Goal: Task Accomplishment & Management: Use online tool/utility

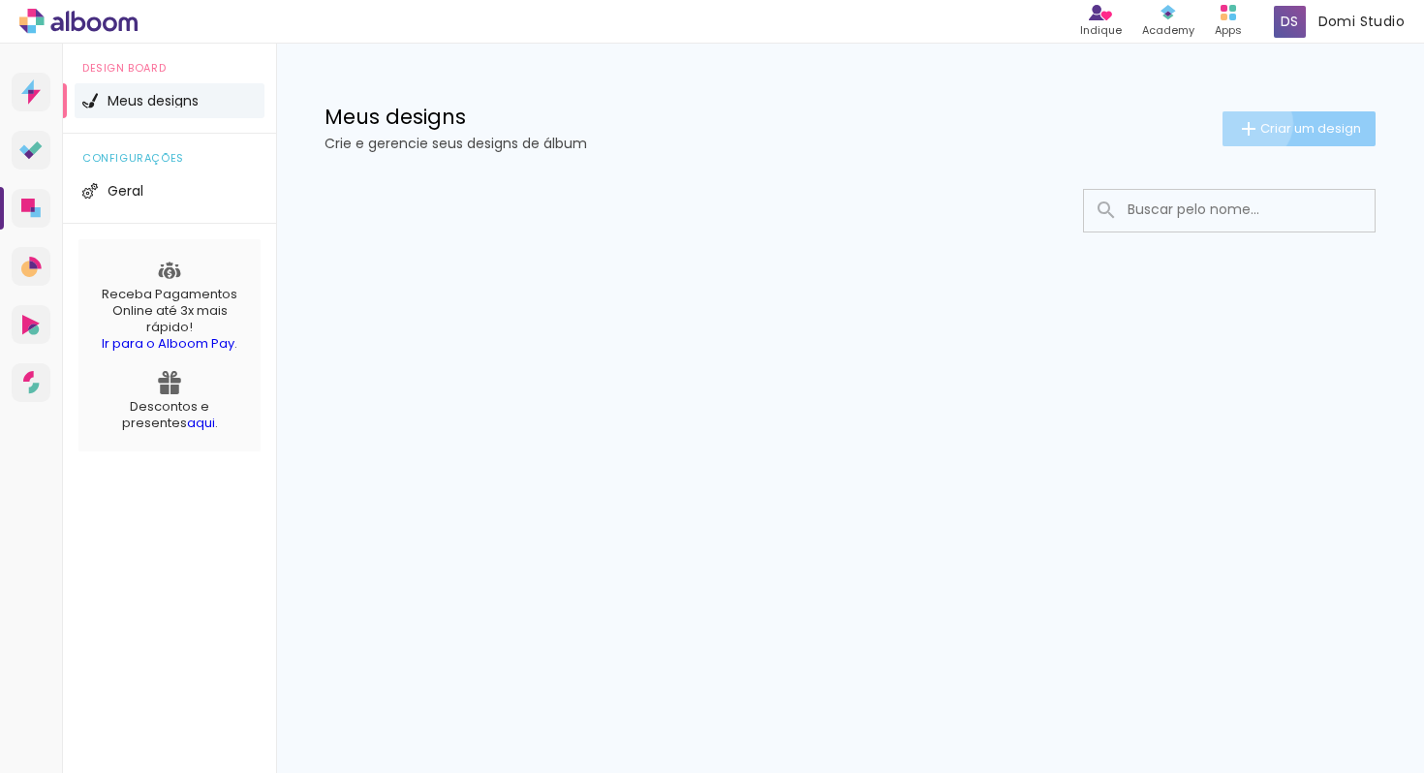
click at [1248, 123] on iron-icon at bounding box center [1248, 128] width 23 height 23
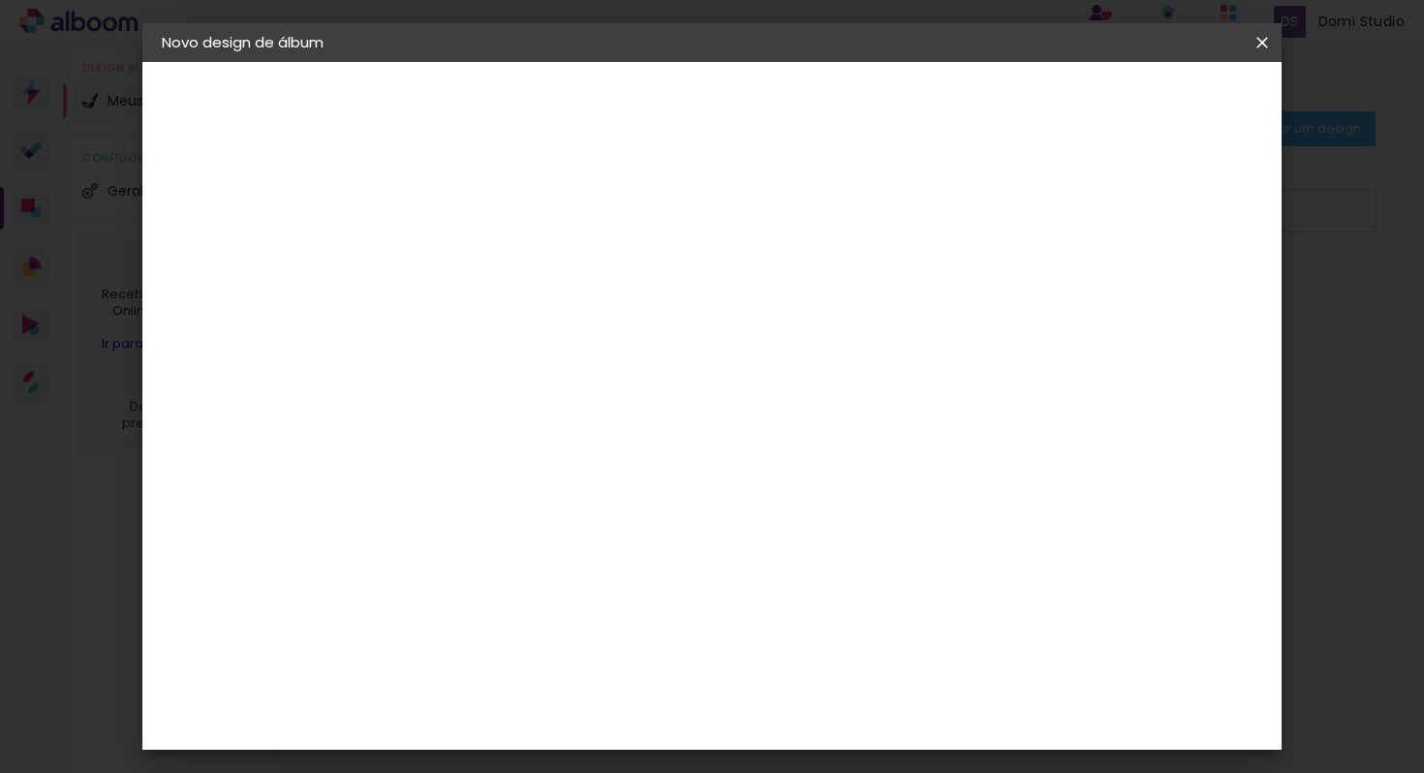
click at [478, 259] on input at bounding box center [478, 260] width 0 height 30
type input "1 ANO PIETRA"
type paper-input "1 ANO PIETRA"
click at [0, 0] on slot "Avançar" at bounding box center [0, 0] width 0 height 0
click at [626, 367] on input at bounding box center [528, 368] width 196 height 24
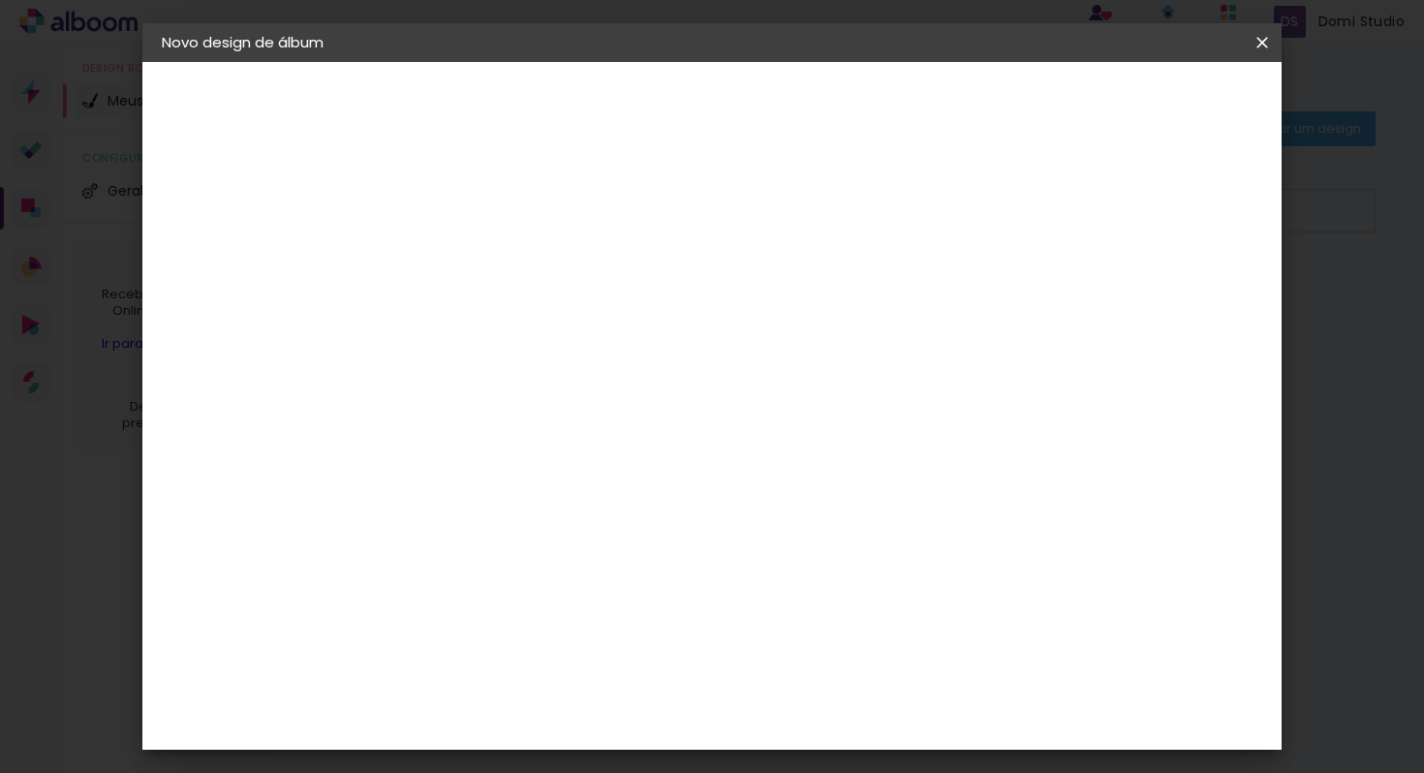
type input "TI COLLOR"
type paper-input "TI COLLOR"
type input "TI"
type paper-input "TI"
click at [517, 589] on div "Ticcolor" at bounding box center [497, 596] width 62 height 15
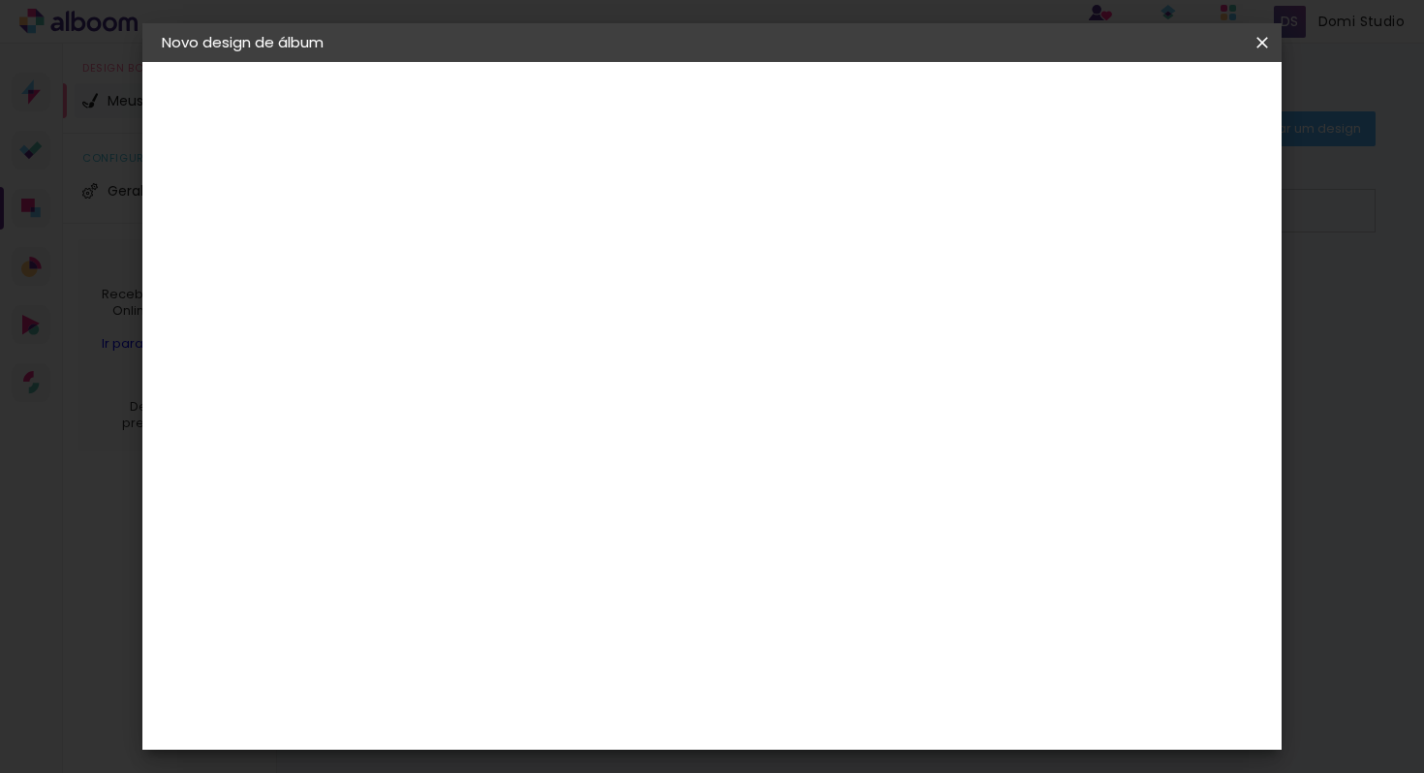
click at [0, 0] on slot "Tamanho Livre" at bounding box center [0, 0] width 0 height 0
click at [651, 286] on iron-icon at bounding box center [639, 294] width 23 height 23
click at [472, 589] on div "Ticcolor" at bounding box center [497, 596] width 62 height 15
click at [0, 0] on slot "Avançar" at bounding box center [0, 0] width 0 height 0
click at [584, 318] on paper-input-container "Linha" at bounding box center [528, 338] width 112 height 49
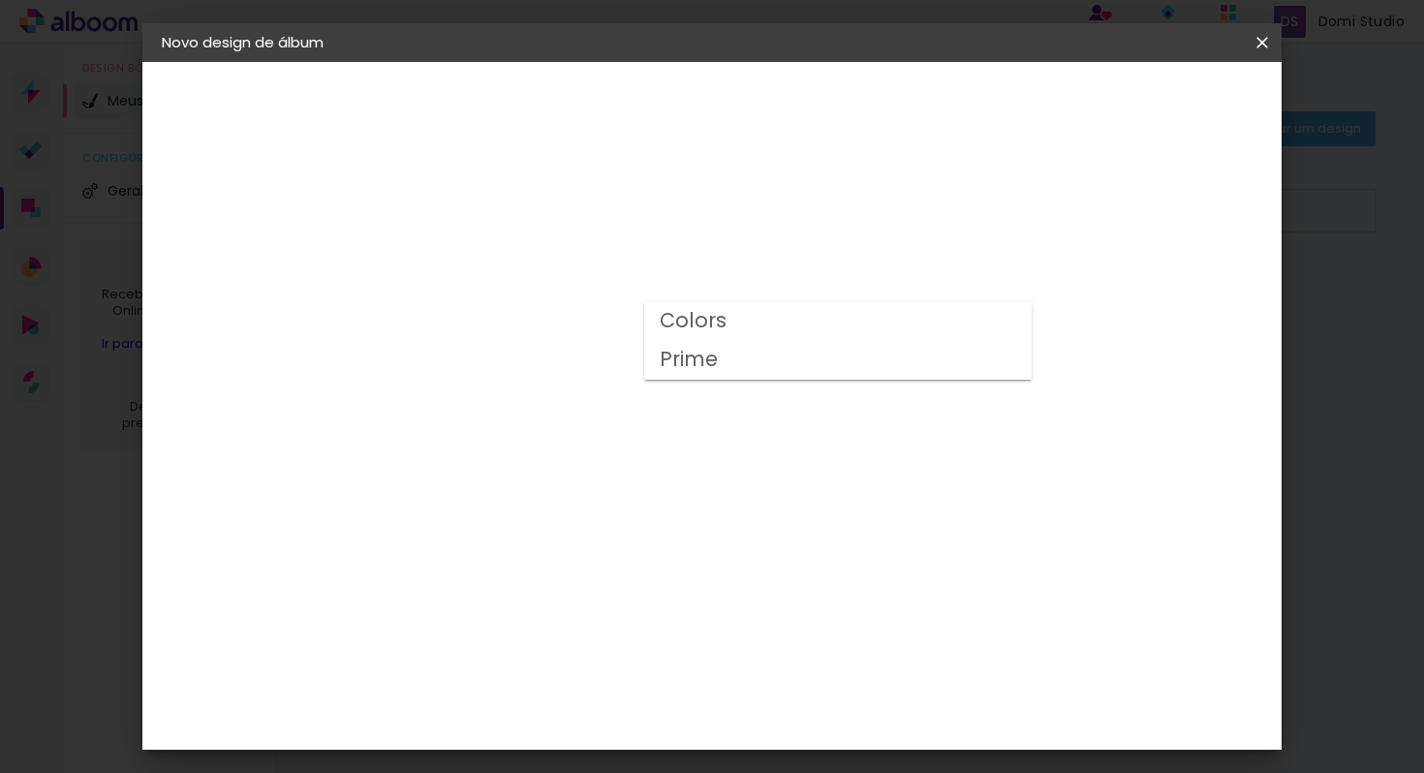
click at [889, 359] on paper-item "Prime" at bounding box center [837, 360] width 387 height 39
type input "Prime"
click at [609, 347] on span "20 × 25" at bounding box center [564, 372] width 90 height 51
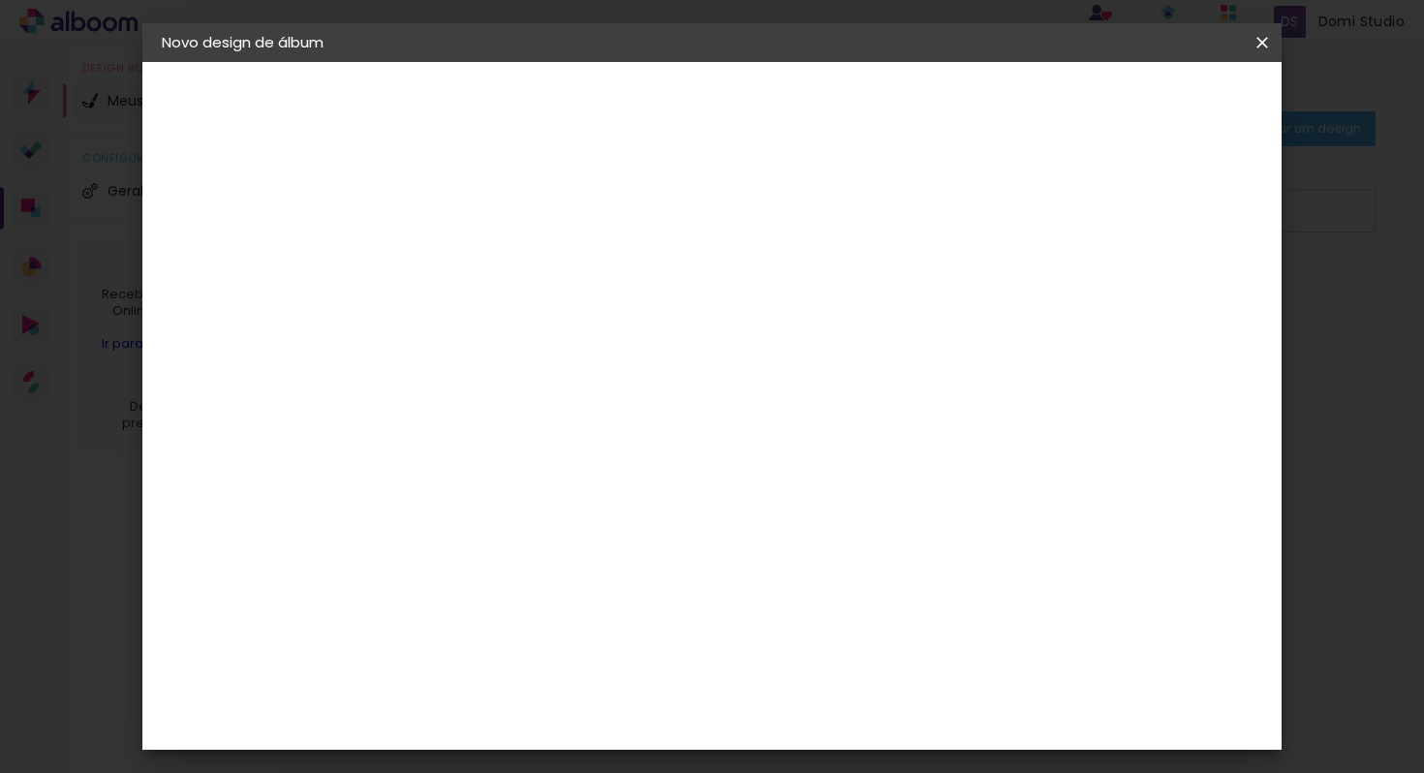
click at [0, 0] on slot "Avançar" at bounding box center [0, 0] width 0 height 0
click at [1141, 96] on span "Iniciar design" at bounding box center [1097, 103] width 88 height 14
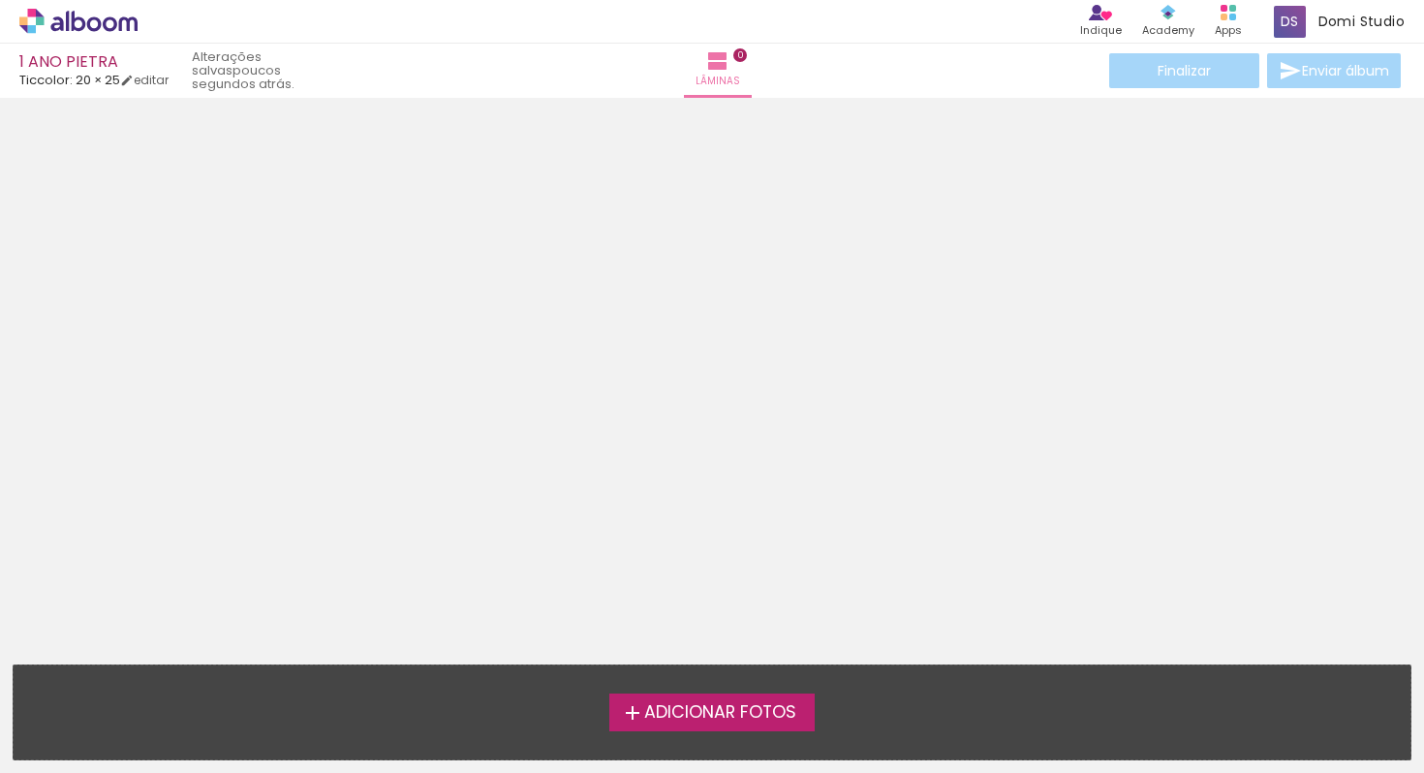
click at [645, 714] on span "Adicionar Fotos" at bounding box center [720, 712] width 152 height 17
click at [0, 0] on input "file" at bounding box center [0, 0] width 0 height 0
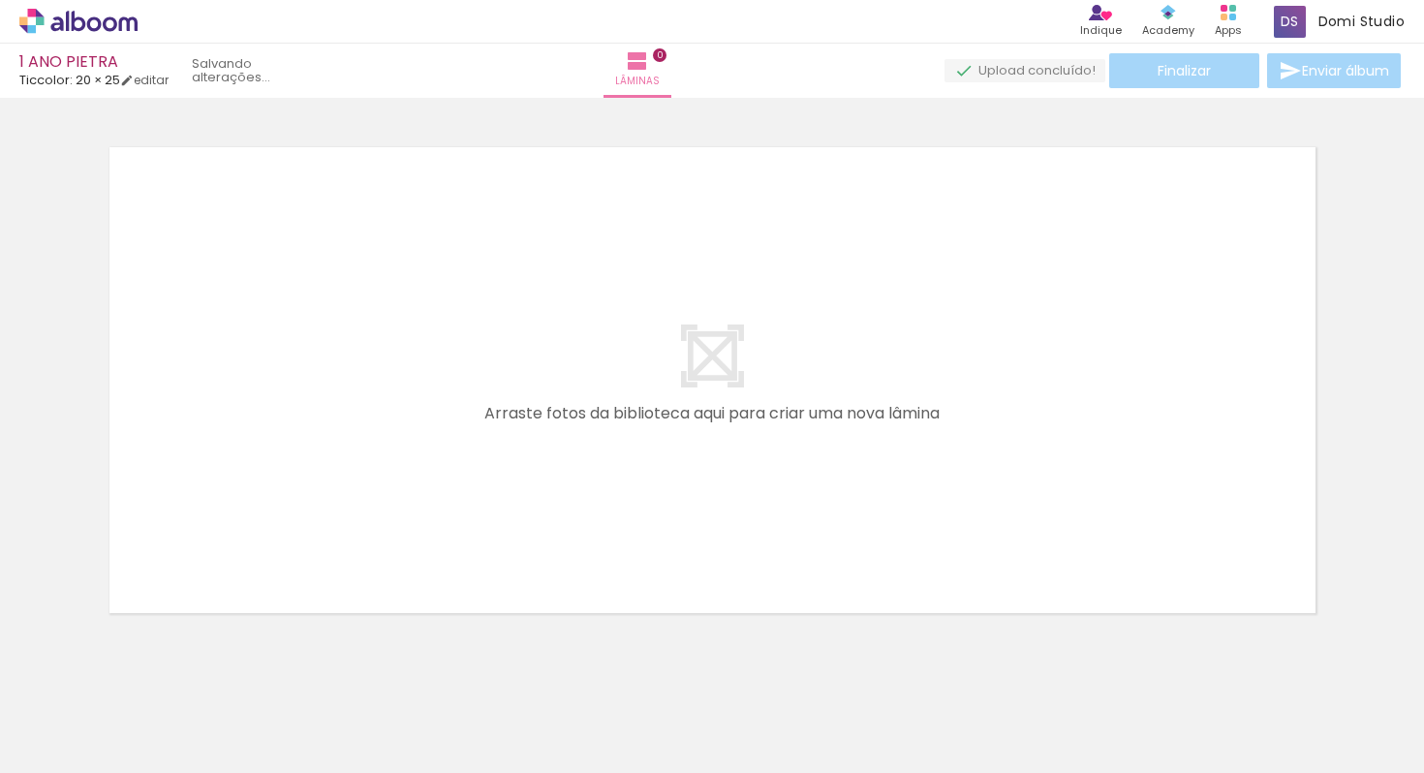
scroll to position [24, 0]
click at [188, 715] on div at bounding box center [194, 708] width 96 height 64
click at [49, 745] on span "Adicionar Fotos" at bounding box center [69, 746] width 58 height 21
click at [0, 0] on input "file" at bounding box center [0, 0] width 0 height 0
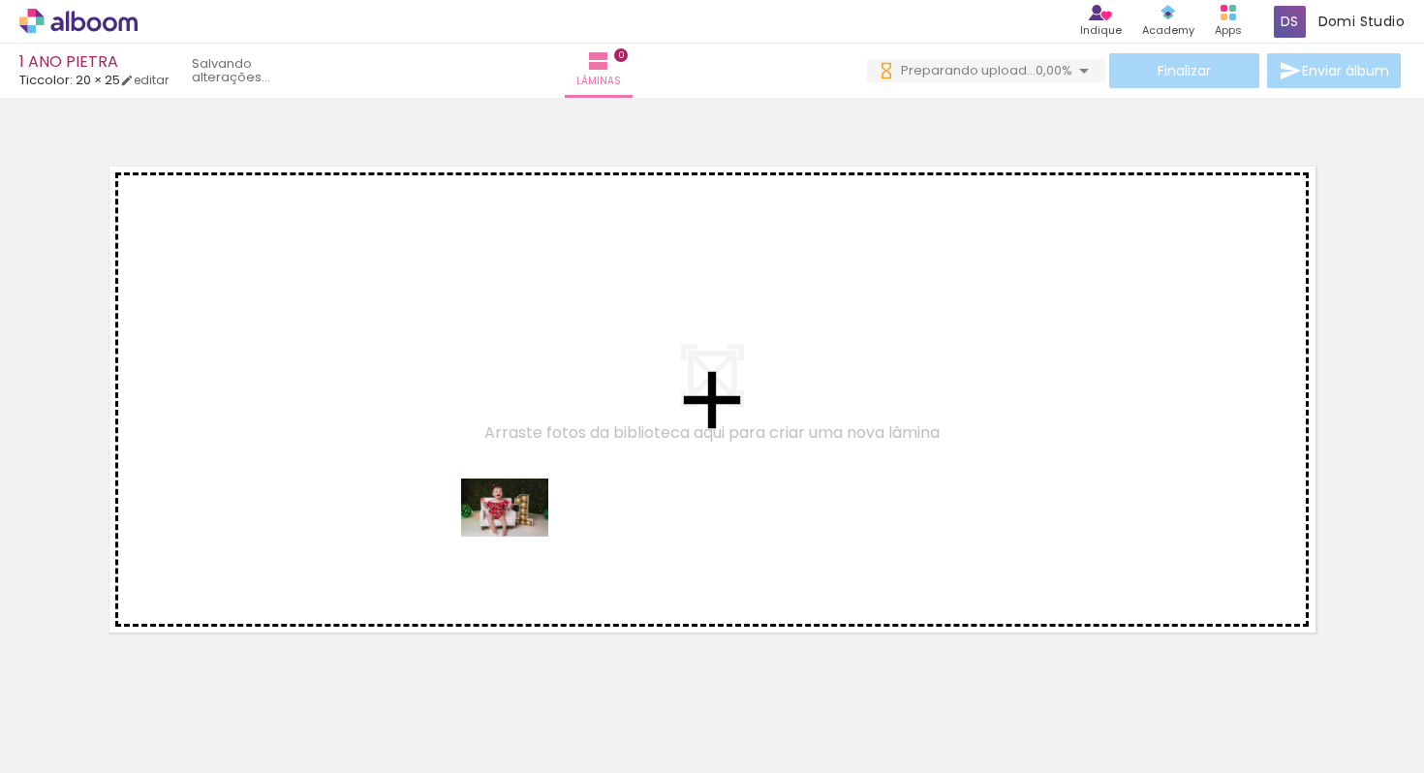
scroll to position [0, 0]
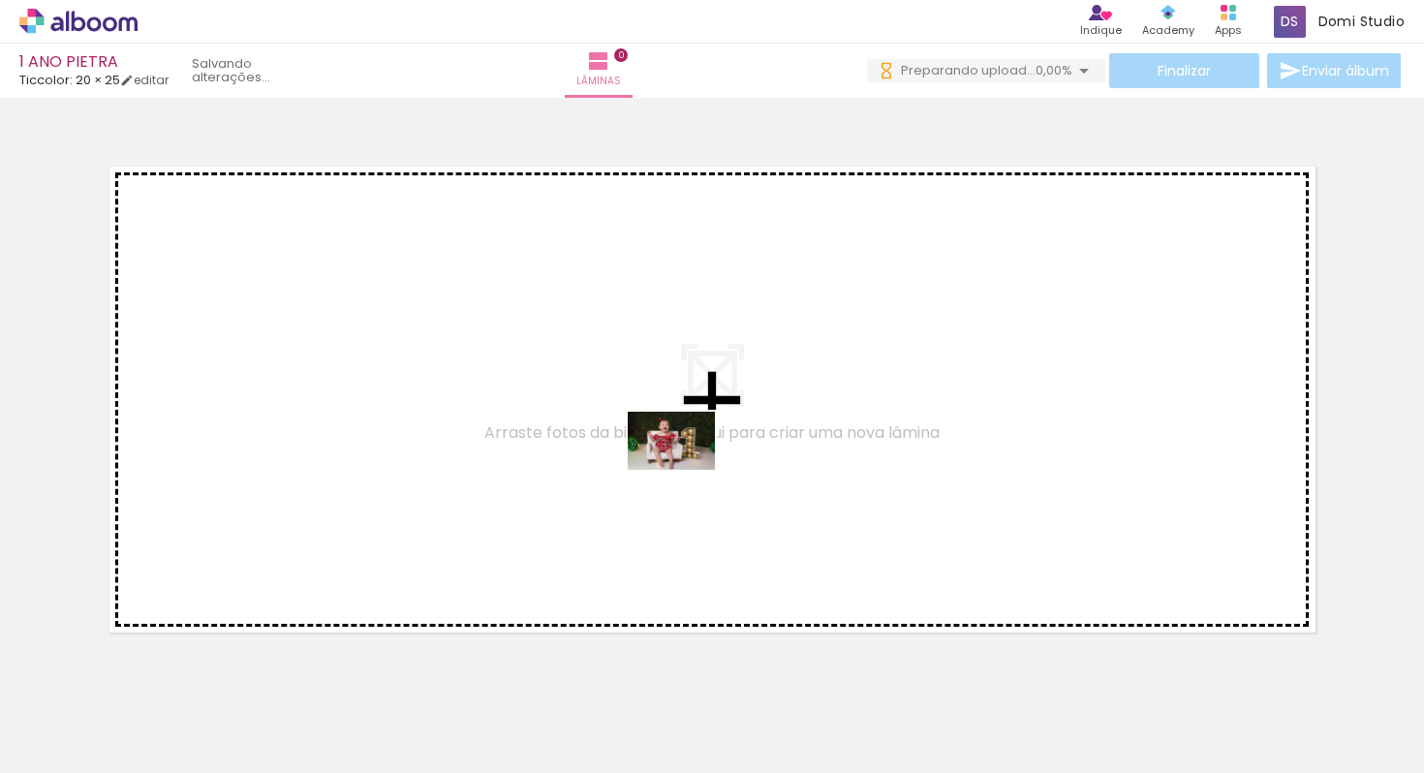
drag, startPoint x: 202, startPoint y: 719, endPoint x: 703, endPoint y: 463, distance: 562.1
click at [703, 463] on quentale-workspace at bounding box center [712, 386] width 1424 height 773
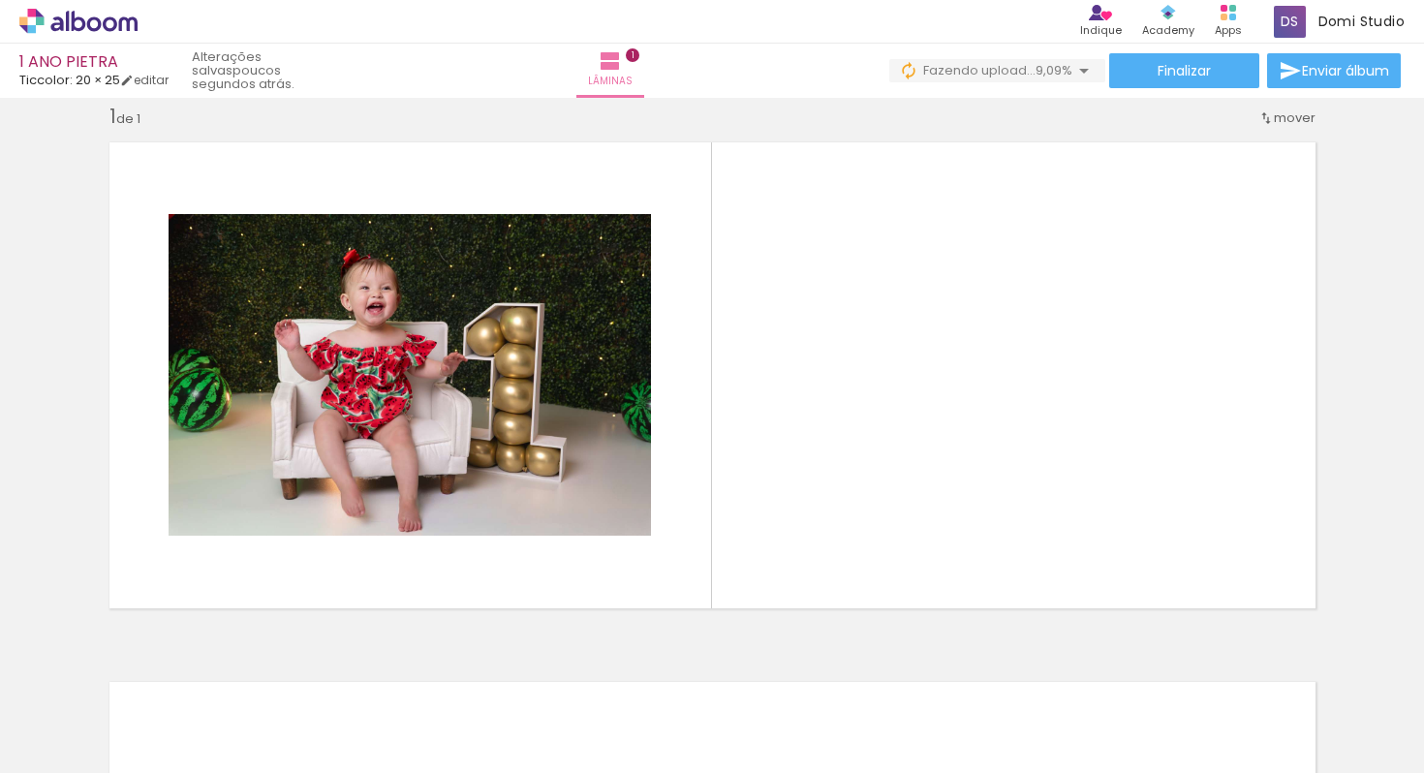
scroll to position [0, 677]
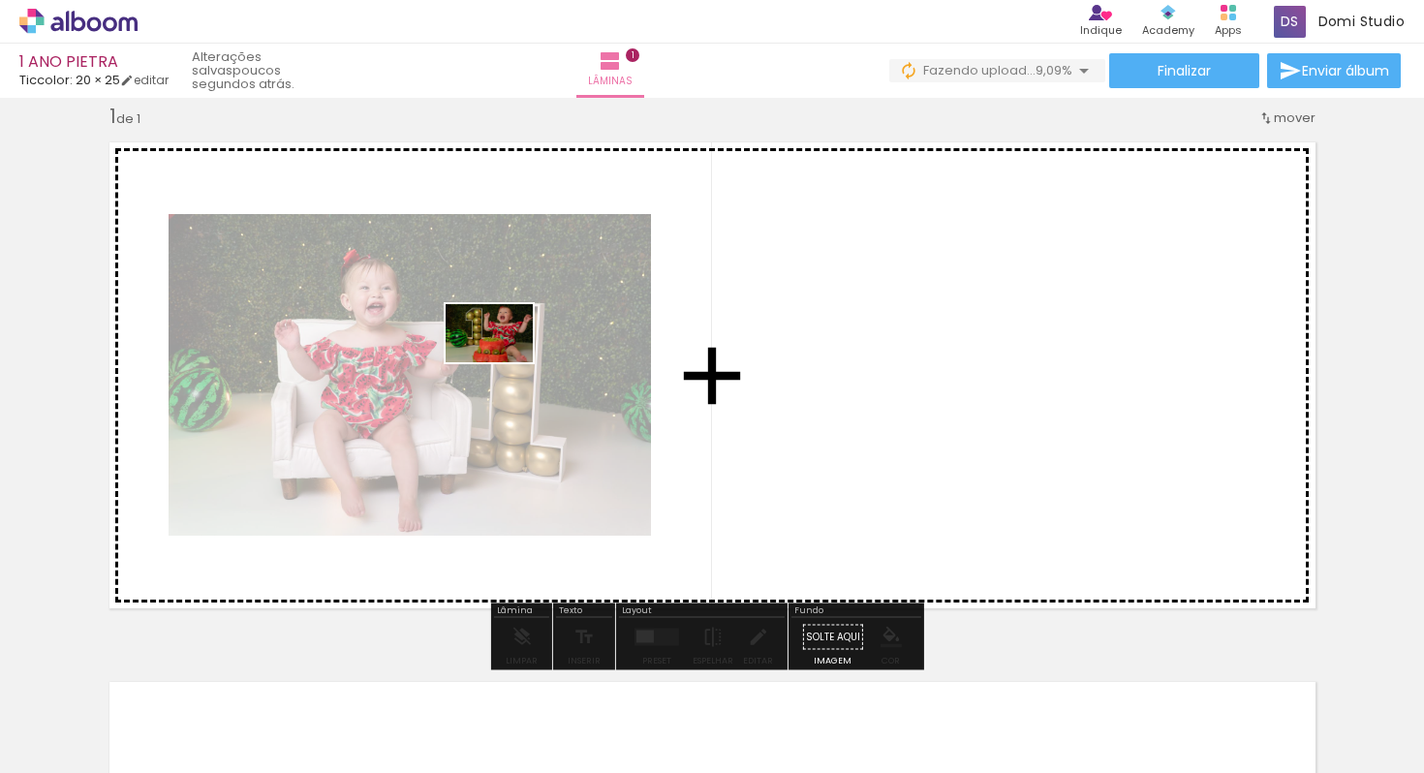
drag, startPoint x: 853, startPoint y: 709, endPoint x: 486, endPoint y: 354, distance: 510.2
click at [486, 354] on quentale-workspace at bounding box center [712, 386] width 1424 height 773
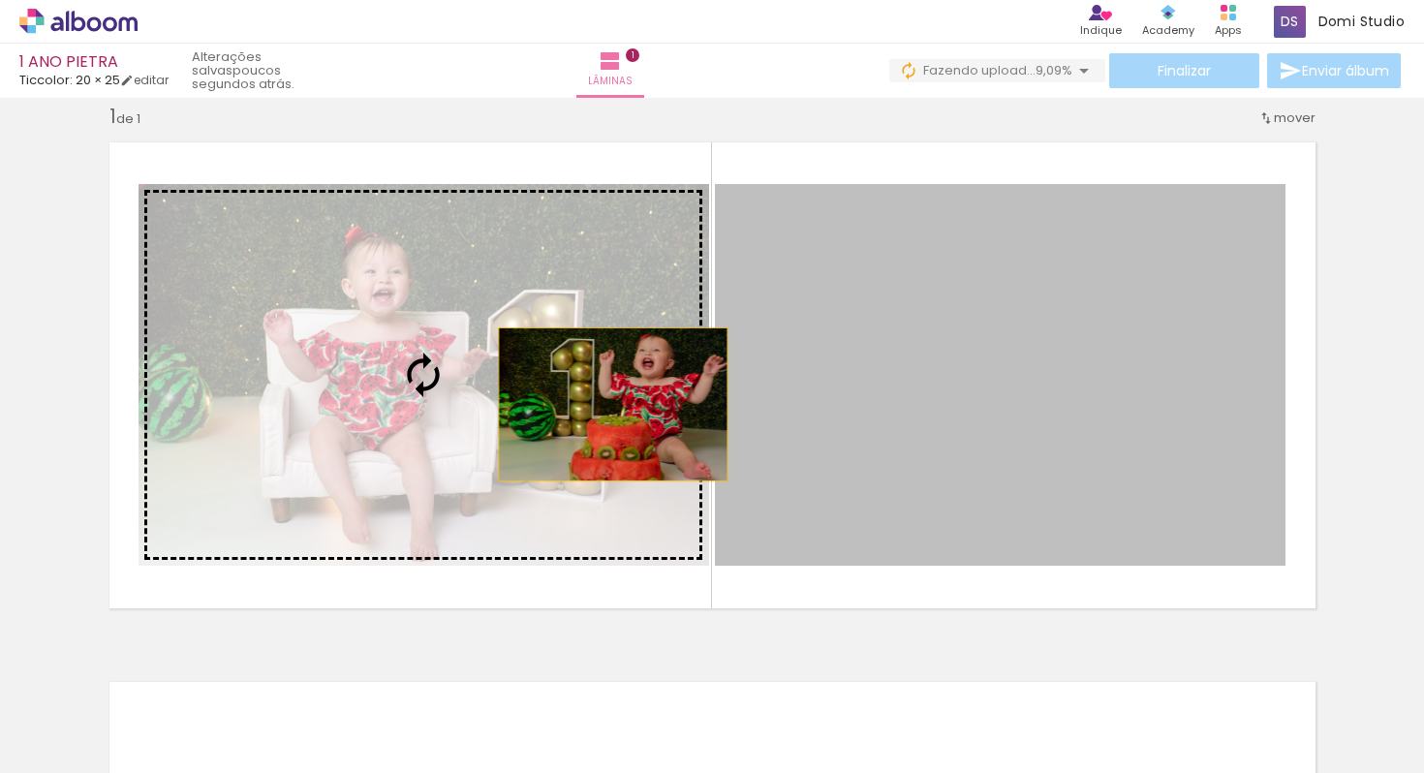
drag, startPoint x: 968, startPoint y: 398, endPoint x: 603, endPoint y: 403, distance: 365.1
click at [0, 0] on slot at bounding box center [0, 0] width 0 height 0
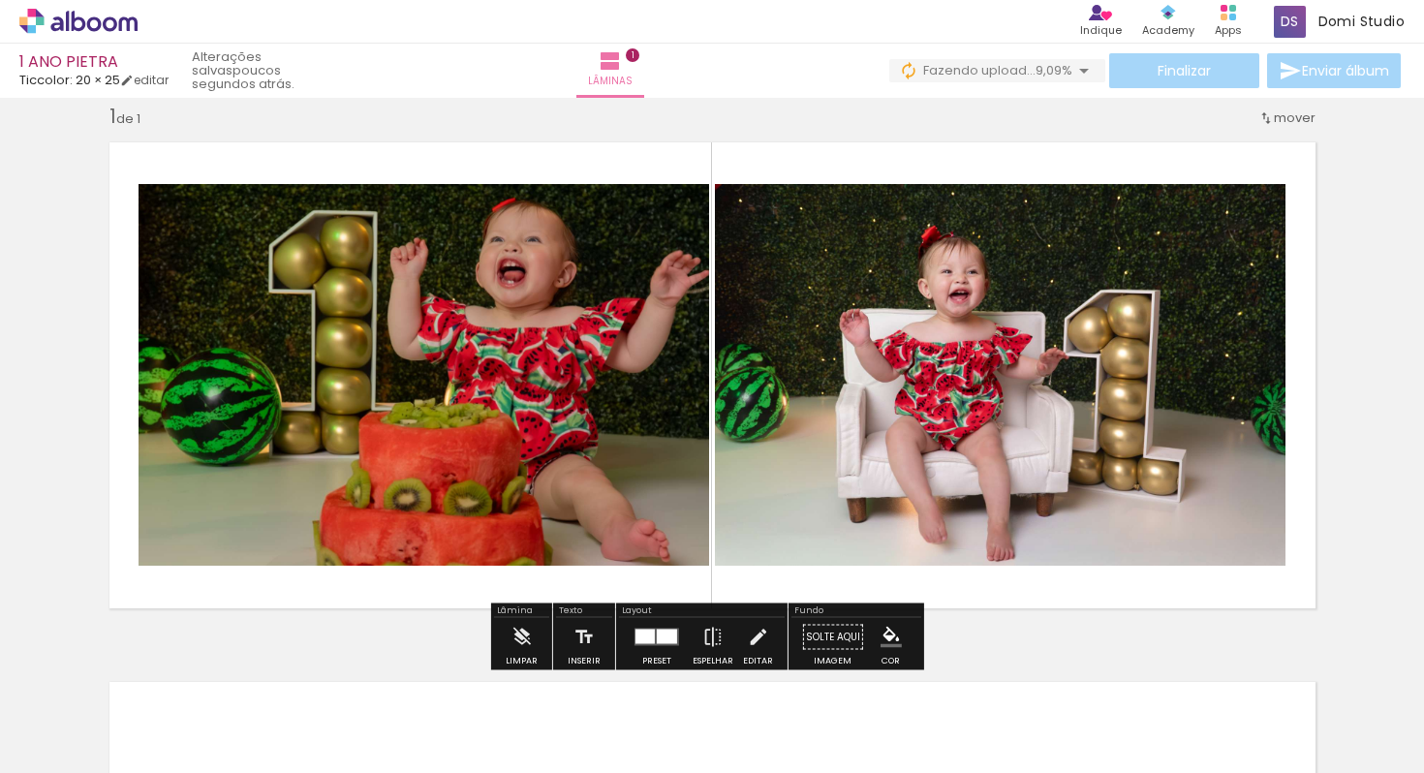
click at [1041, 368] on quentale-photo at bounding box center [1000, 375] width 570 height 382
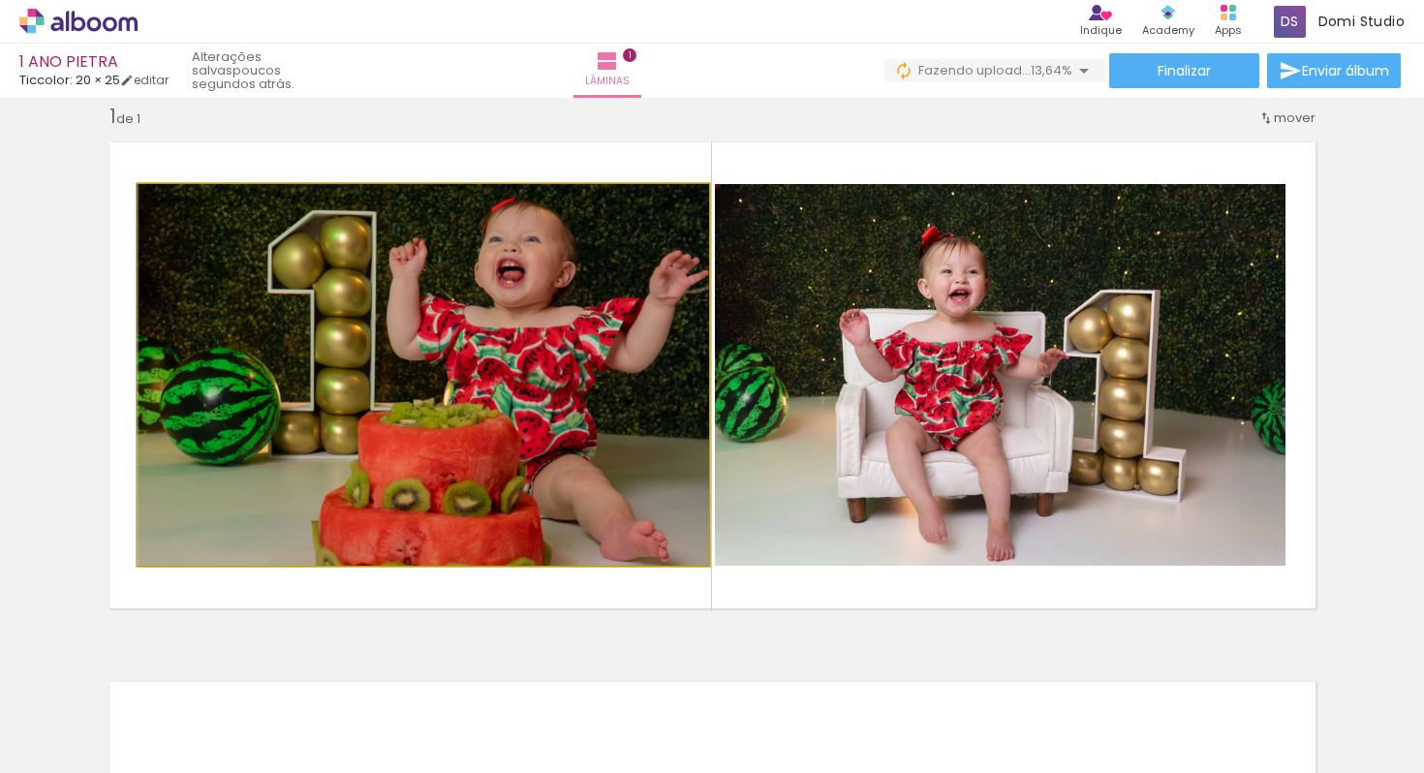
drag, startPoint x: 402, startPoint y: 436, endPoint x: 316, endPoint y: 413, distance: 89.3
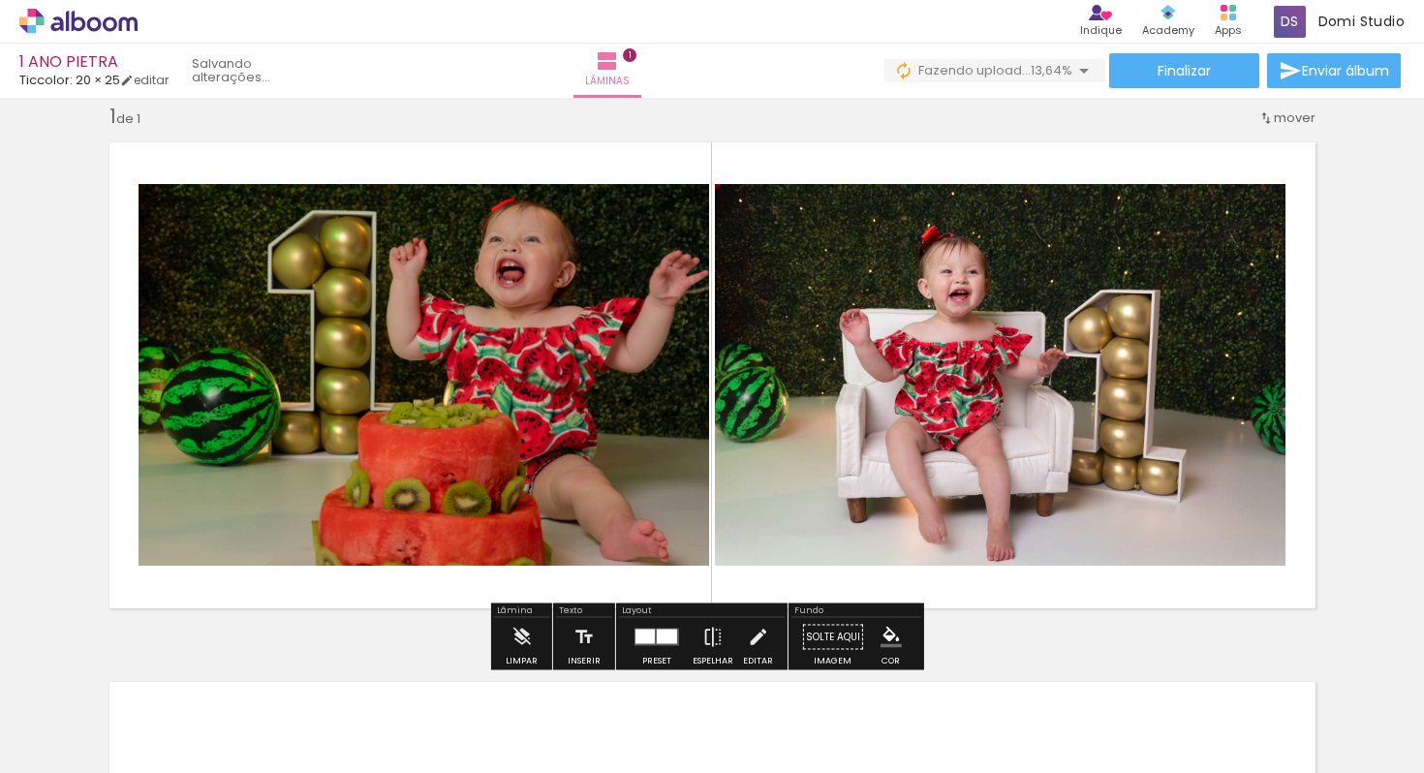
click at [321, 410] on quentale-photo at bounding box center [423, 375] width 570 height 382
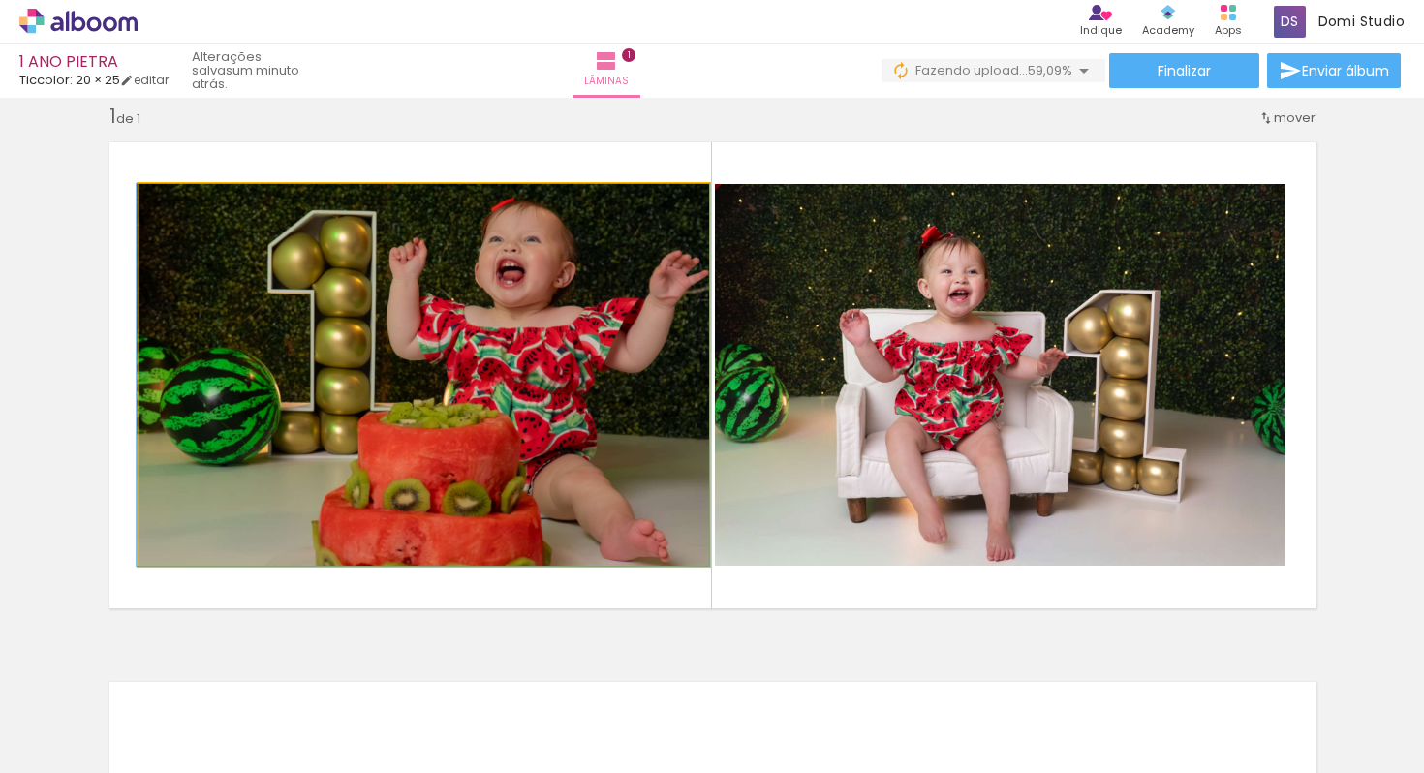
click at [321, 410] on quentale-photo at bounding box center [423, 375] width 570 height 382
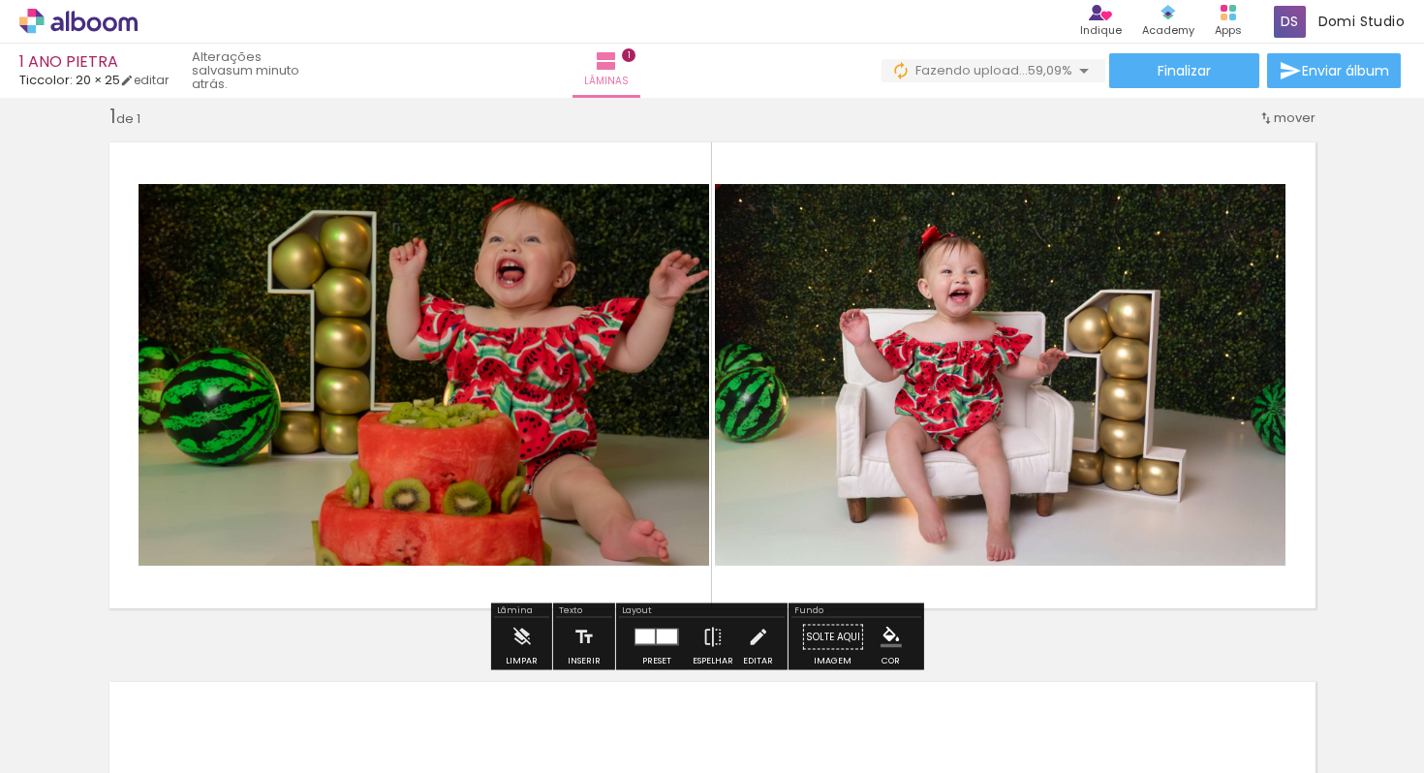
click at [65, 313] on div "Inserir lâmina 1 de 1" at bounding box center [712, 620] width 1424 height 1080
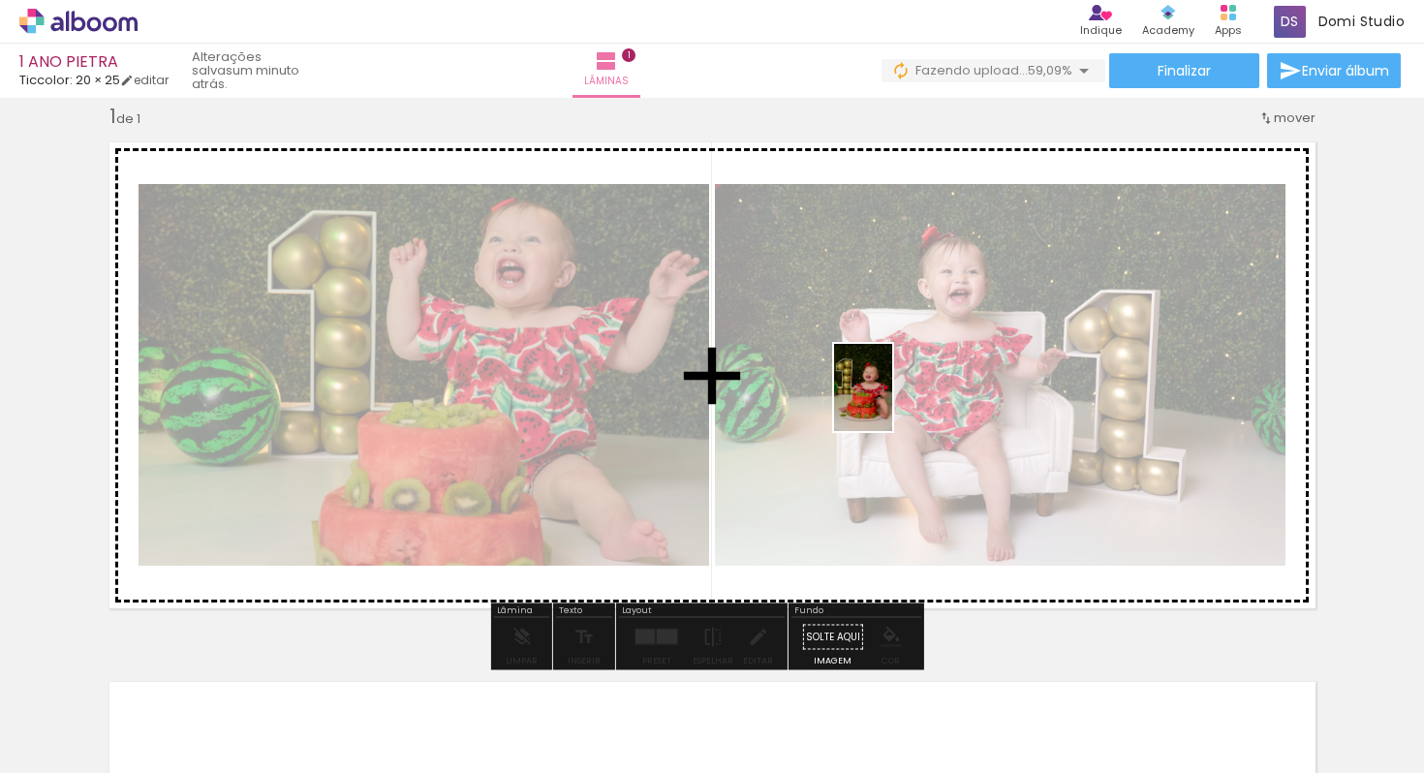
drag, startPoint x: 941, startPoint y: 715, endPoint x: 886, endPoint y: 386, distance: 332.9
click at [886, 386] on quentale-workspace at bounding box center [712, 386] width 1424 height 773
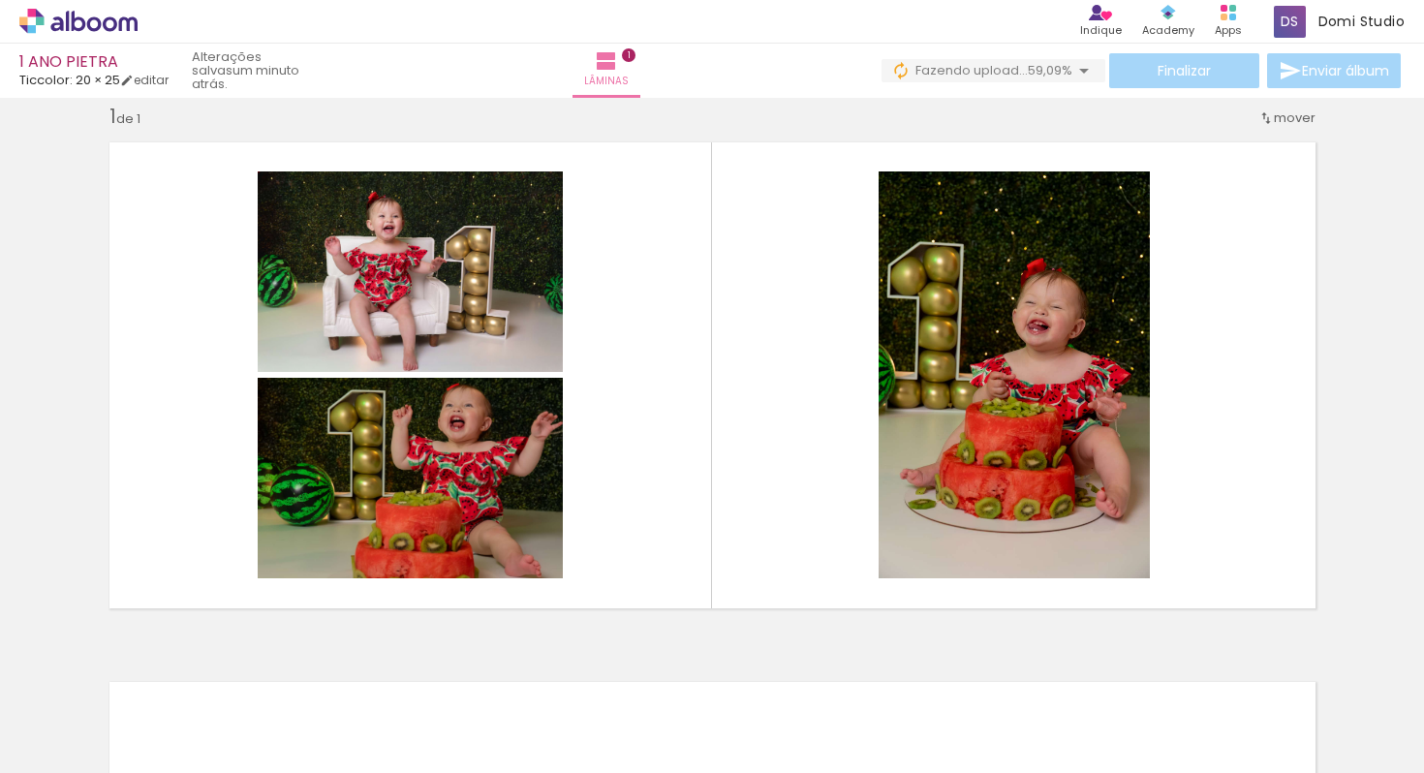
scroll to position [0, 1127]
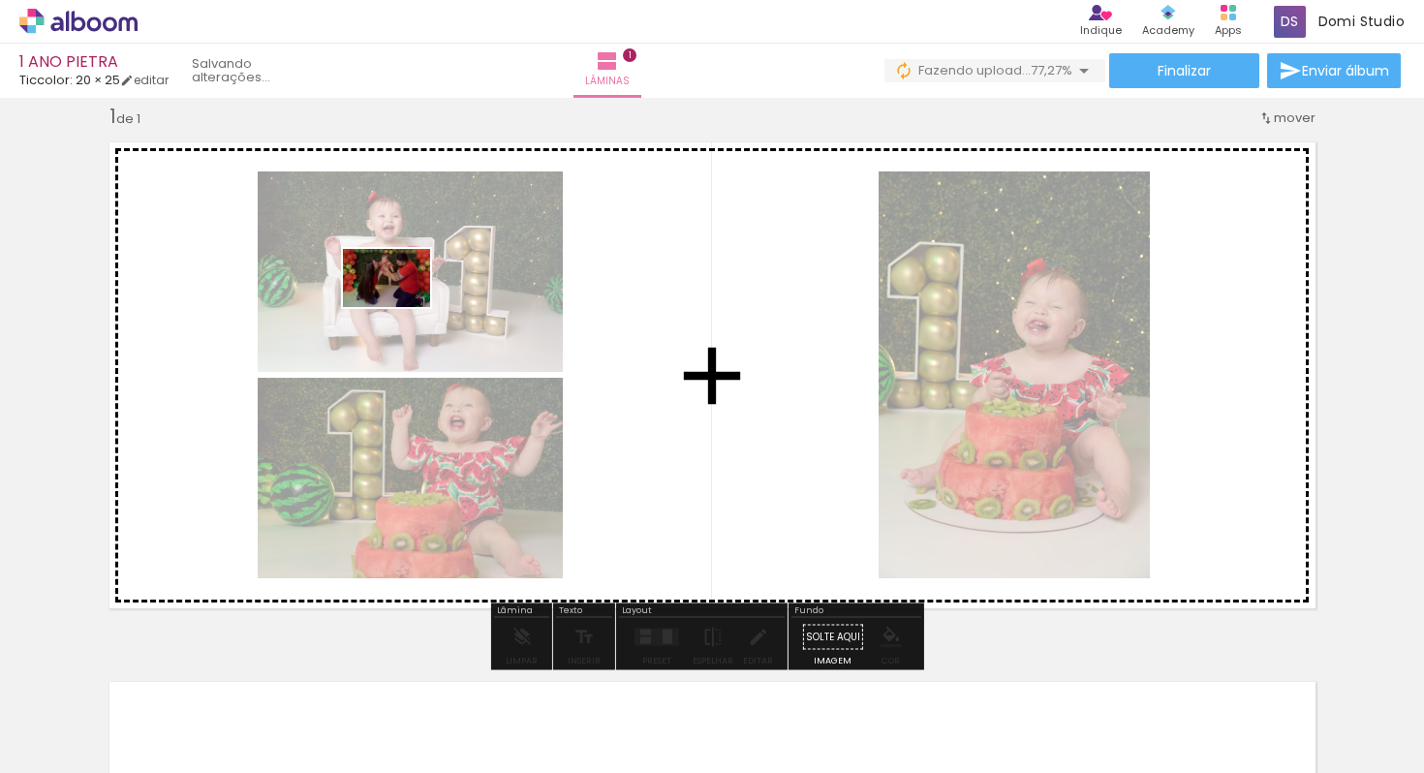
drag, startPoint x: 1248, startPoint y: 708, endPoint x: 401, endPoint y: 307, distance: 937.4
click at [401, 307] on quentale-workspace at bounding box center [712, 386] width 1424 height 773
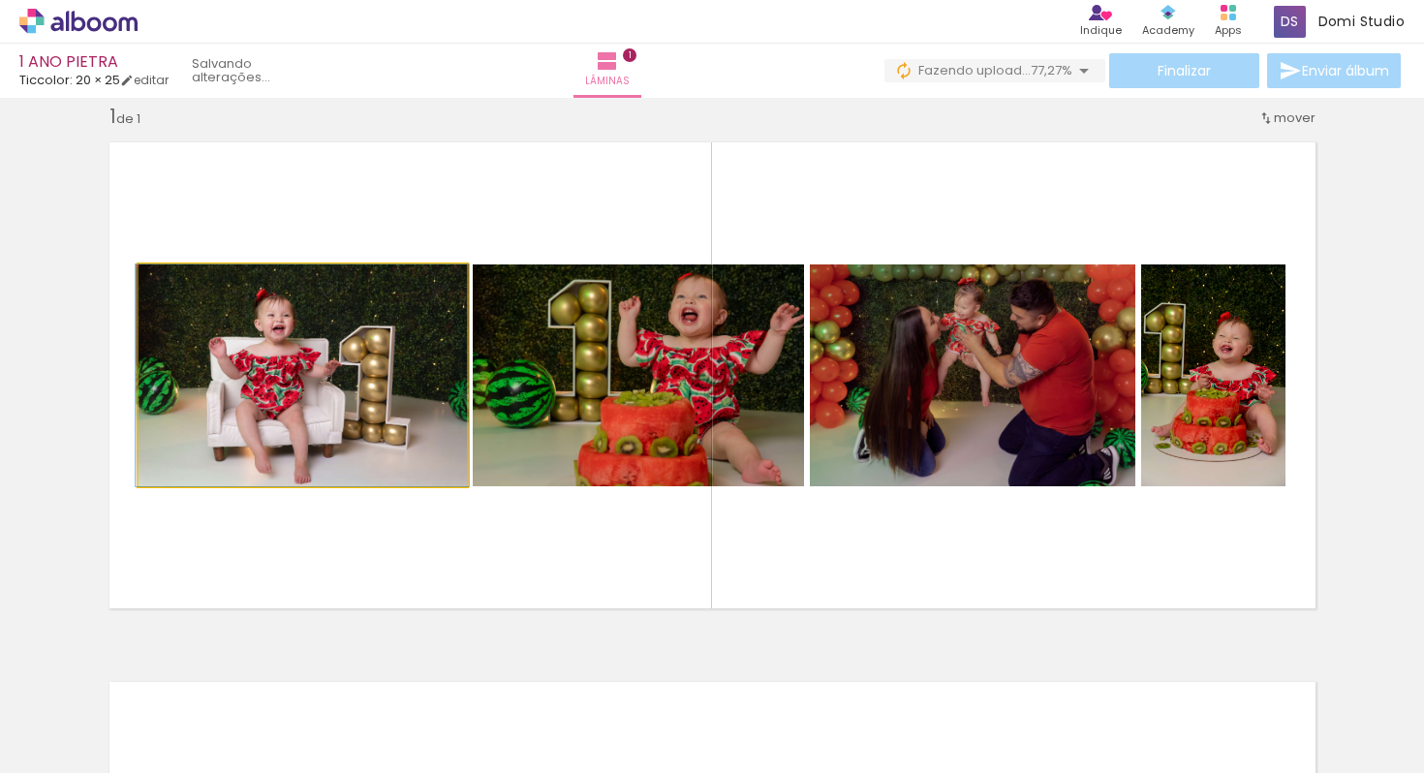
click at [342, 409] on quentale-photo at bounding box center [302, 375] width 328 height 222
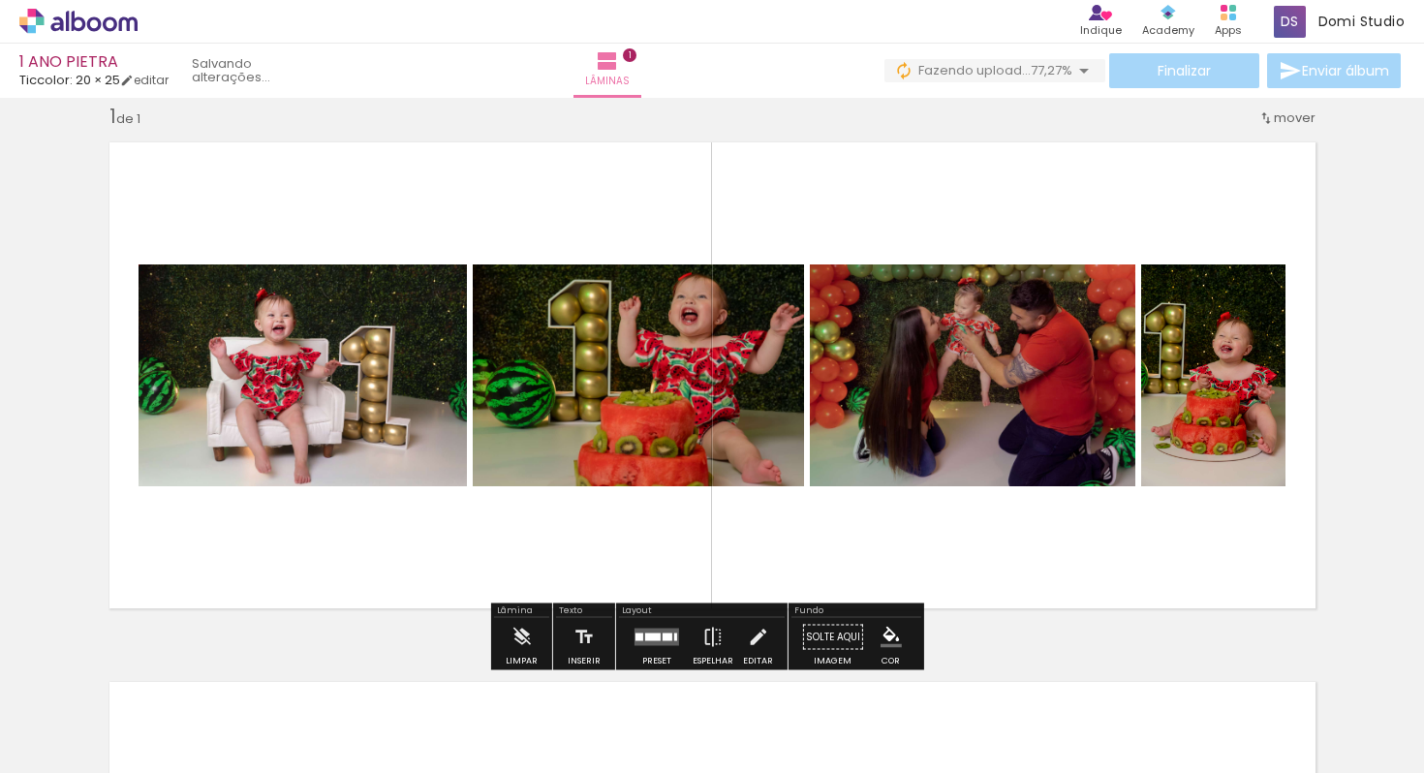
scroll to position [20, 0]
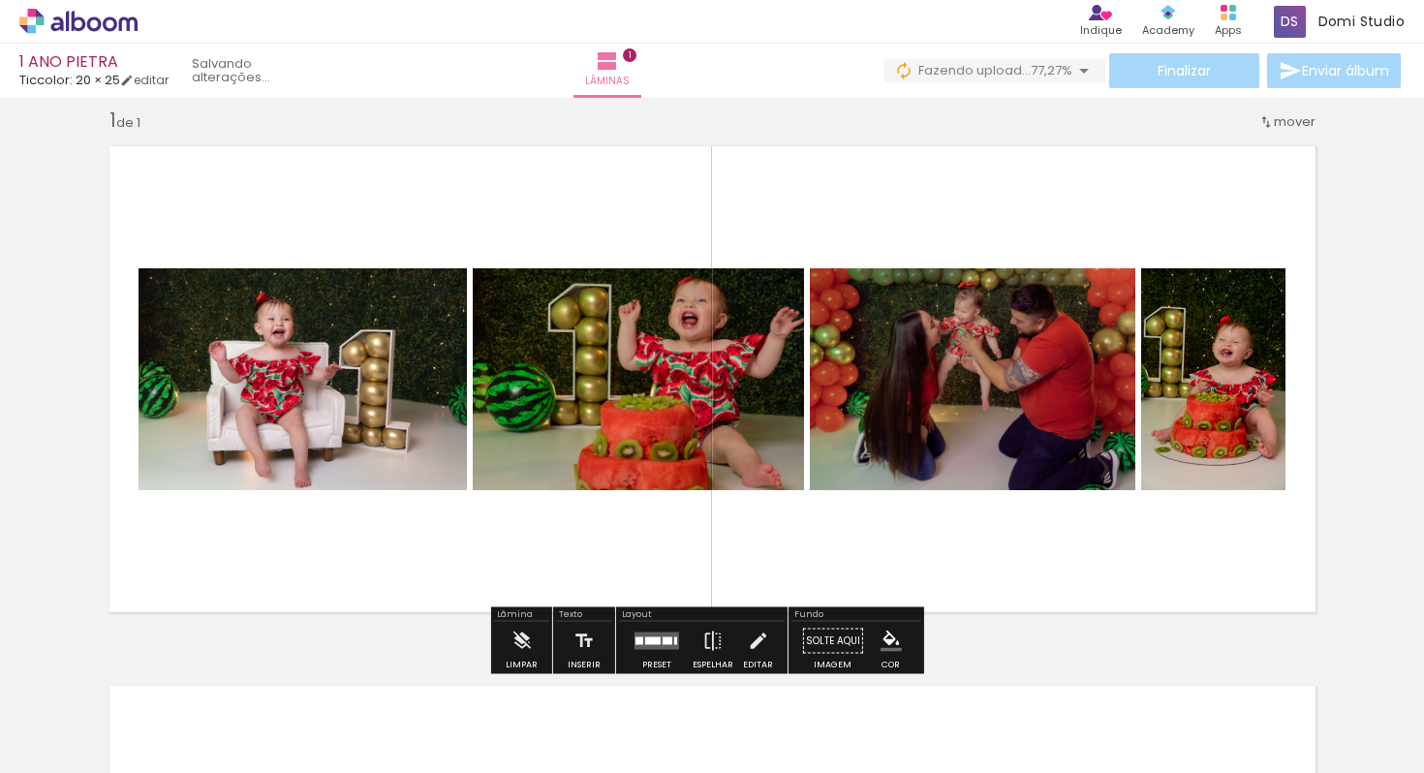
click at [1277, 112] on span "mover" at bounding box center [1294, 121] width 42 height 18
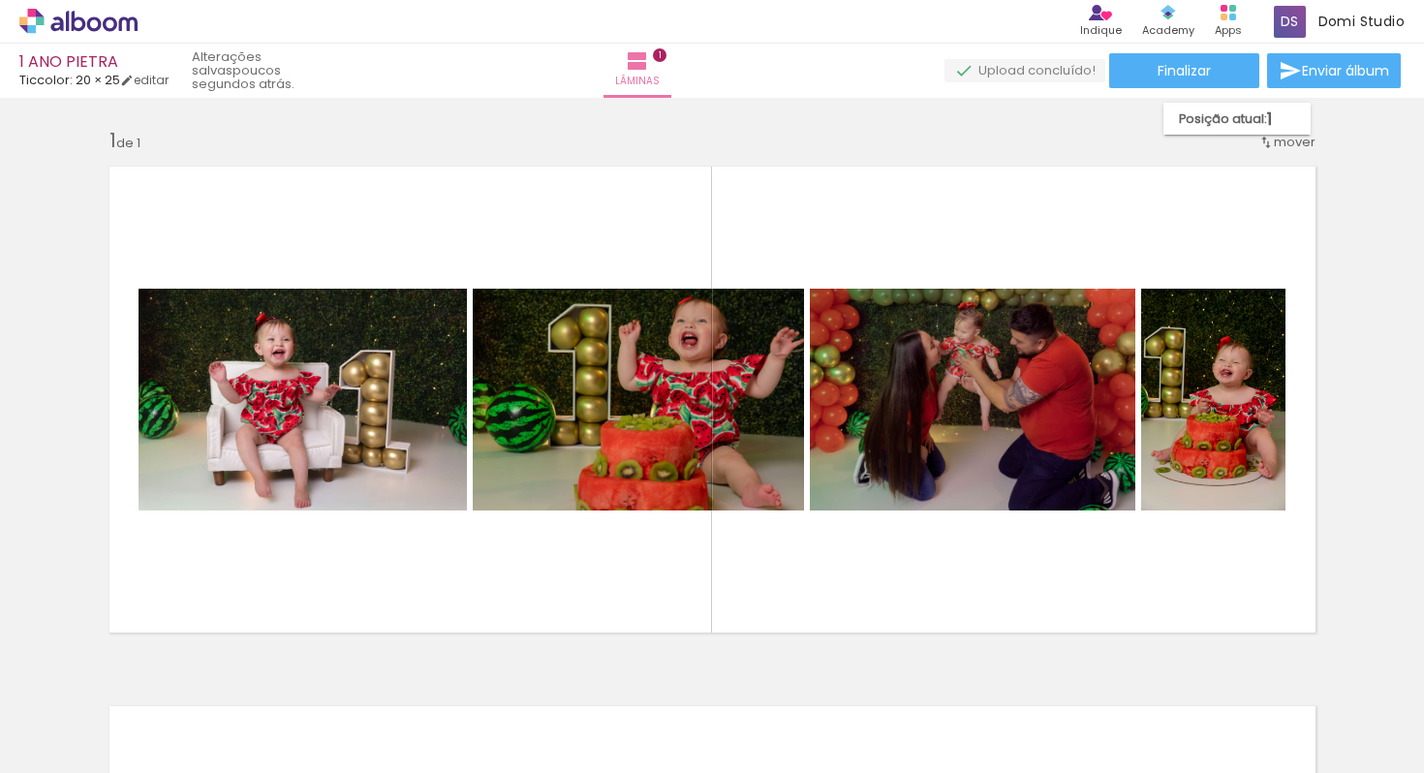
scroll to position [0, 120]
click at [391, 409] on quentale-photo at bounding box center [302, 400] width 328 height 222
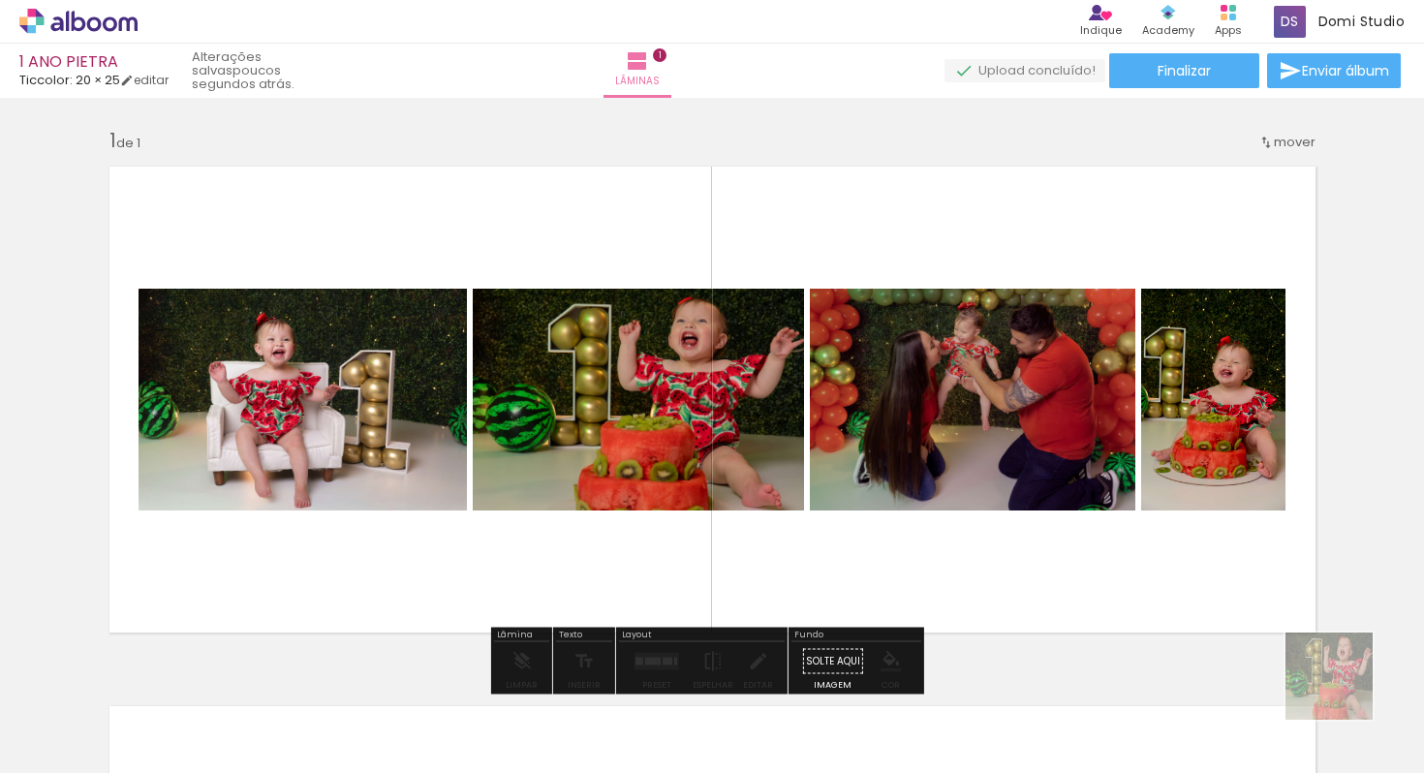
drag, startPoint x: 1393, startPoint y: 697, endPoint x: 1306, endPoint y: 701, distance: 86.3
click at [0, 0] on slot at bounding box center [0, 0] width 0 height 0
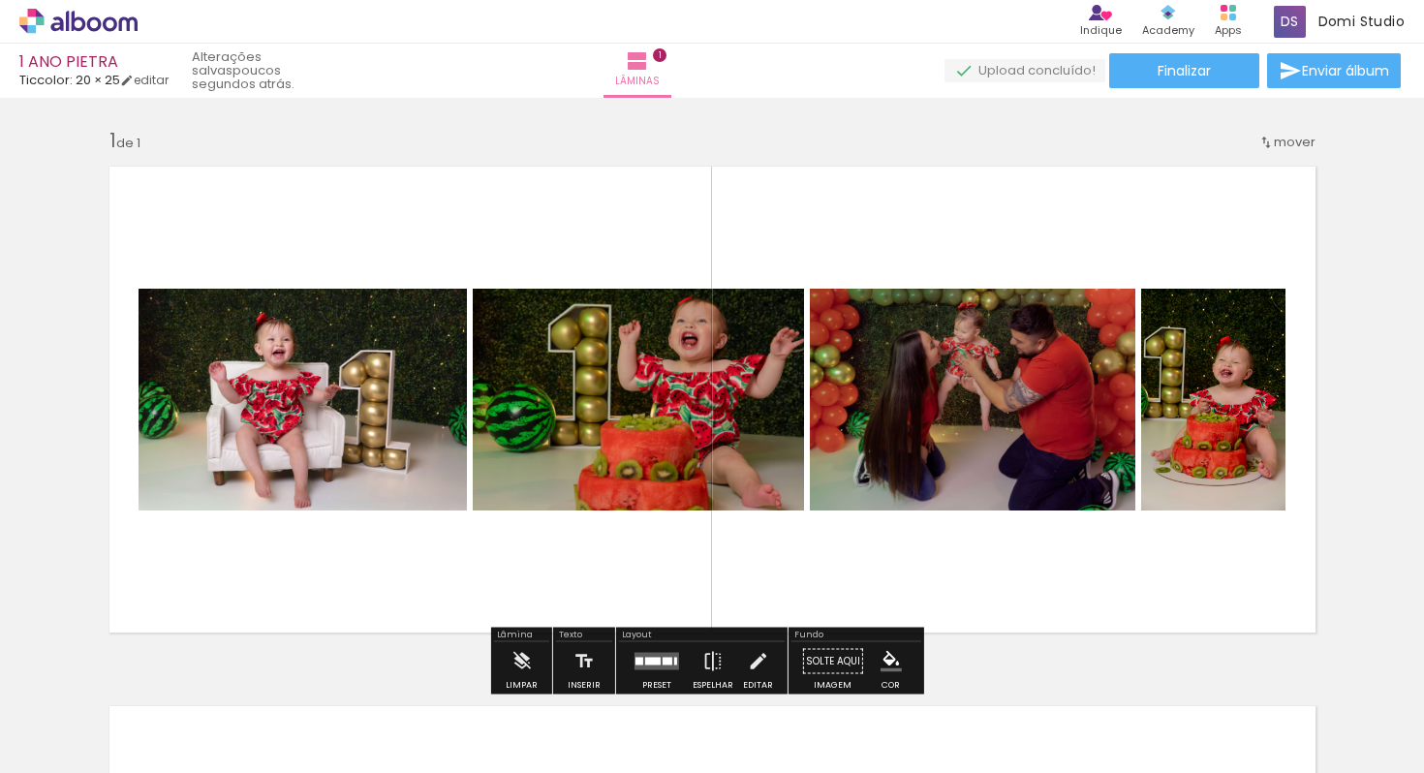
click at [1343, 678] on iron-icon at bounding box center [1333, 668] width 20 height 20
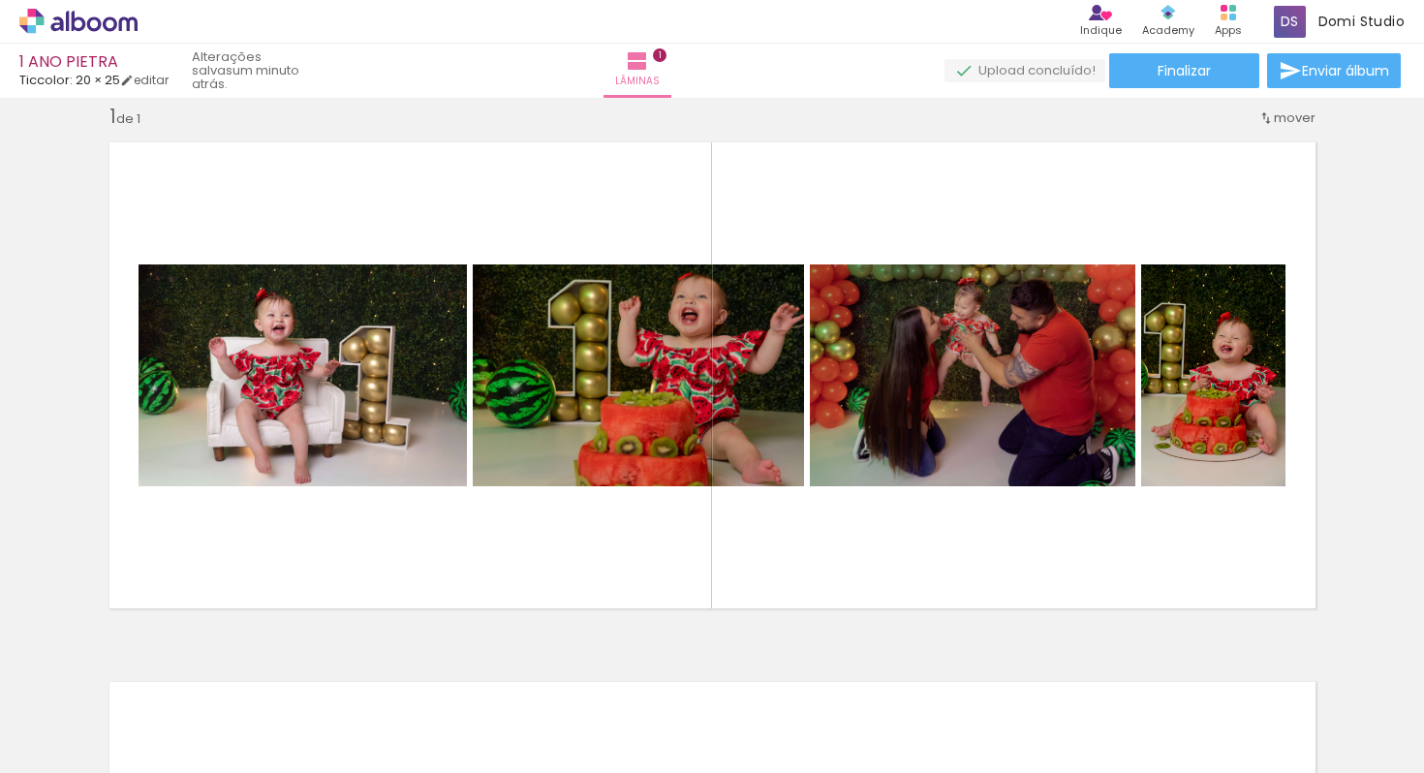
scroll to position [0, 1127]
click at [977, 664] on iron-icon at bounding box center [976, 668] width 20 height 20
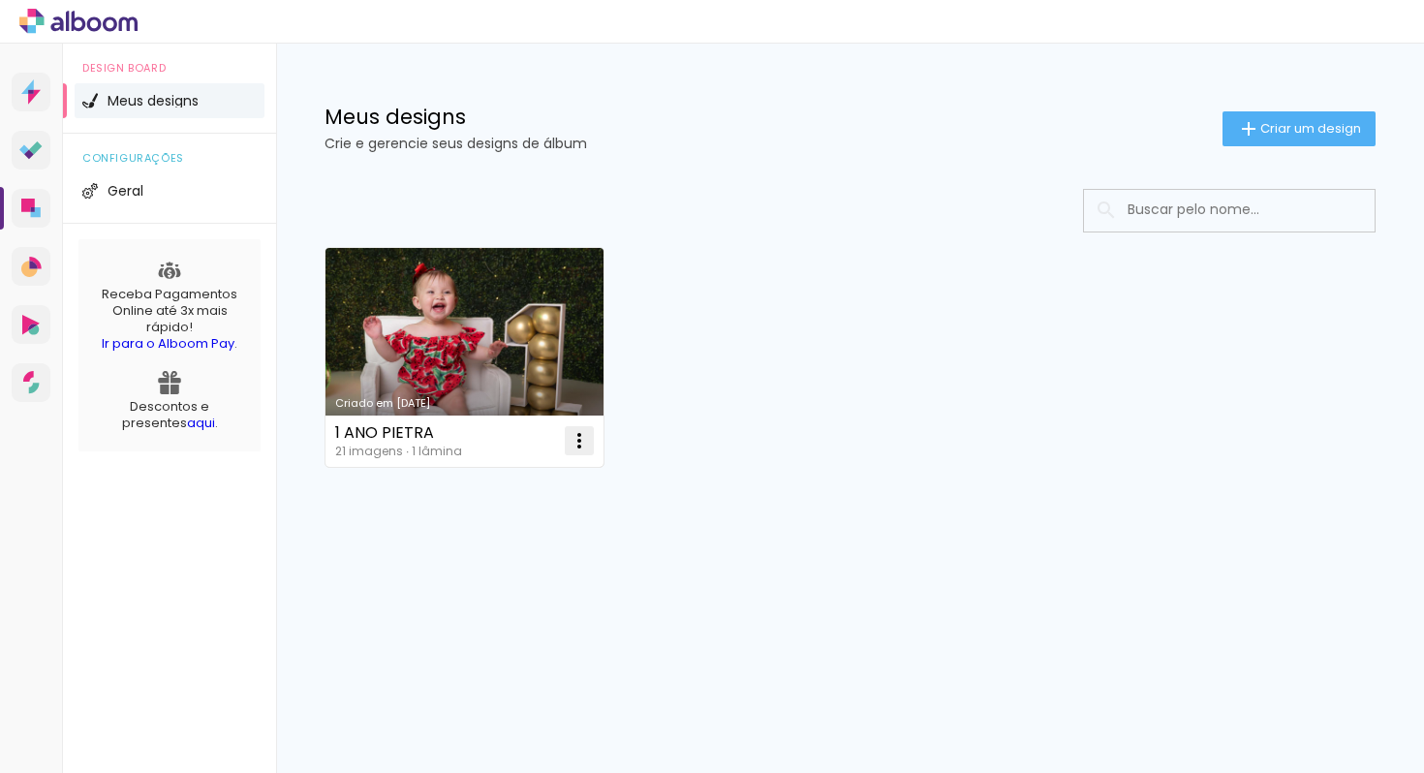
click at [578, 444] on iron-icon at bounding box center [578, 440] width 23 height 23
click at [413, 333] on link "Criado em [DATE]" at bounding box center [464, 357] width 278 height 219
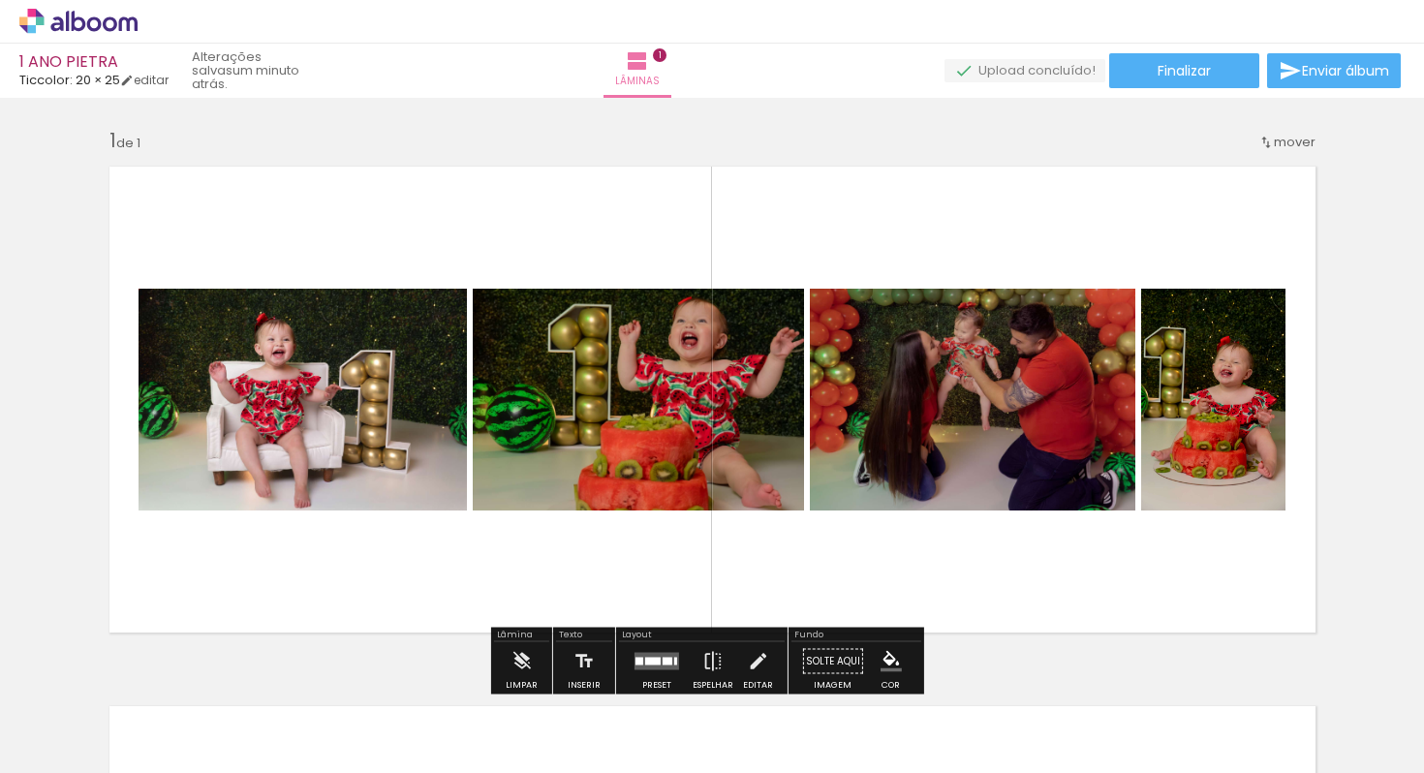
click at [487, 312] on iron-icon at bounding box center [492, 308] width 19 height 19
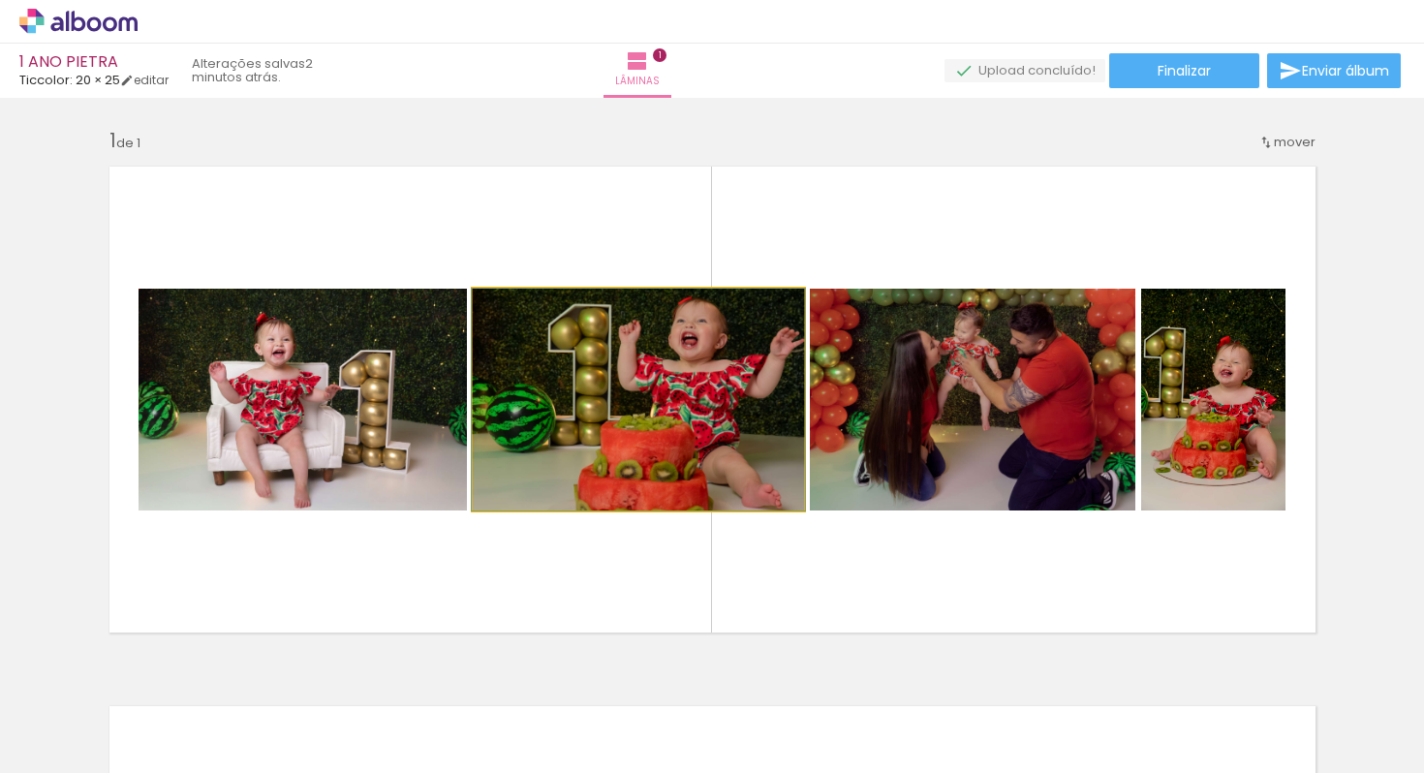
click at [485, 309] on iron-icon at bounding box center [492, 308] width 19 height 19
click at [483, 311] on iron-icon at bounding box center [492, 308] width 19 height 19
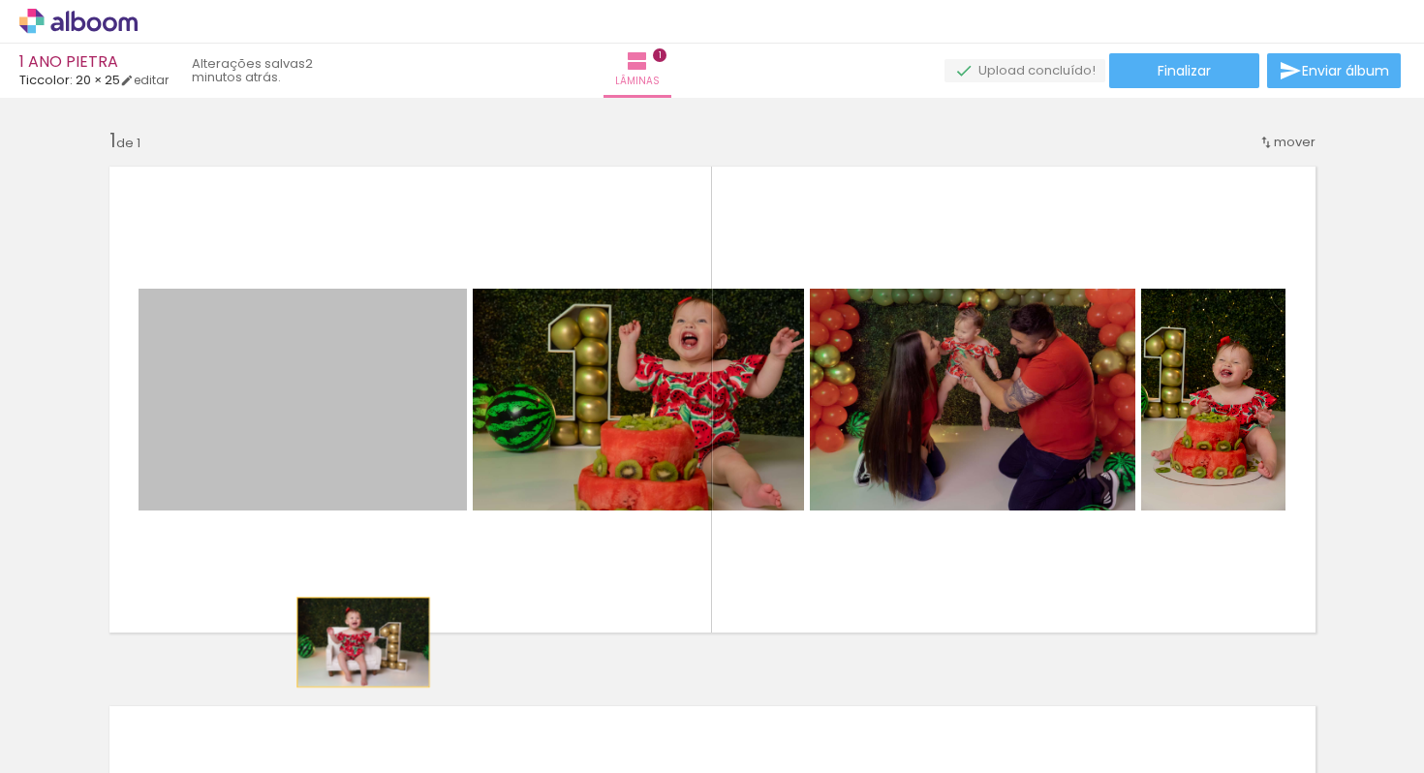
drag, startPoint x: 298, startPoint y: 384, endPoint x: 355, endPoint y: 642, distance: 263.8
click at [355, 642] on quentale-layouter at bounding box center [712, 399] width 1231 height 491
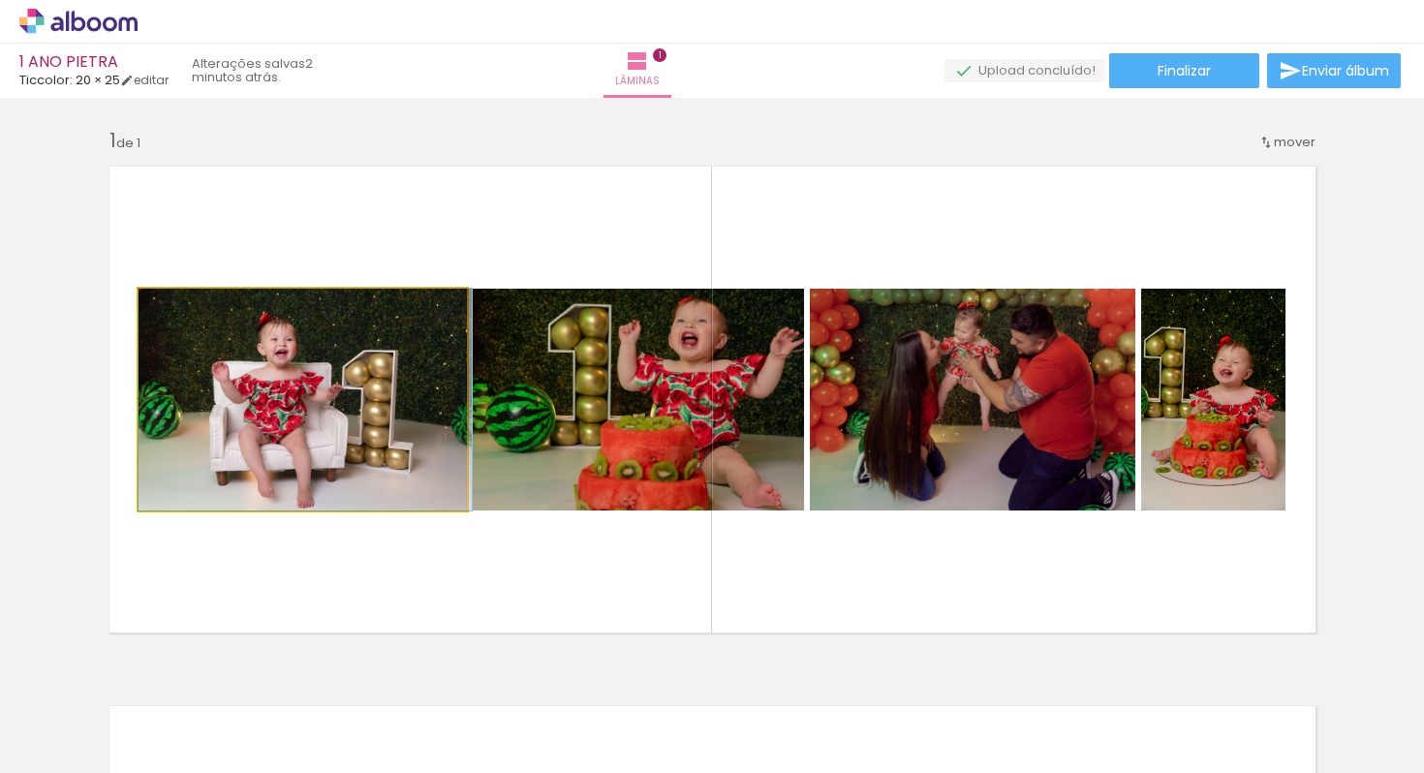
drag, startPoint x: 274, startPoint y: 355, endPoint x: 293, endPoint y: 379, distance: 30.3
drag, startPoint x: 230, startPoint y: 378, endPoint x: 378, endPoint y: 420, distance: 154.2
click at [138, 295] on quentale-photo at bounding box center [302, 400] width 328 height 222
drag, startPoint x: 135, startPoint y: 295, endPoint x: 150, endPoint y: 329, distance: 37.3
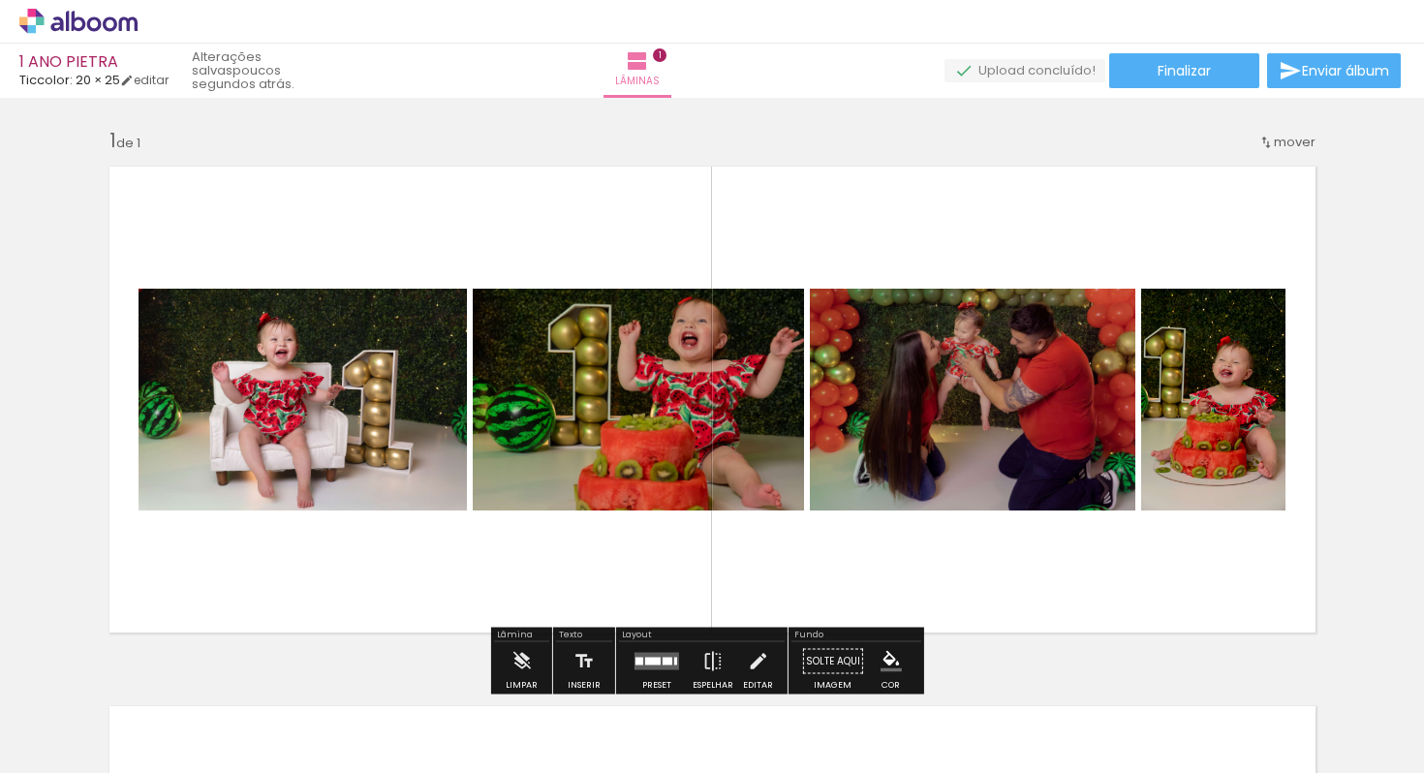
click at [451, 292] on quentale-photo at bounding box center [302, 400] width 328 height 222
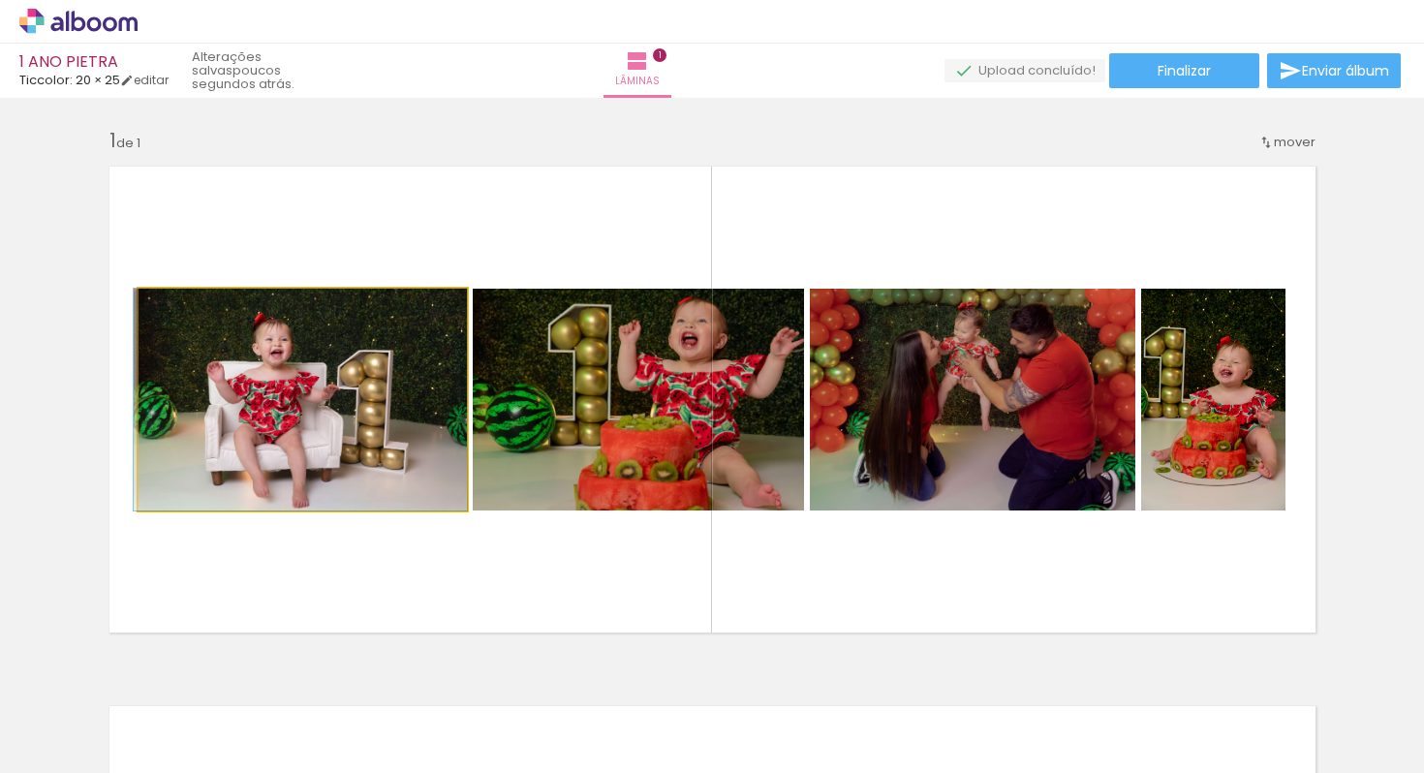
drag, startPoint x: 441, startPoint y: 311, endPoint x: 418, endPoint y: 280, distance: 38.2
click at [418, 280] on quentale-layouter at bounding box center [712, 399] width 1231 height 491
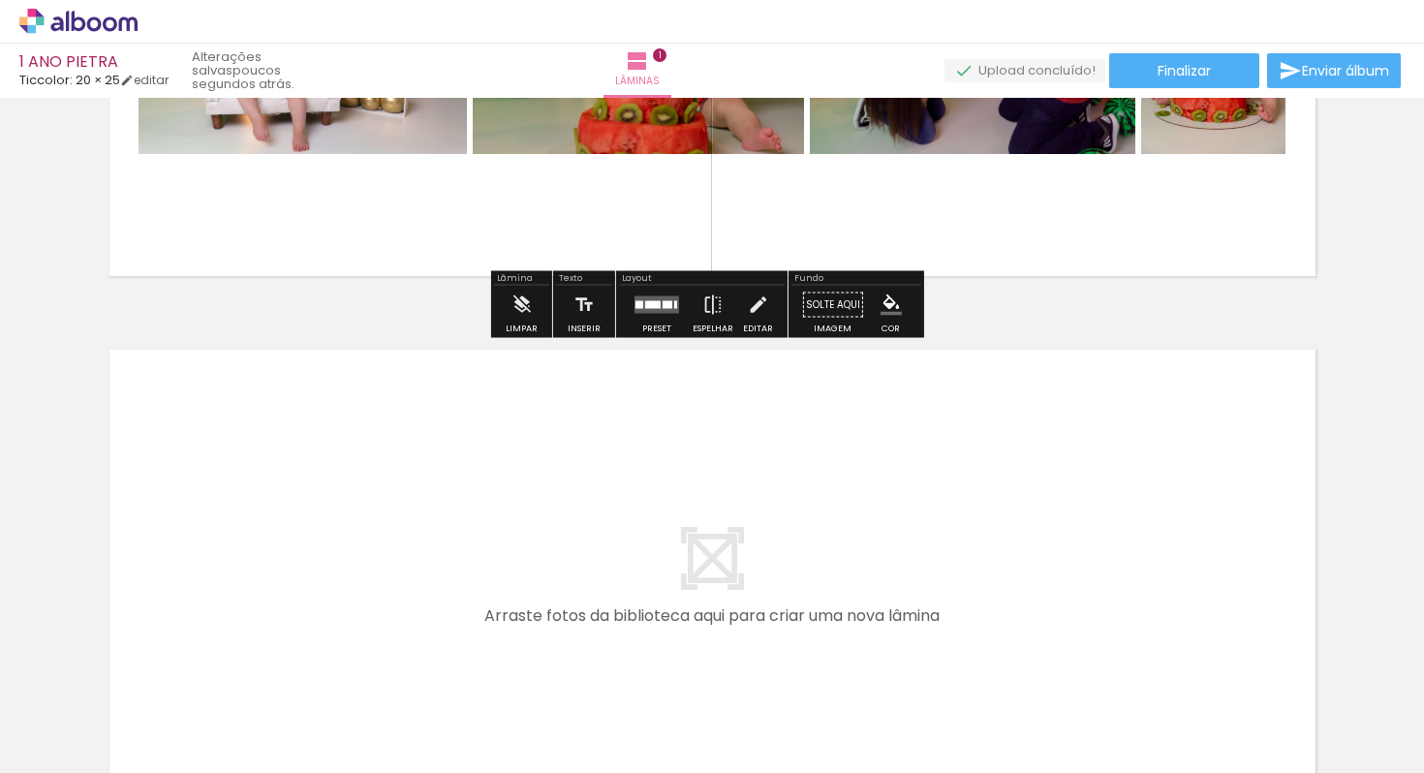
scroll to position [164, 0]
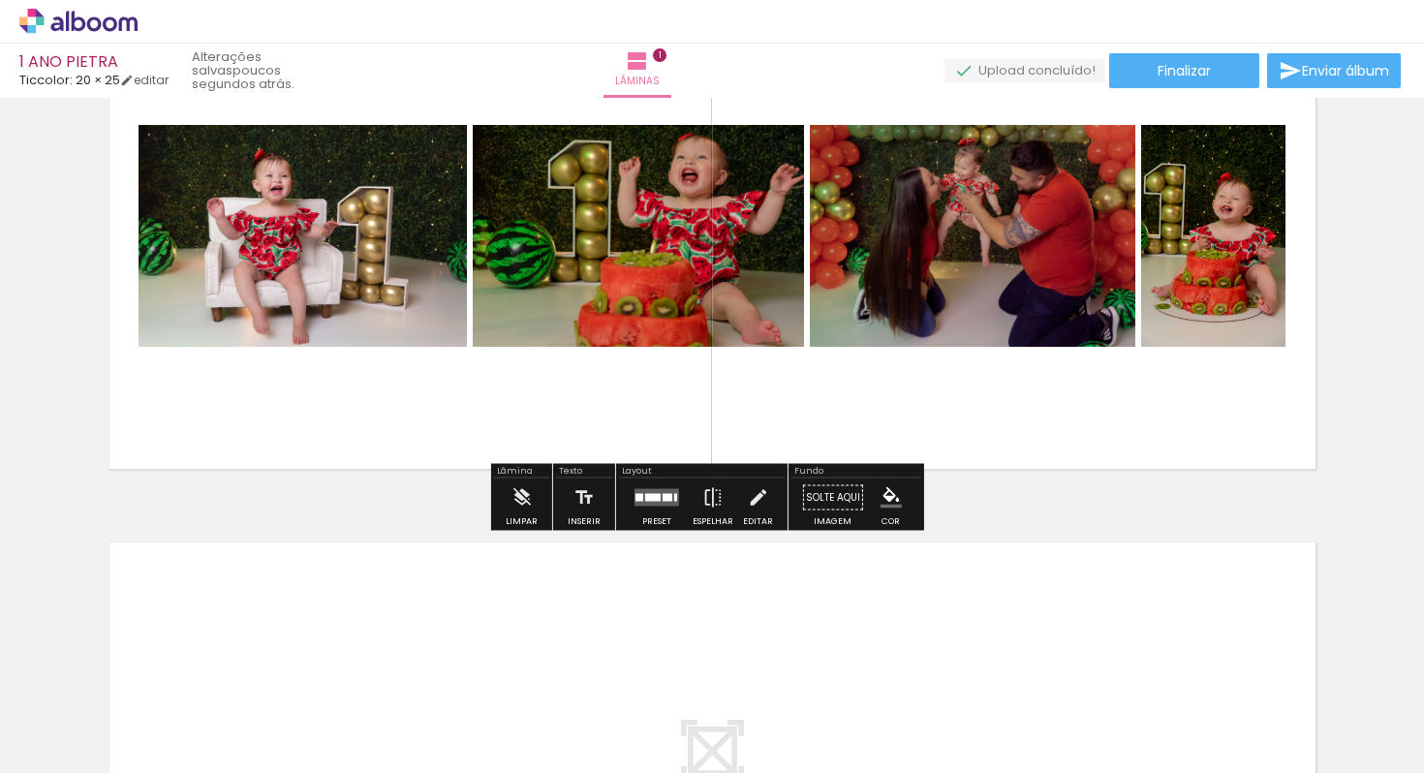
click at [325, 266] on quentale-photo at bounding box center [302, 236] width 328 height 222
click at [525, 496] on iron-icon at bounding box center [520, 497] width 21 height 39
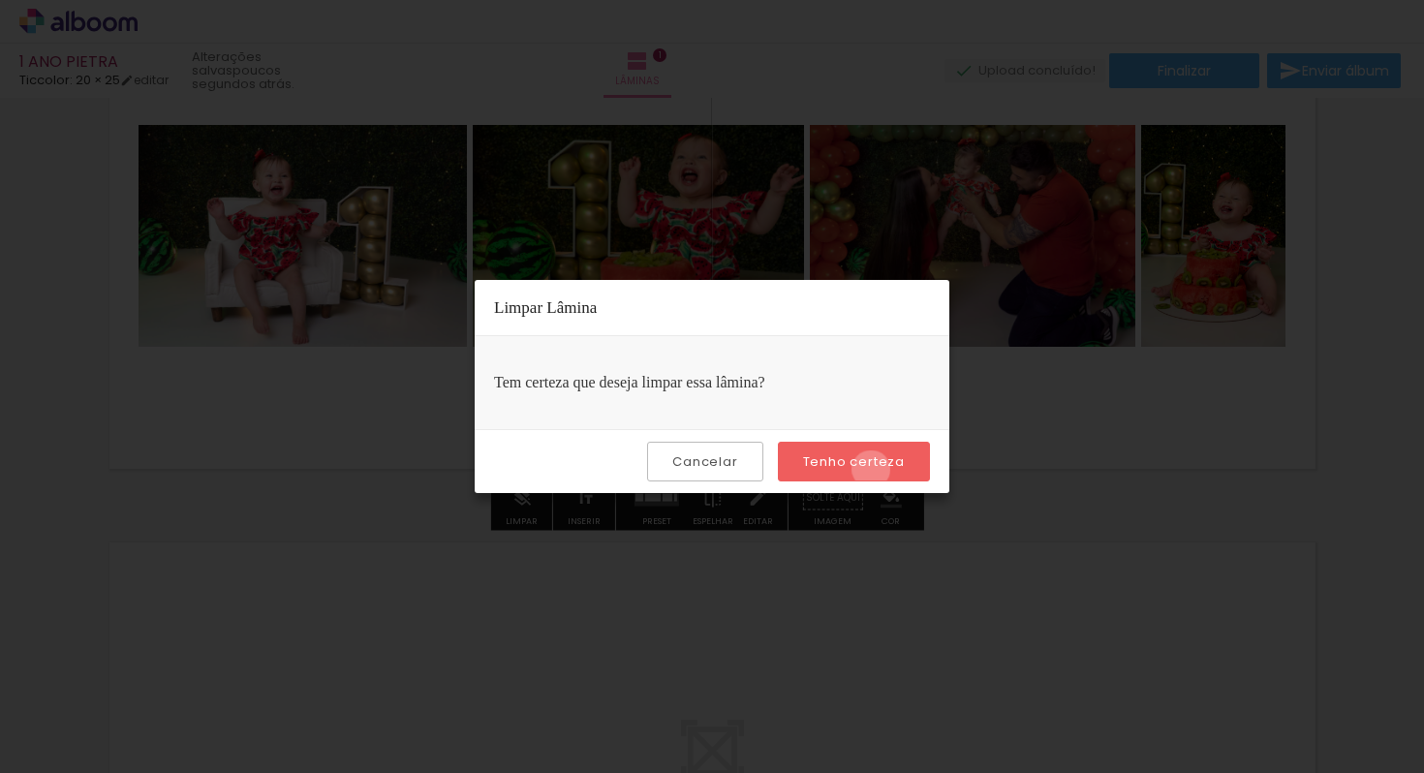
click at [0, 0] on slot "Tenho certeza" at bounding box center [0, 0] width 0 height 0
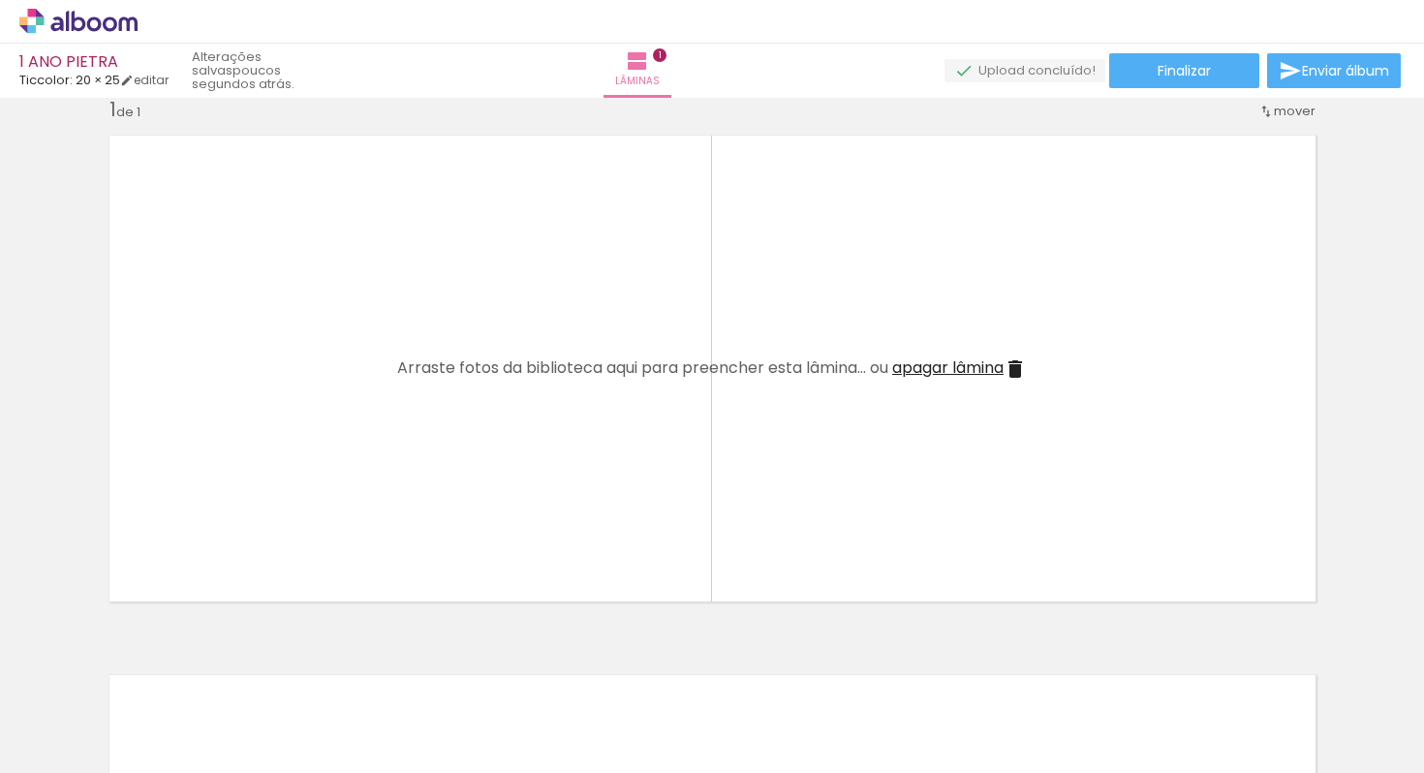
scroll to position [0, 761]
click at [729, 721] on div at bounding box center [735, 708] width 96 height 64
click at [724, 725] on div at bounding box center [735, 708] width 96 height 64
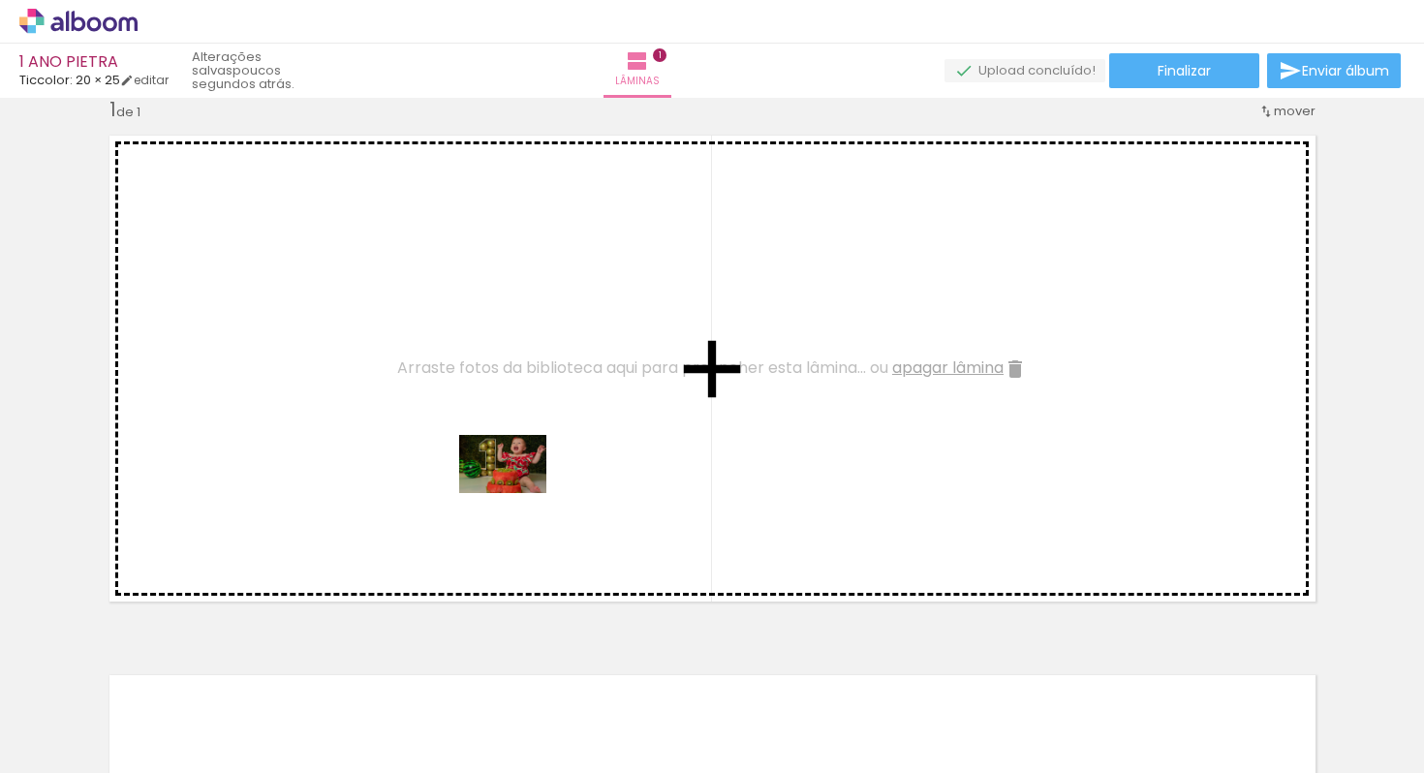
drag, startPoint x: 728, startPoint y: 721, endPoint x: 517, endPoint y: 493, distance: 311.1
click at [517, 493] on quentale-workspace at bounding box center [712, 386] width 1424 height 773
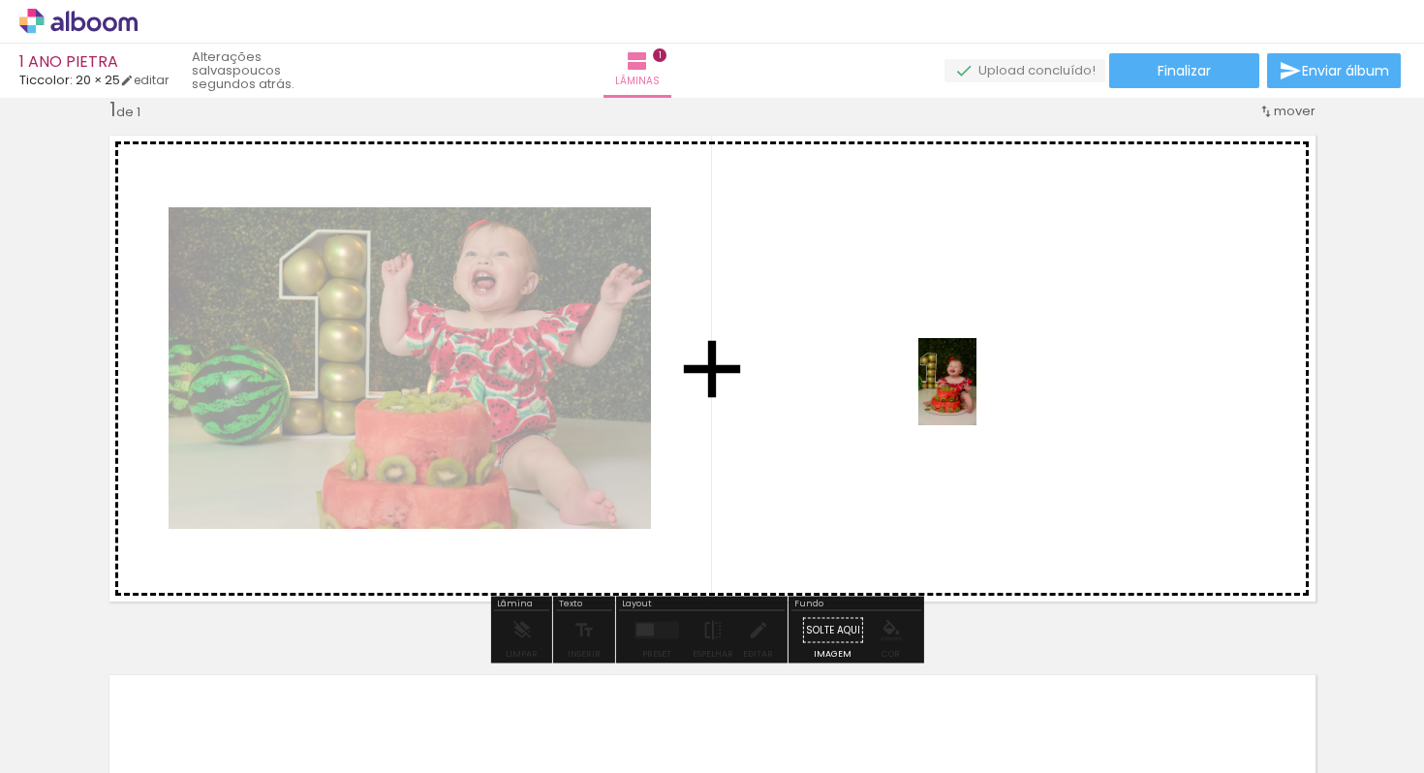
drag, startPoint x: 848, startPoint y: 728, endPoint x: 976, endPoint y: 396, distance: 355.9
click at [976, 396] on quentale-workspace at bounding box center [712, 386] width 1424 height 773
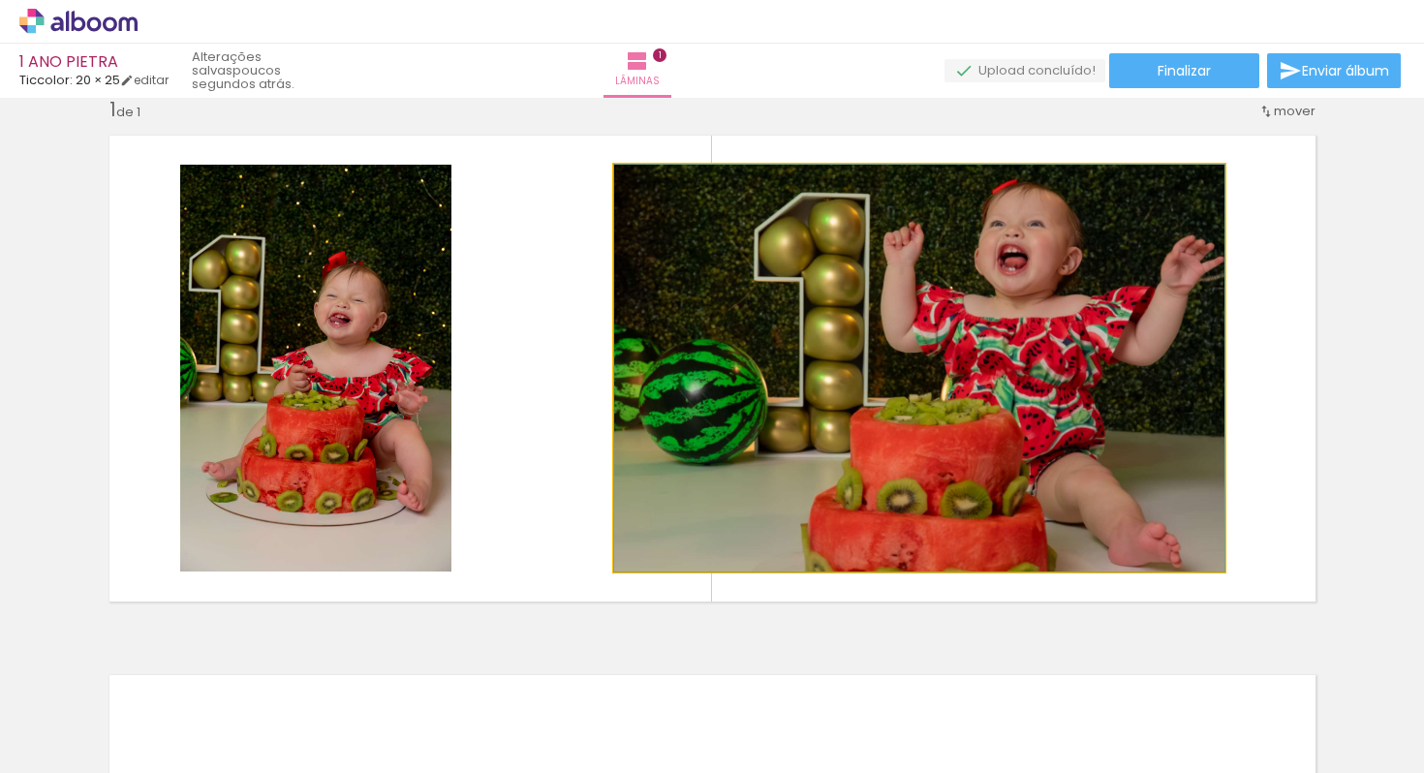
drag, startPoint x: 976, startPoint y: 396, endPoint x: 601, endPoint y: 411, distance: 375.0
click at [601, 411] on quentale-layouter at bounding box center [712, 368] width 1231 height 491
drag, startPoint x: 697, startPoint y: 397, endPoint x: 763, endPoint y: 409, distance: 66.9
drag, startPoint x: 977, startPoint y: 410, endPoint x: 726, endPoint y: 441, distance: 252.7
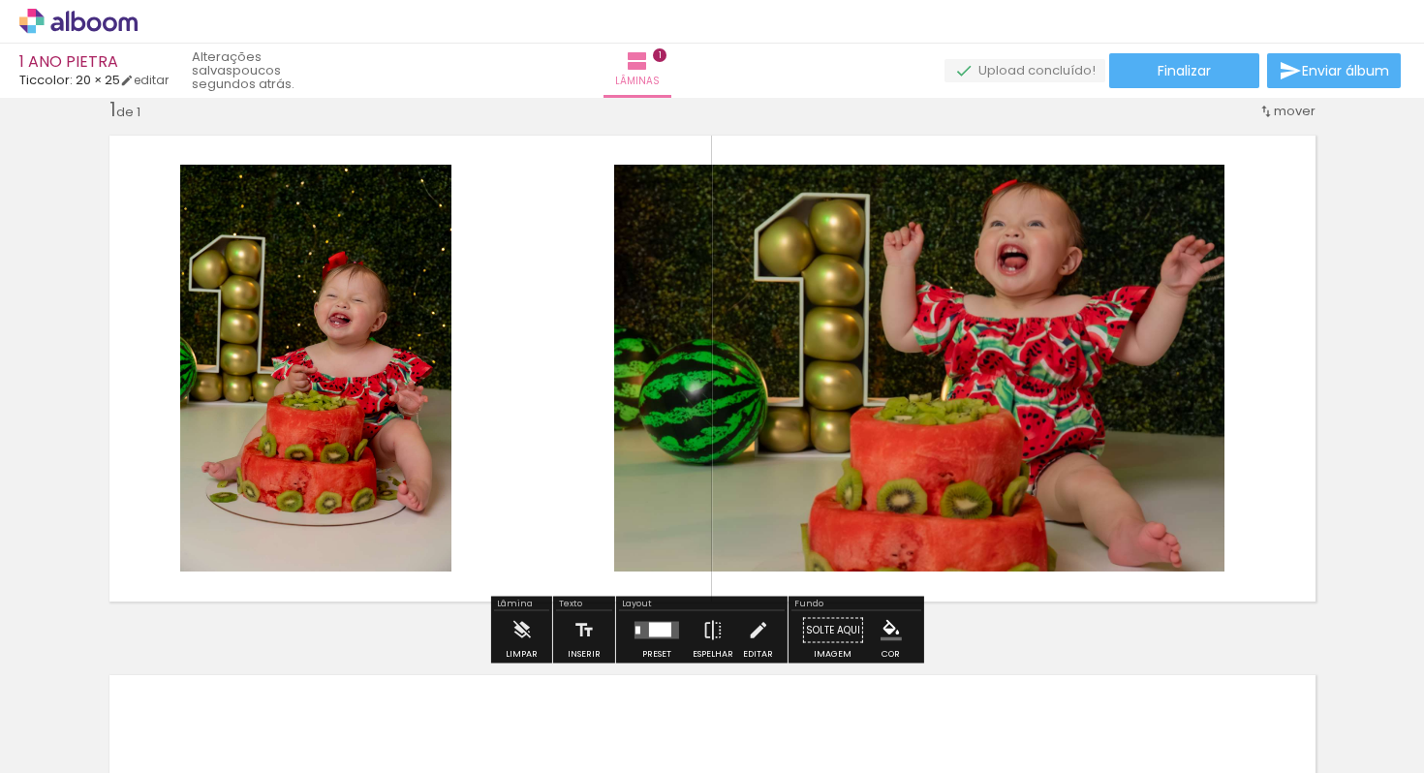
click at [657, 627] on div at bounding box center [660, 630] width 22 height 15
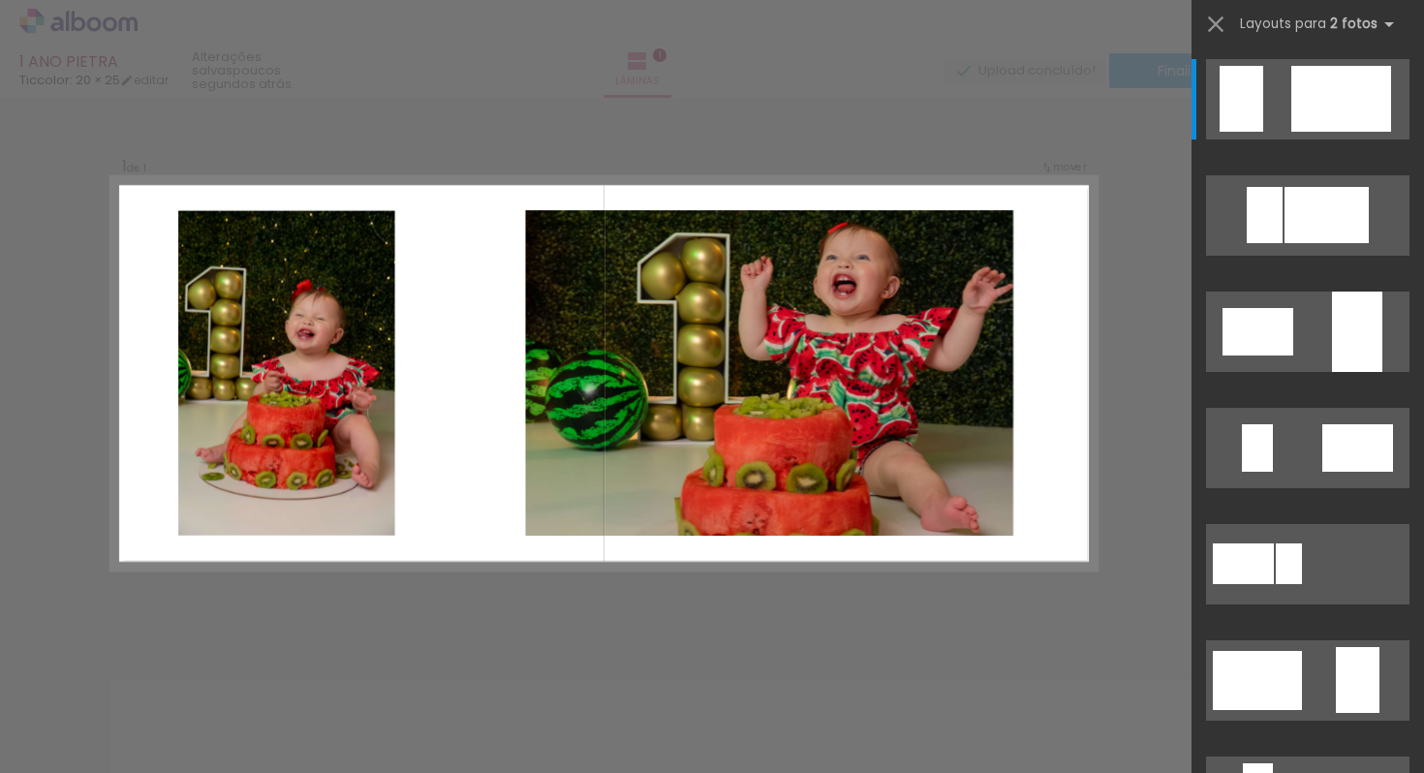
scroll to position [24, 0]
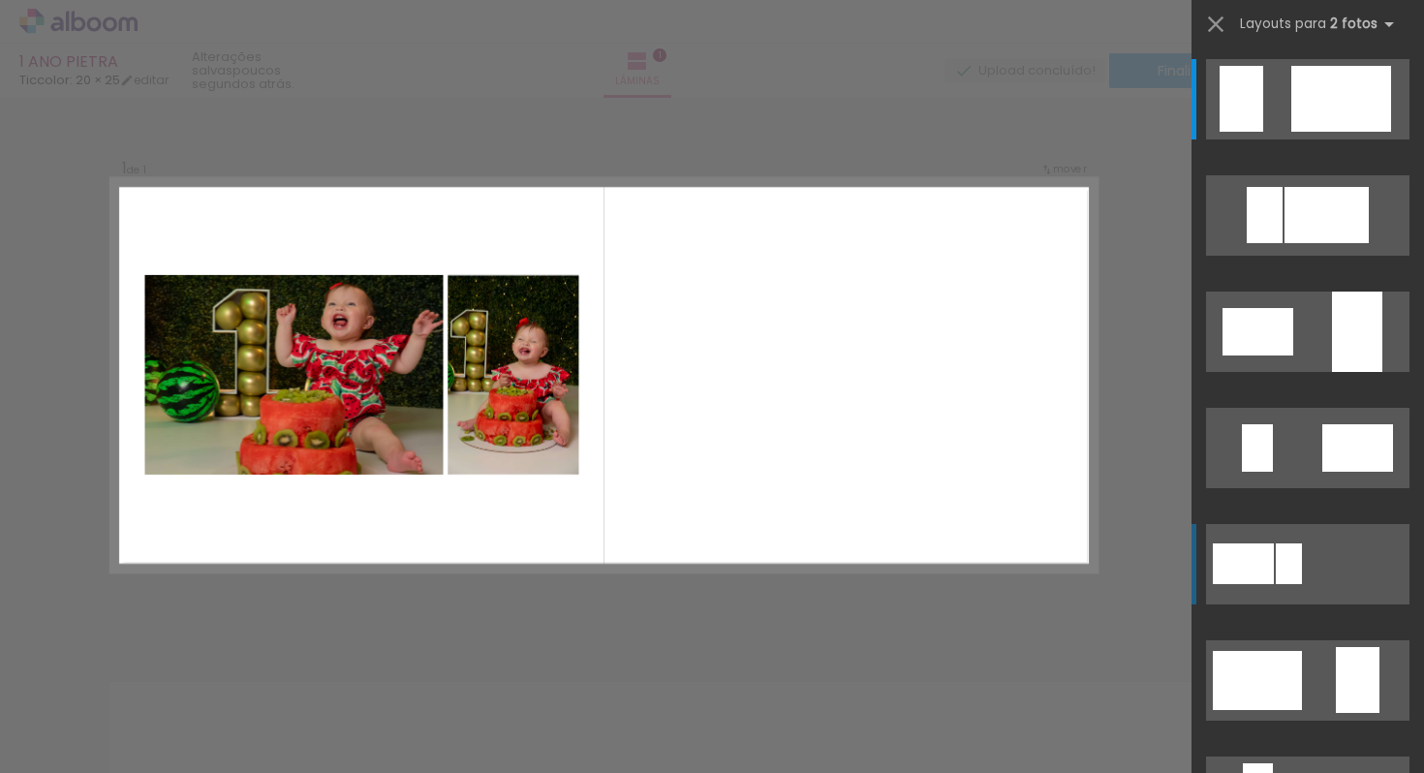
click at [1258, 566] on div at bounding box center [1242, 563] width 61 height 41
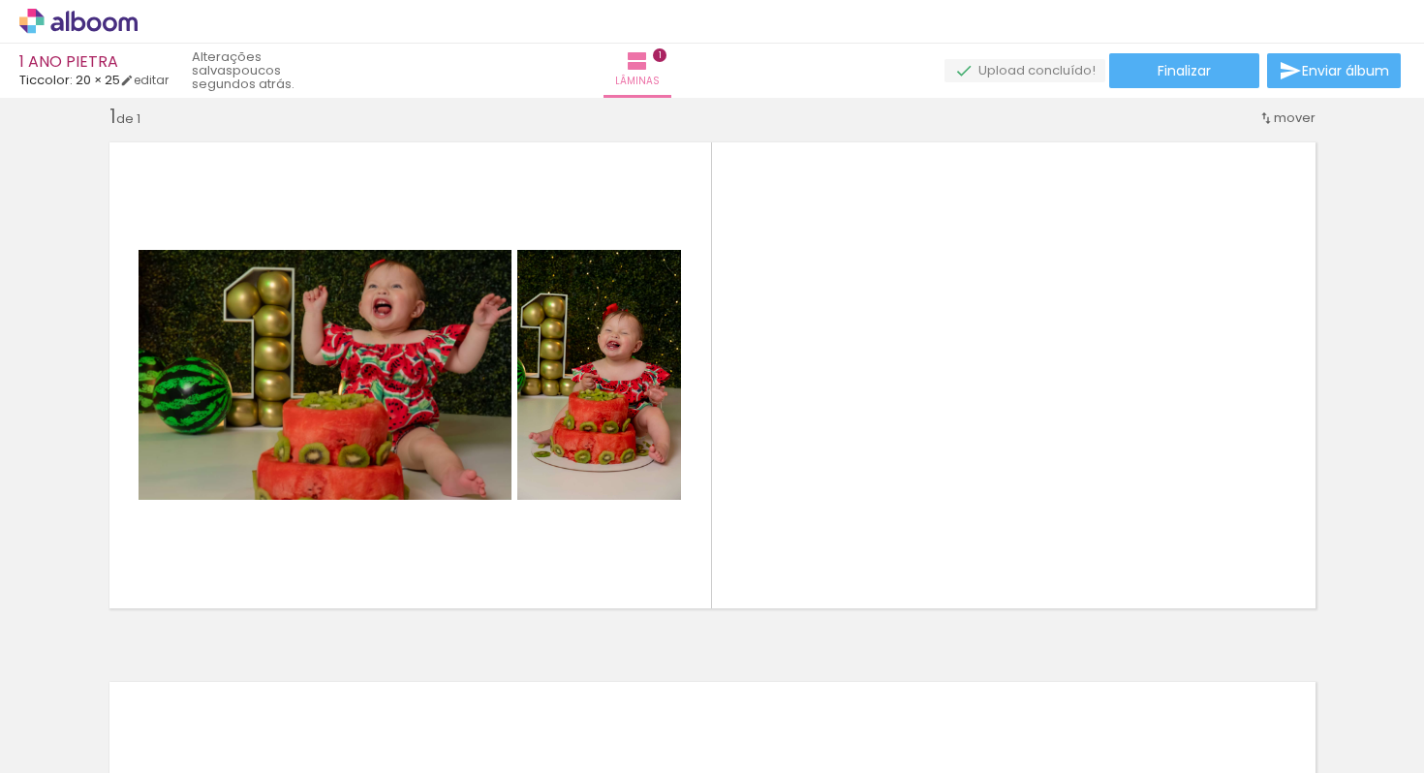
scroll to position [0, 1019]
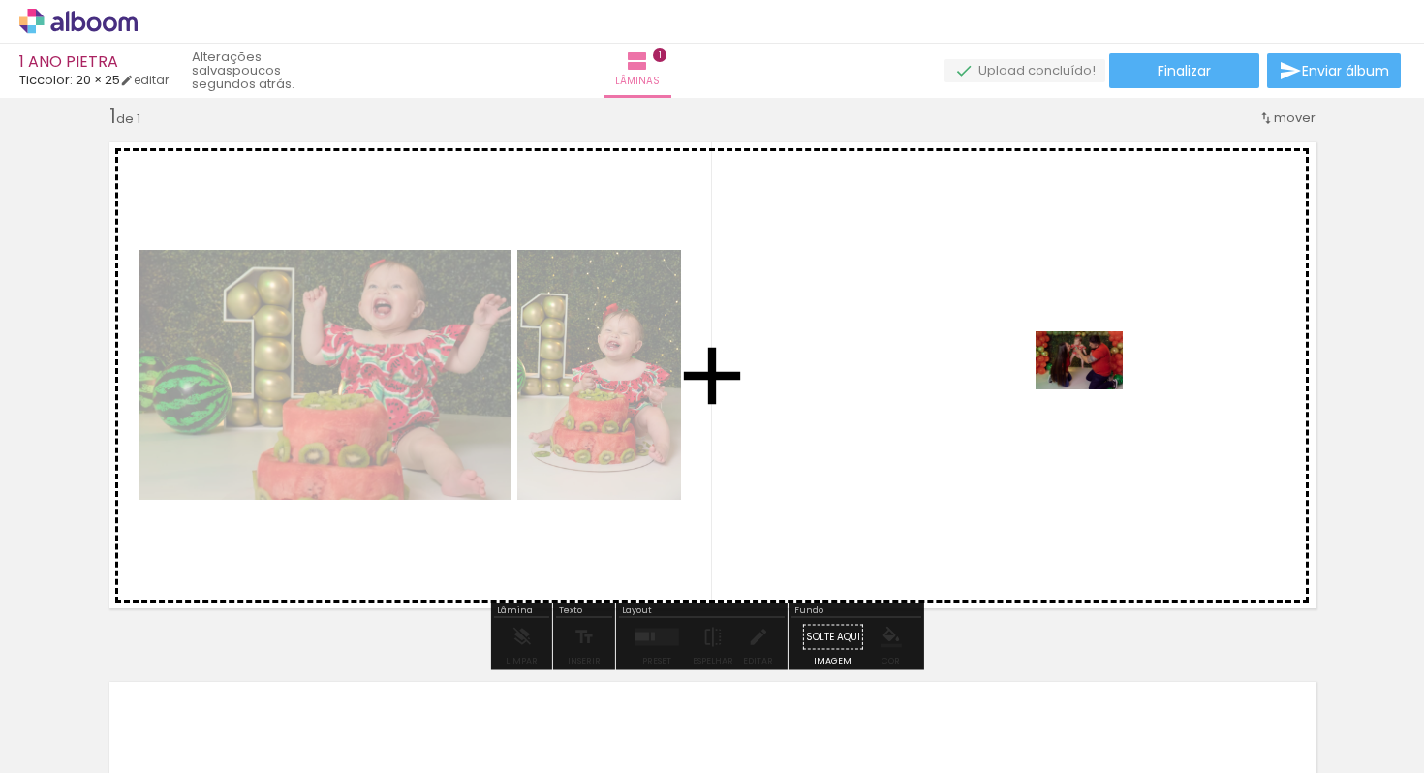
drag, startPoint x: 1225, startPoint y: 705, endPoint x: 1093, endPoint y: 389, distance: 342.1
click at [1093, 389] on quentale-workspace at bounding box center [712, 386] width 1424 height 773
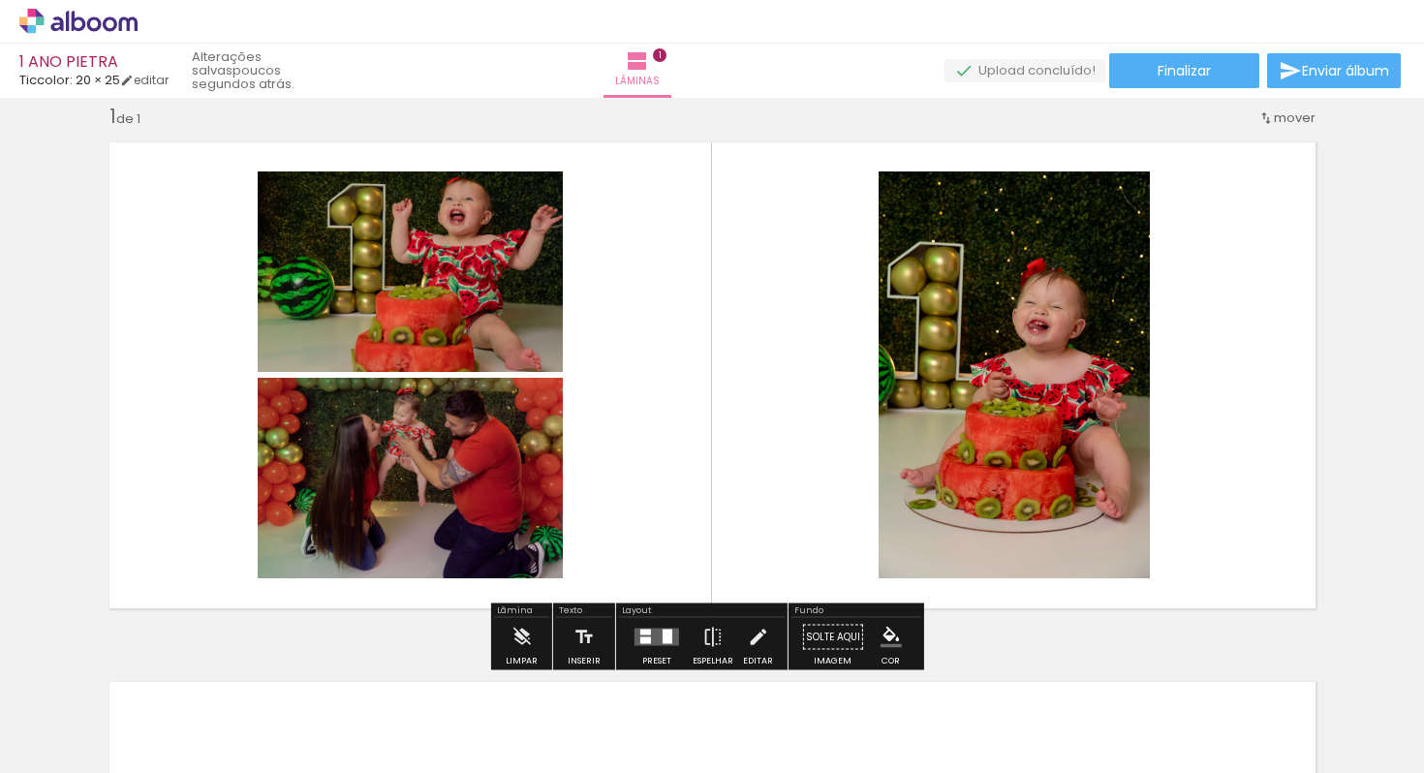
click at [656, 647] on div at bounding box center [656, 637] width 52 height 39
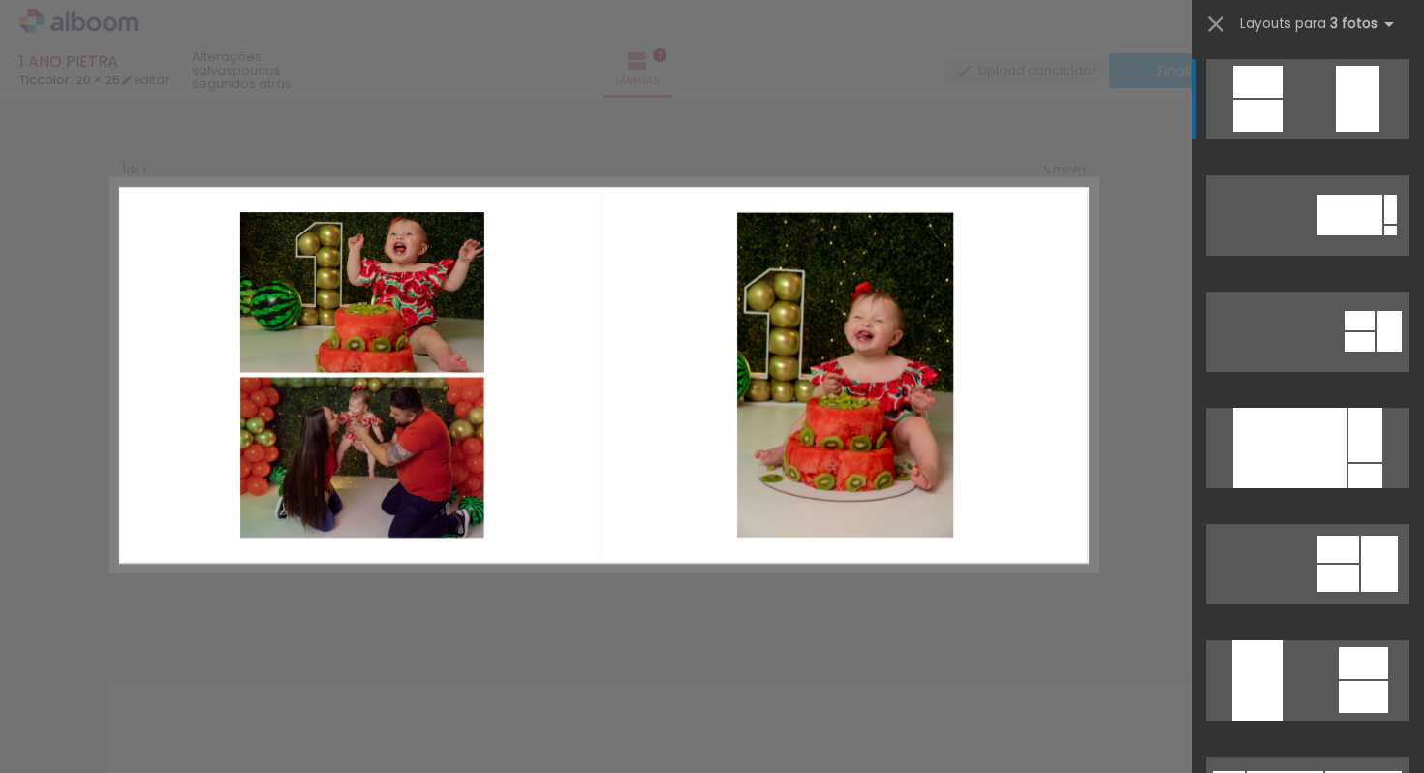
click at [1253, 100] on div at bounding box center [1257, 116] width 49 height 32
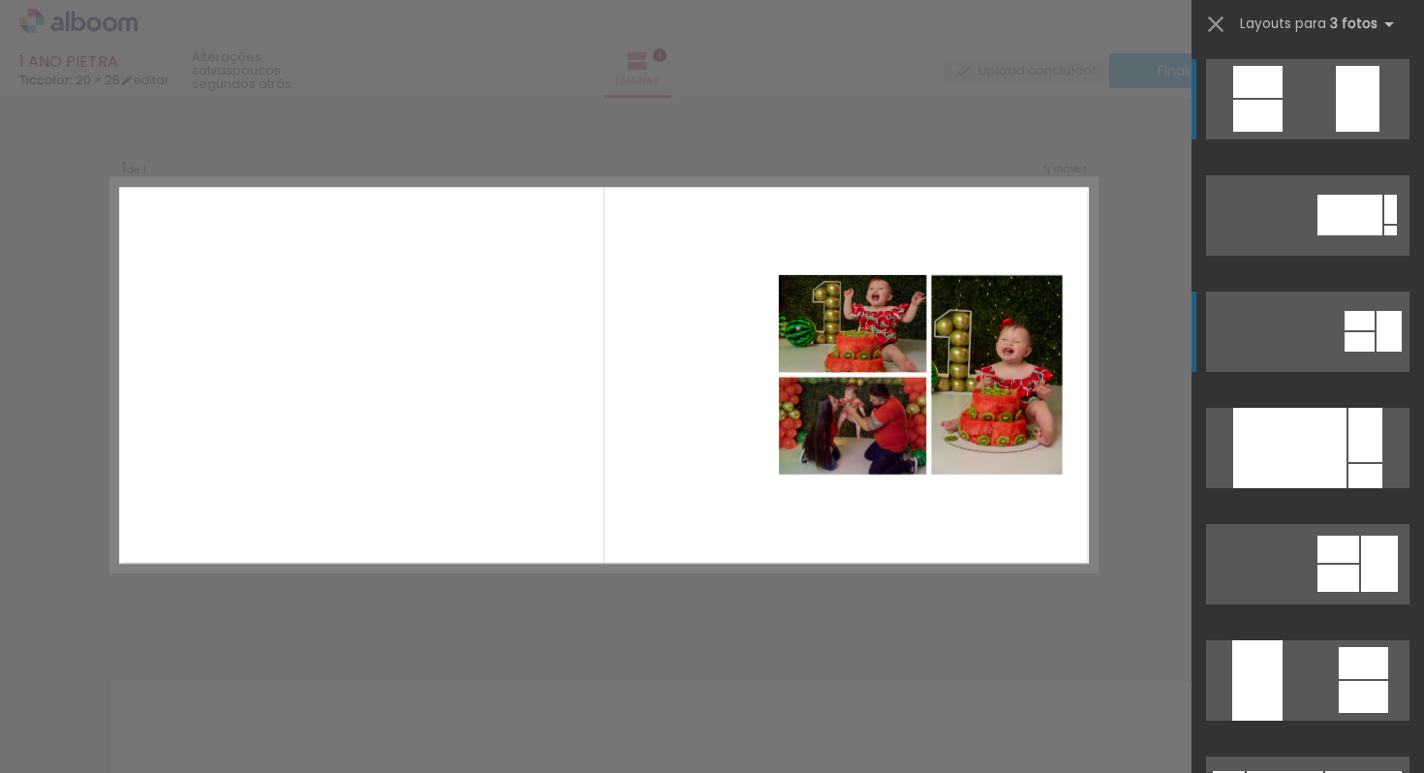
click at [1344, 329] on div at bounding box center [1359, 320] width 30 height 19
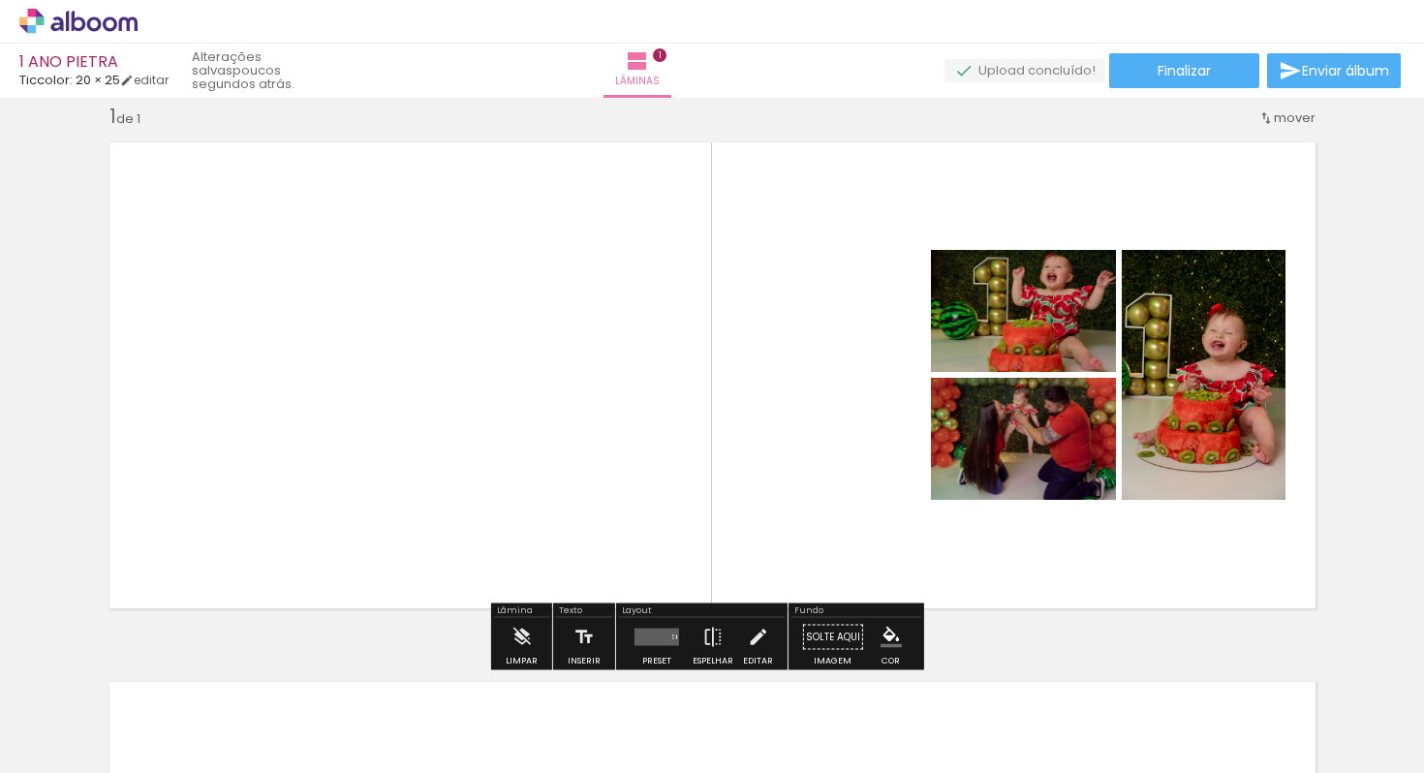
click at [669, 631] on quentale-layouter at bounding box center [656, 636] width 45 height 17
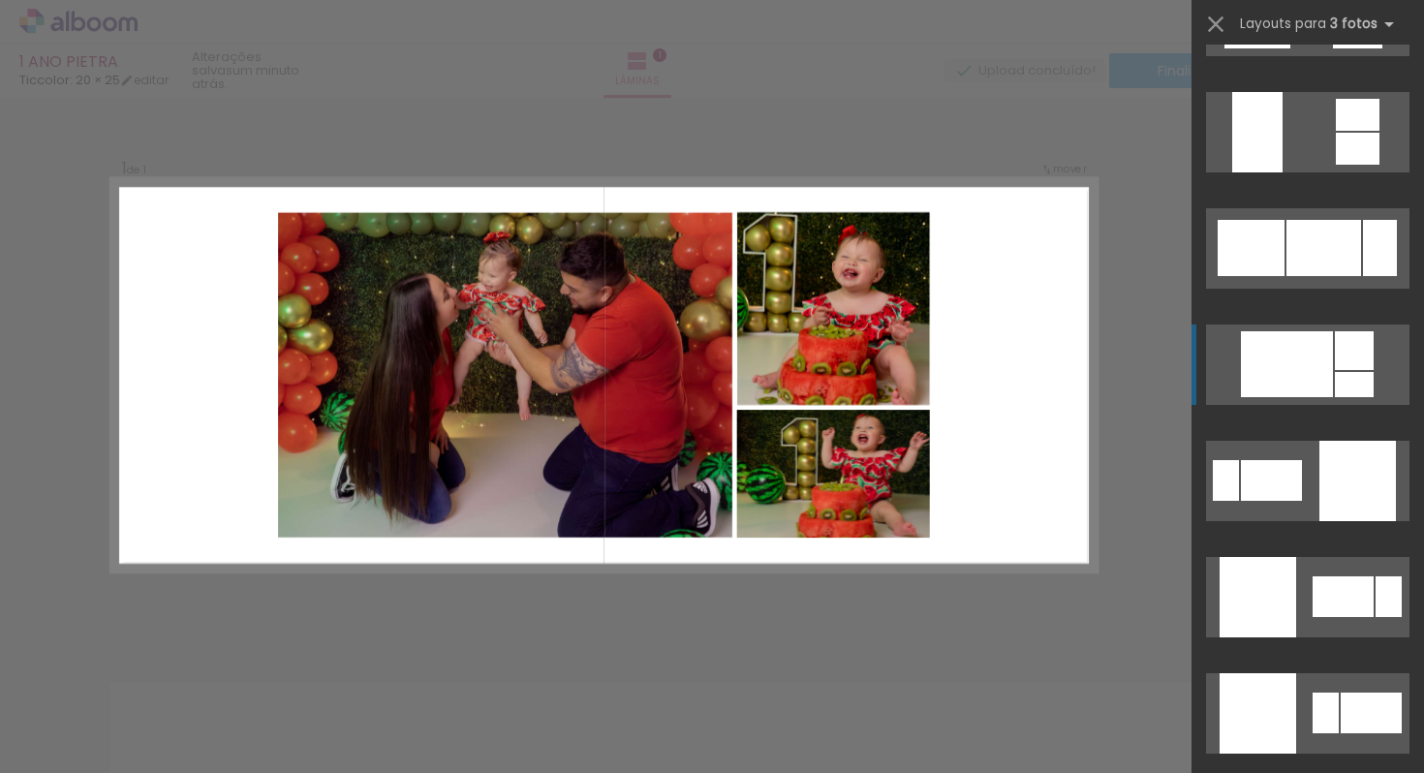
scroll to position [4736, 0]
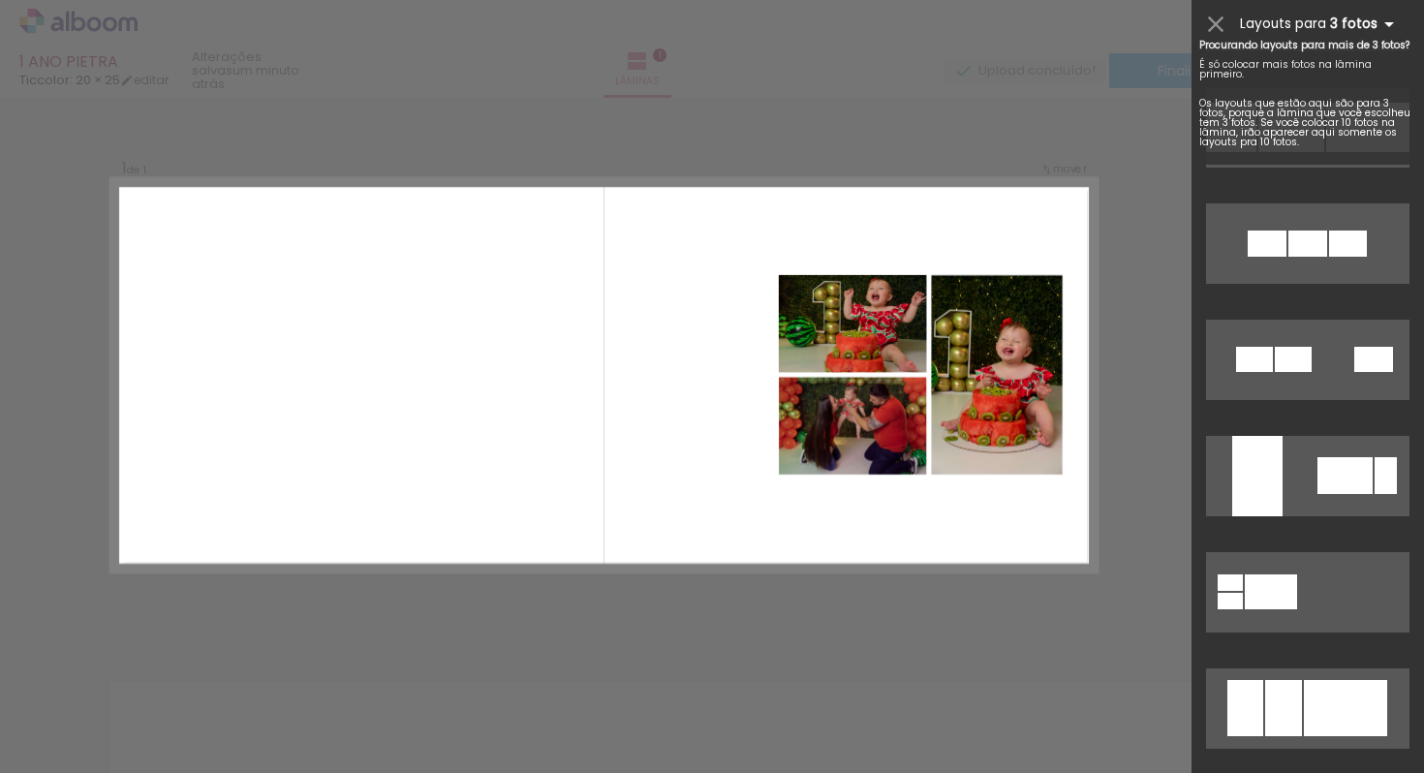
click at [1342, 27] on b "3 fotos" at bounding box center [1365, 24] width 71 height 18
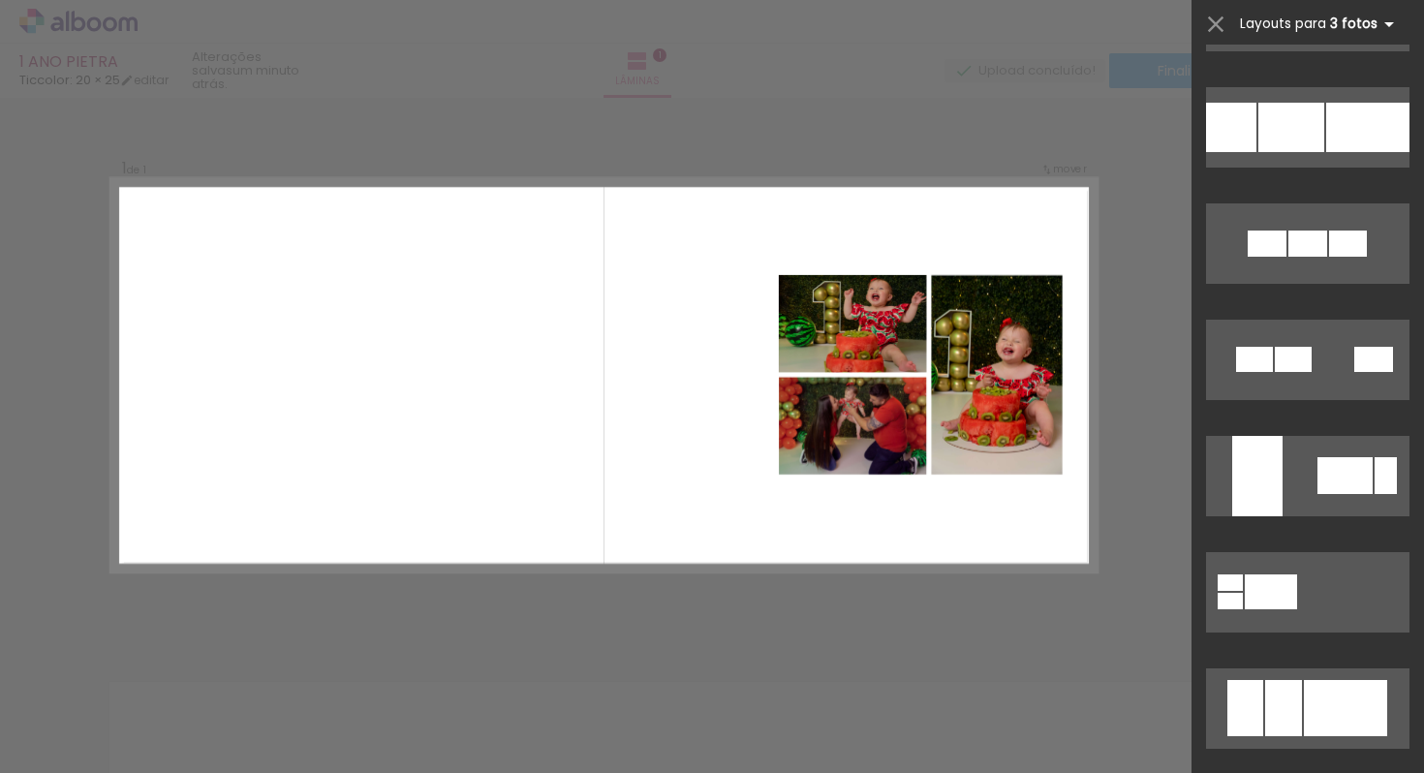
scroll to position [232, 0]
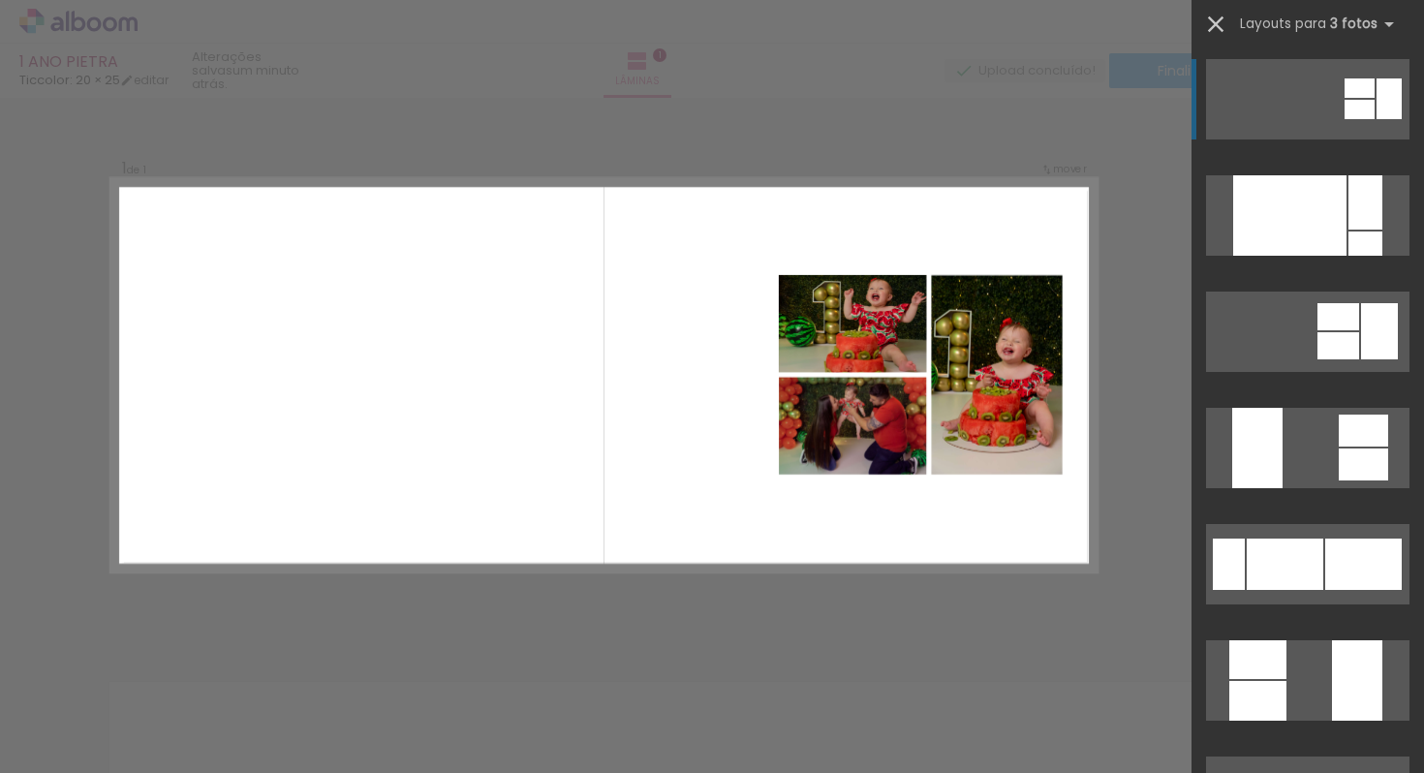
click at [1220, 26] on iron-icon at bounding box center [1215, 24] width 27 height 27
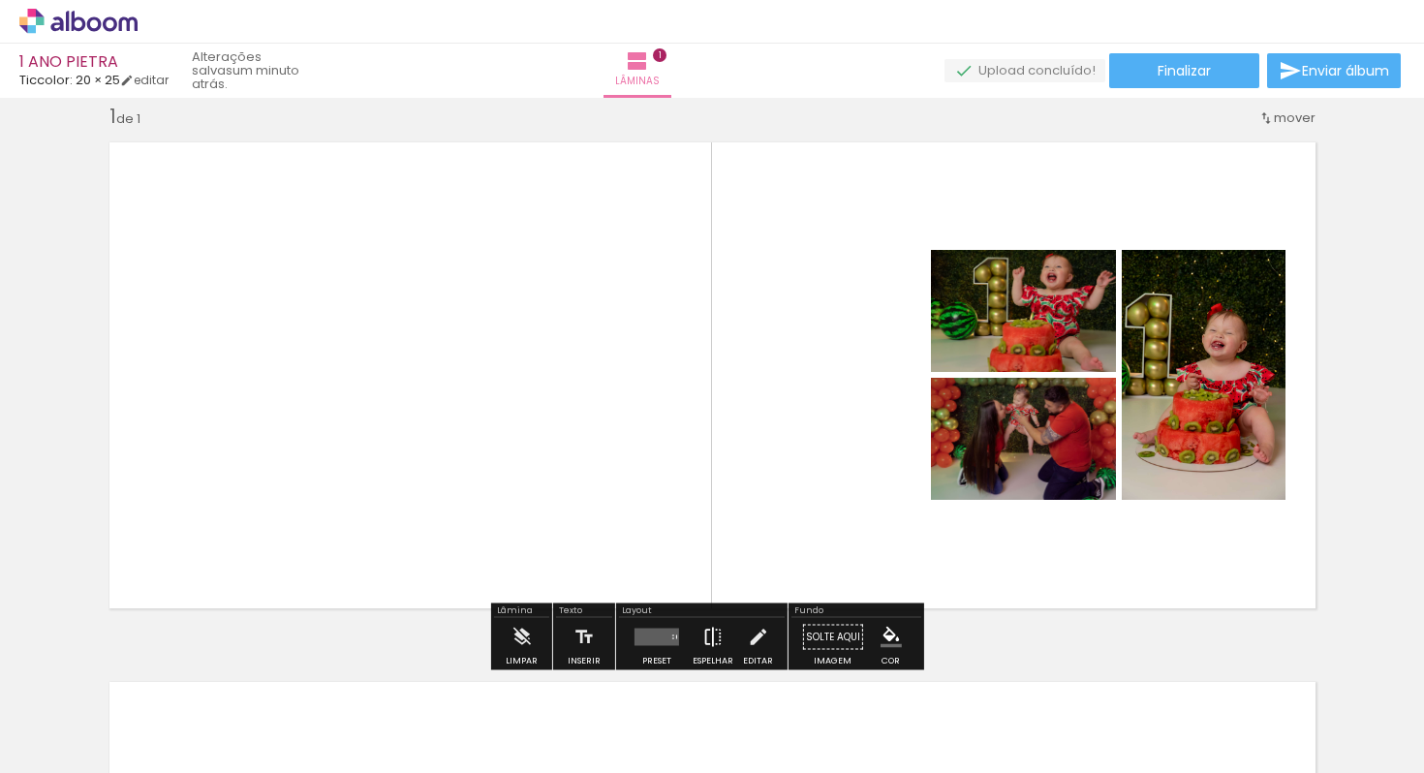
click at [706, 626] on iron-icon at bounding box center [712, 637] width 21 height 39
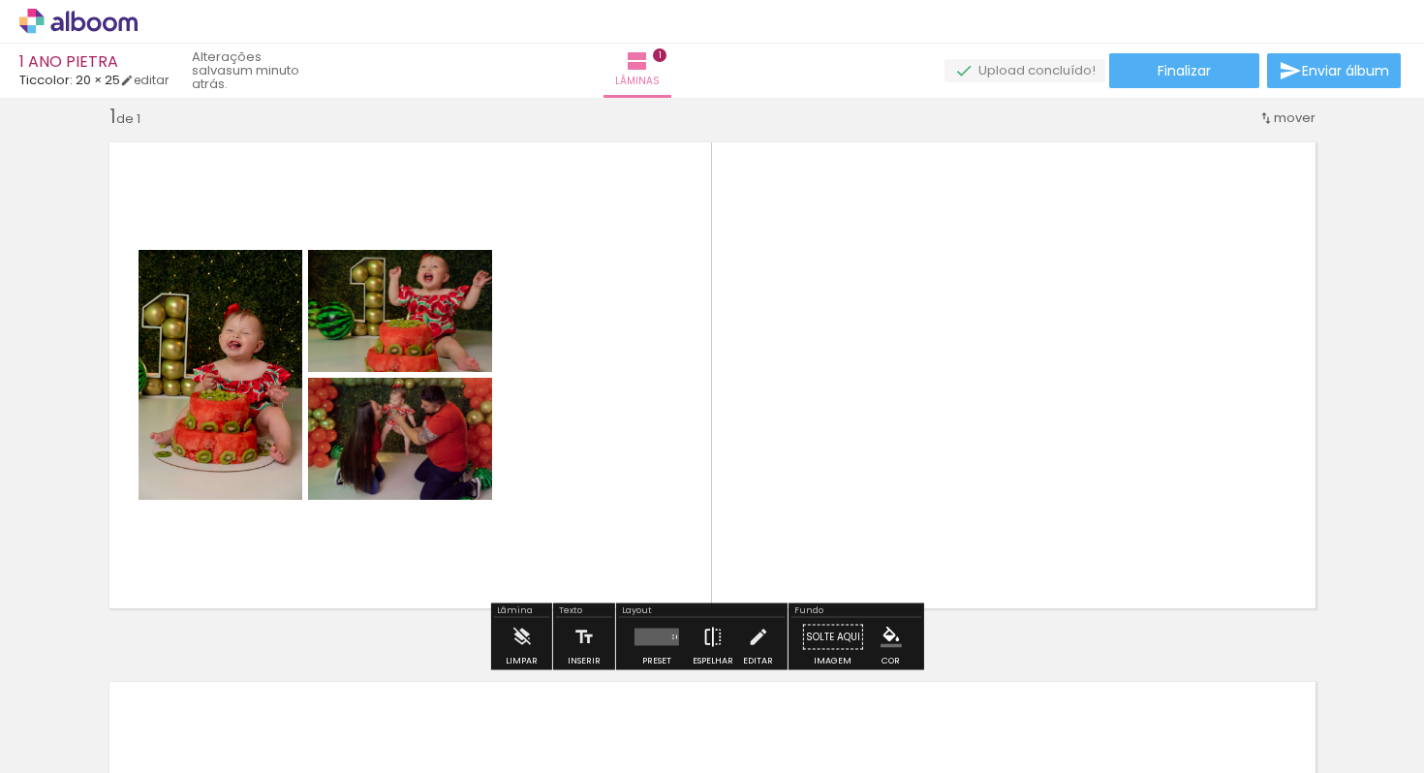
click at [714, 621] on iron-icon at bounding box center [712, 637] width 21 height 39
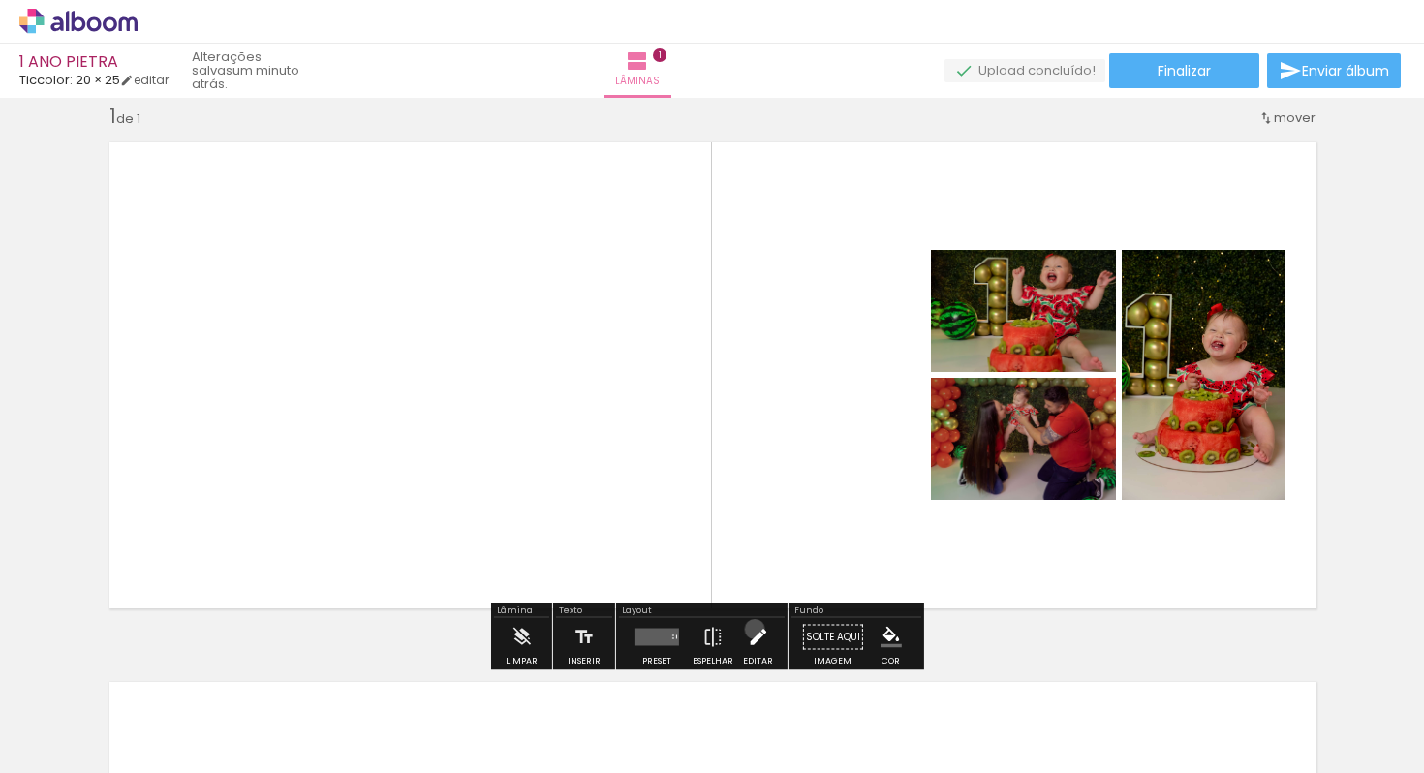
click at [749, 628] on iron-icon at bounding box center [757, 637] width 21 height 39
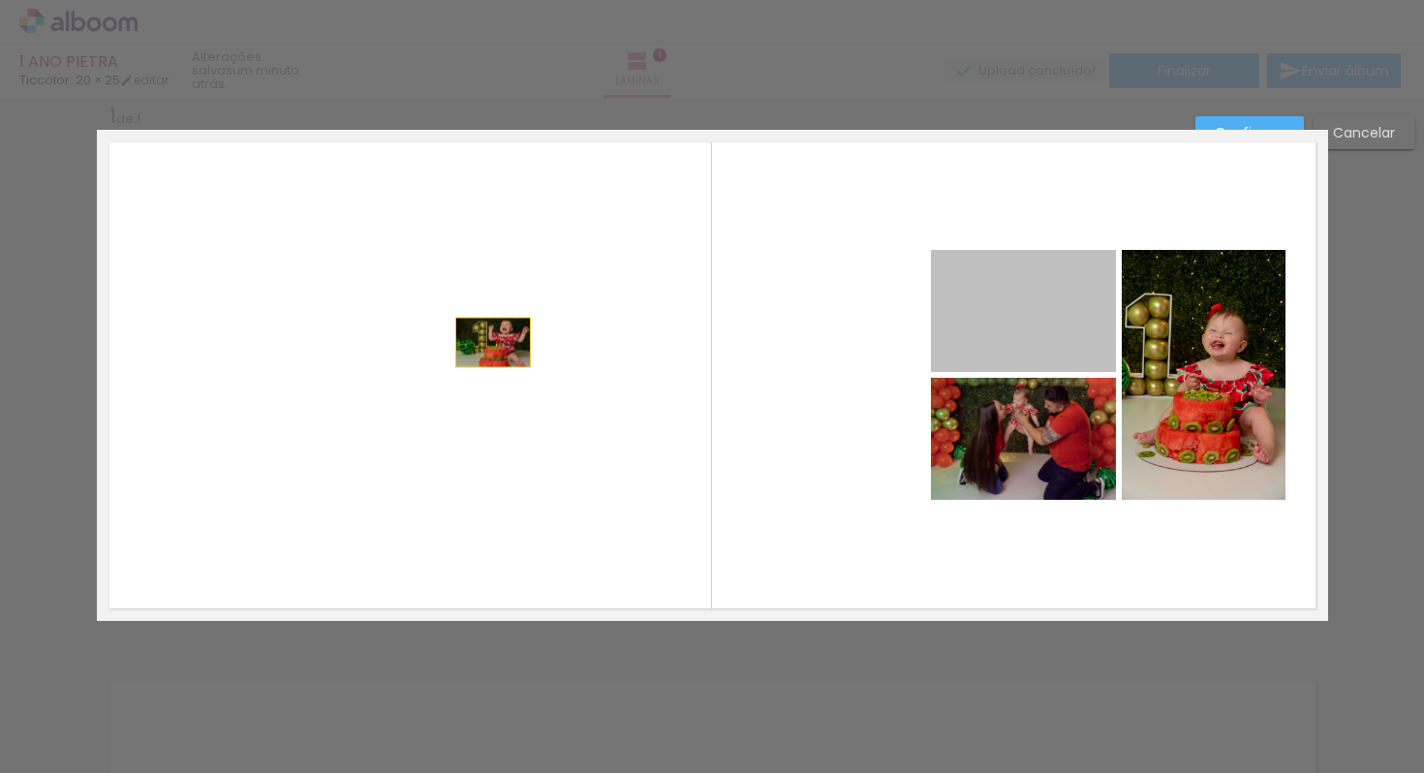
drag, startPoint x: 998, startPoint y: 274, endPoint x: 470, endPoint y: 345, distance: 533.4
click at [470, 345] on quentale-layouter at bounding box center [712, 375] width 1231 height 491
drag, startPoint x: 1069, startPoint y: 313, endPoint x: 577, endPoint y: 420, distance: 503.5
click at [633, 449] on quentale-layouter at bounding box center [712, 375] width 1231 height 491
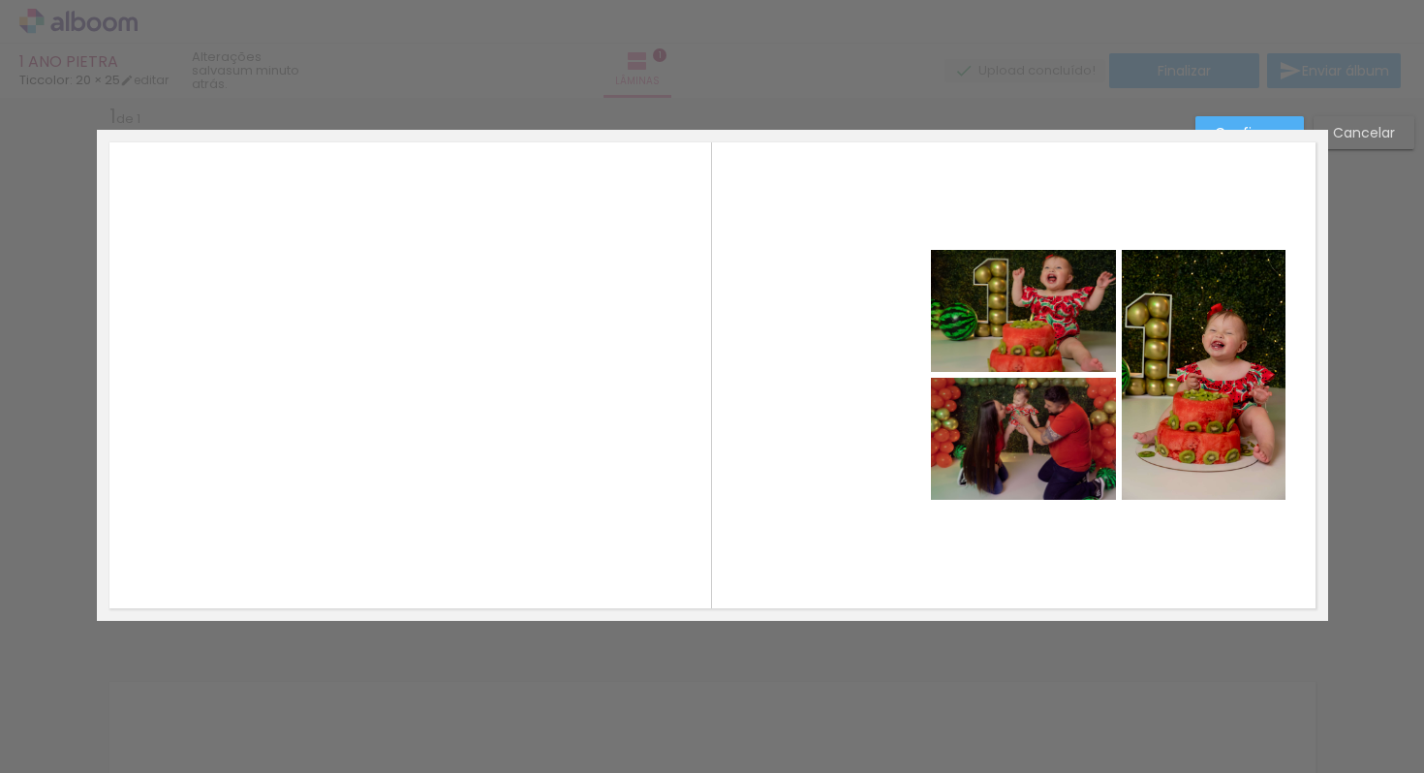
drag, startPoint x: 577, startPoint y: 420, endPoint x: 567, endPoint y: 419, distance: 9.7
click at [572, 420] on quentale-layouter at bounding box center [712, 375] width 1231 height 491
click at [1060, 321] on quentale-photo at bounding box center [1023, 311] width 185 height 122
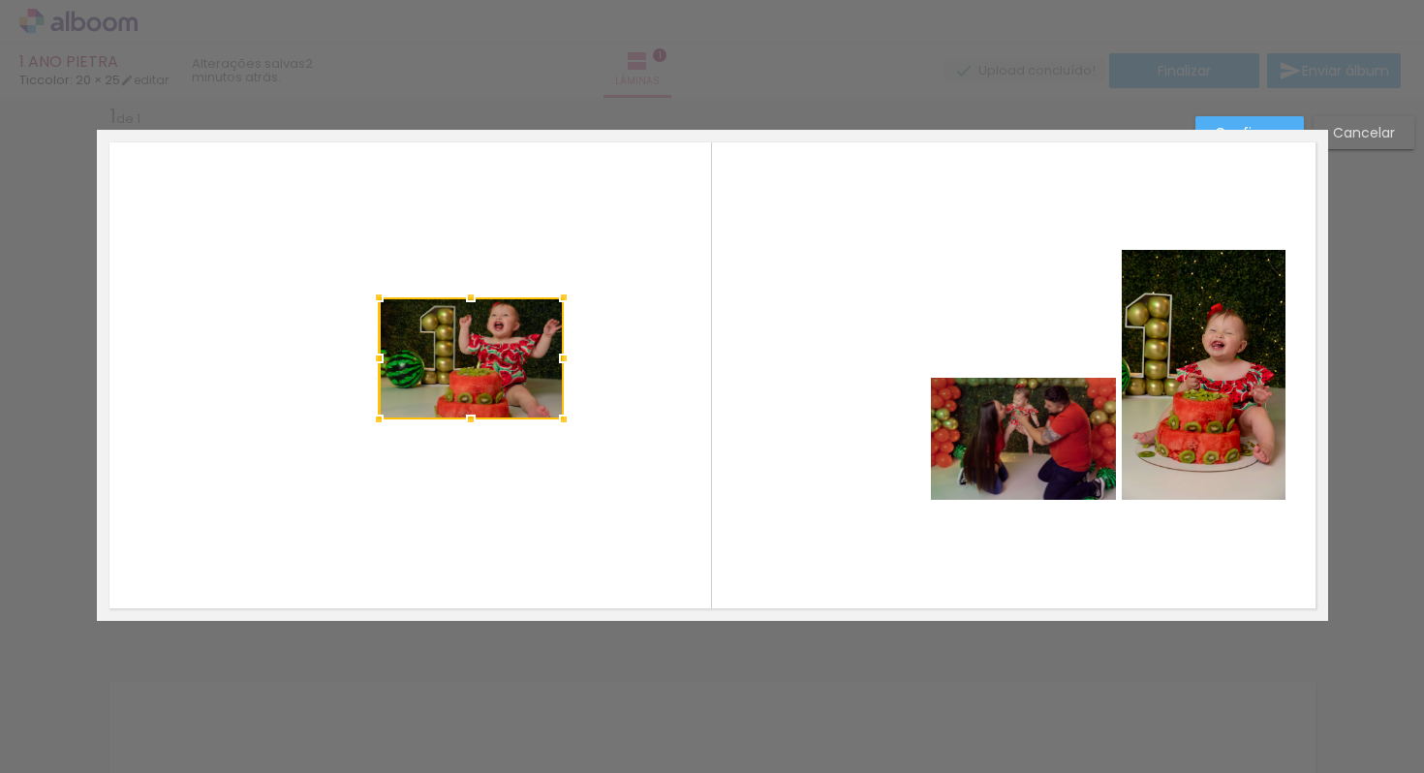
drag, startPoint x: 1057, startPoint y: 320, endPoint x: 495, endPoint y: 366, distance: 564.5
click at [497, 367] on div at bounding box center [471, 358] width 185 height 122
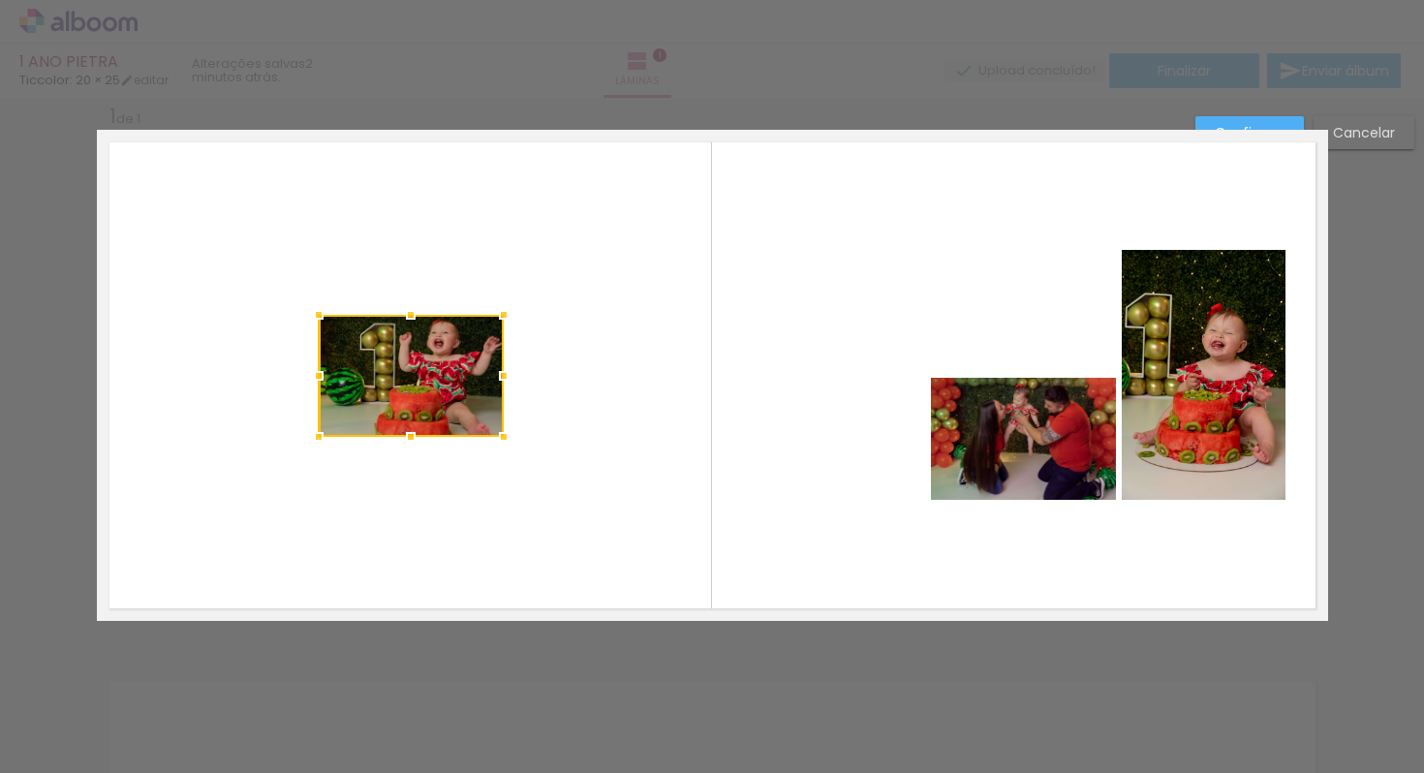
click at [1165, 338] on quentale-photo at bounding box center [1203, 375] width 164 height 250
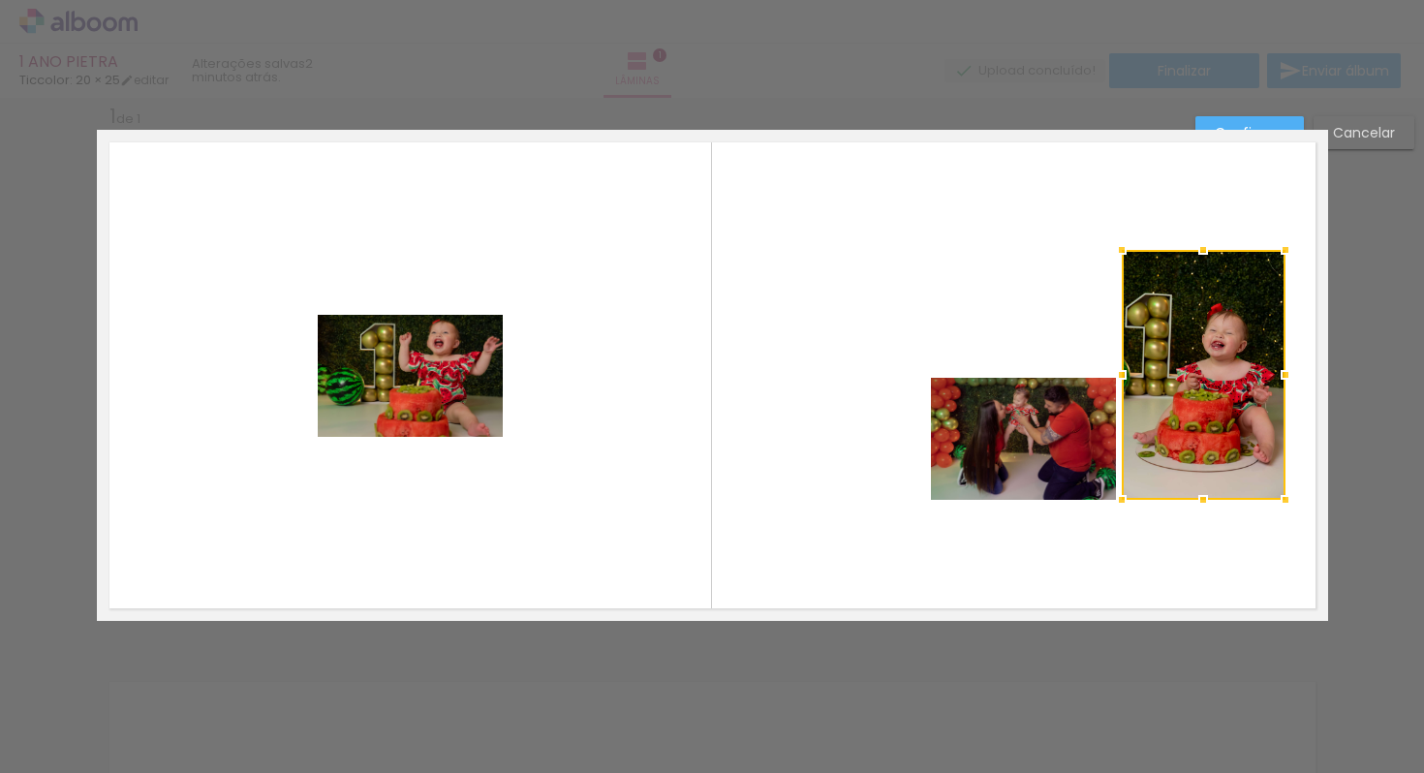
click at [1054, 444] on quentale-photo at bounding box center [1023, 439] width 185 height 122
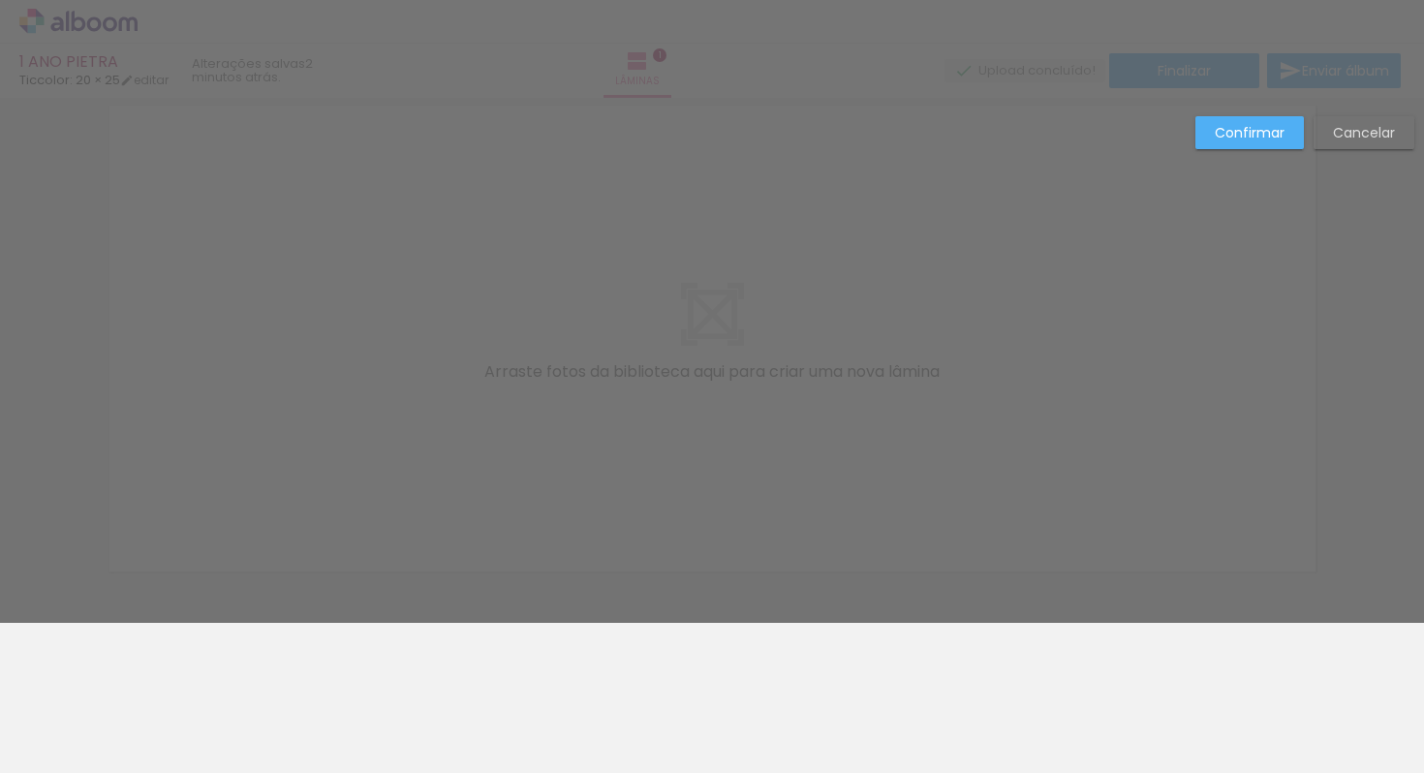
scroll to position [0, 0]
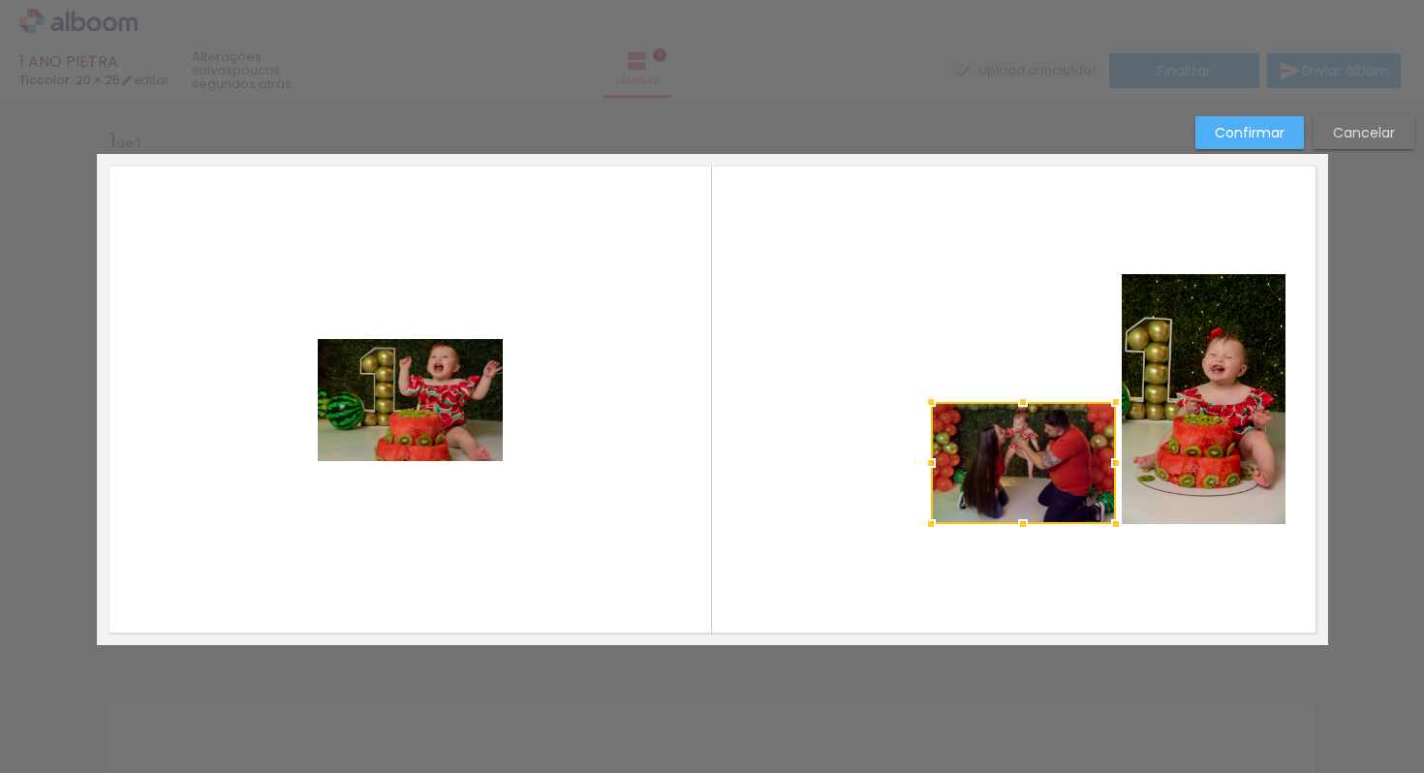
click at [0, 0] on slot "Cancelar" at bounding box center [0, 0] width 0 height 0
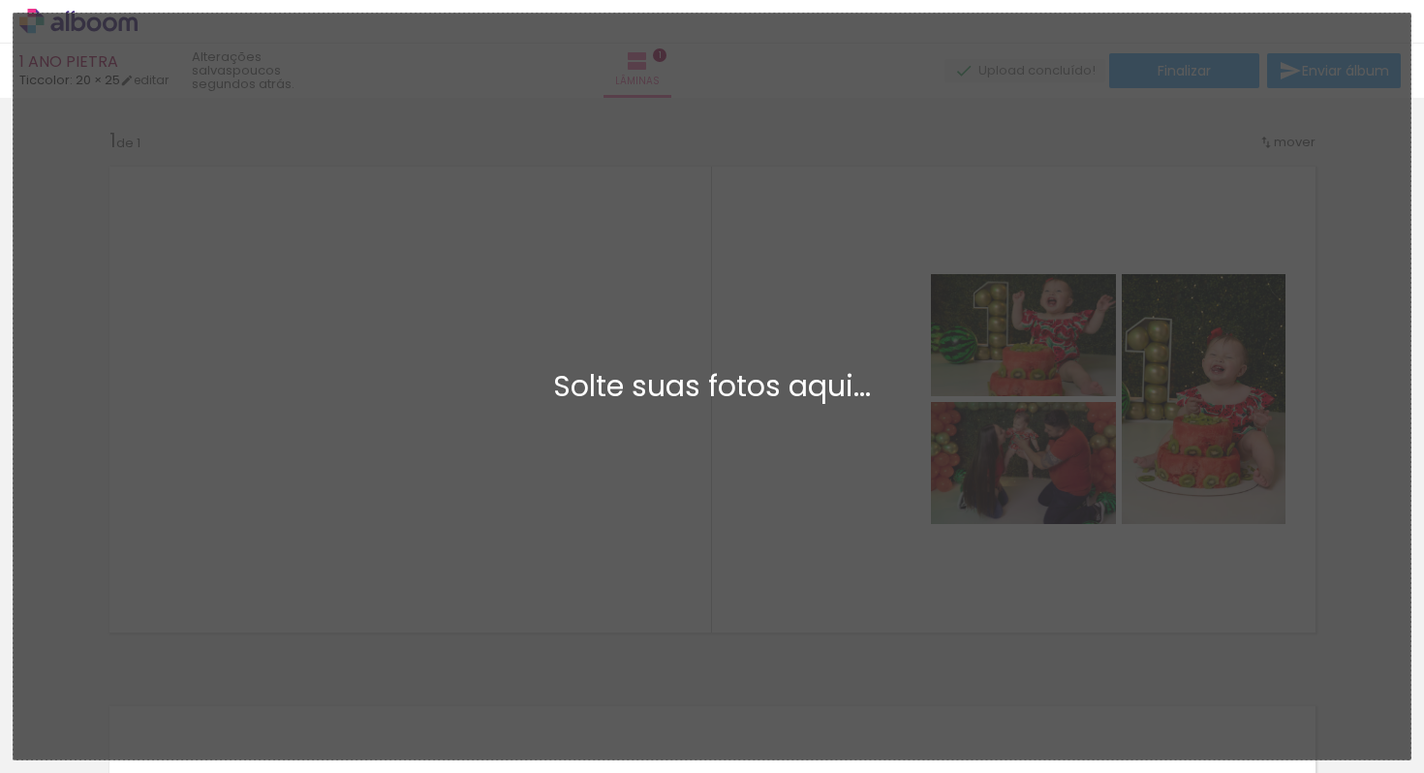
click at [524, 279] on div "Adicionar Fotos Solte suas fotos aqui..." at bounding box center [712, 387] width 1396 height 746
click at [168, 85] on div "Adicionar Fotos Solte suas fotos aqui..." at bounding box center [712, 387] width 1396 height 746
click at [165, 81] on div "Adicionar Fotos Solte suas fotos aqui..." at bounding box center [712, 387] width 1396 height 746
click at [155, 78] on div "Adicionar Fotos Solte suas fotos aqui..." at bounding box center [712, 387] width 1396 height 746
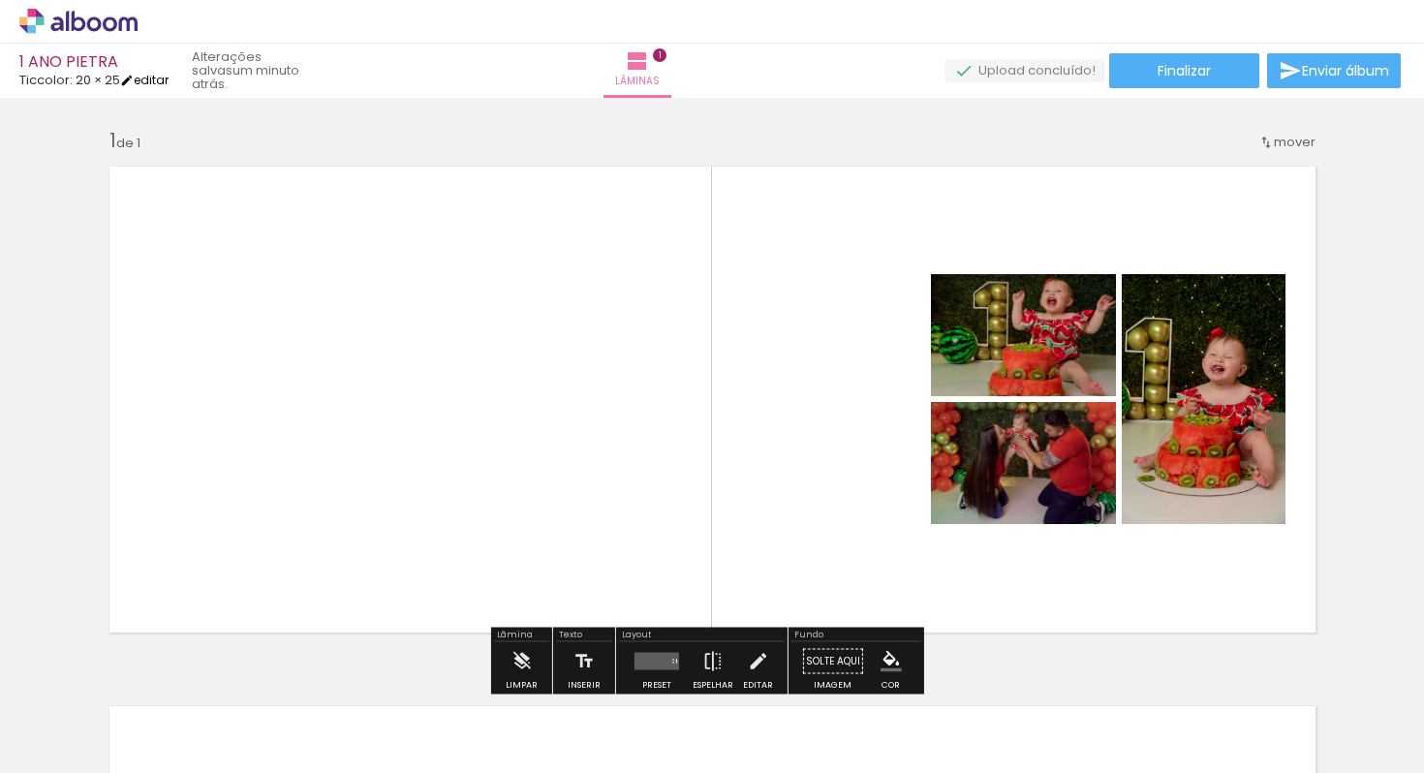
click at [161, 76] on link "editar" at bounding box center [144, 80] width 48 height 16
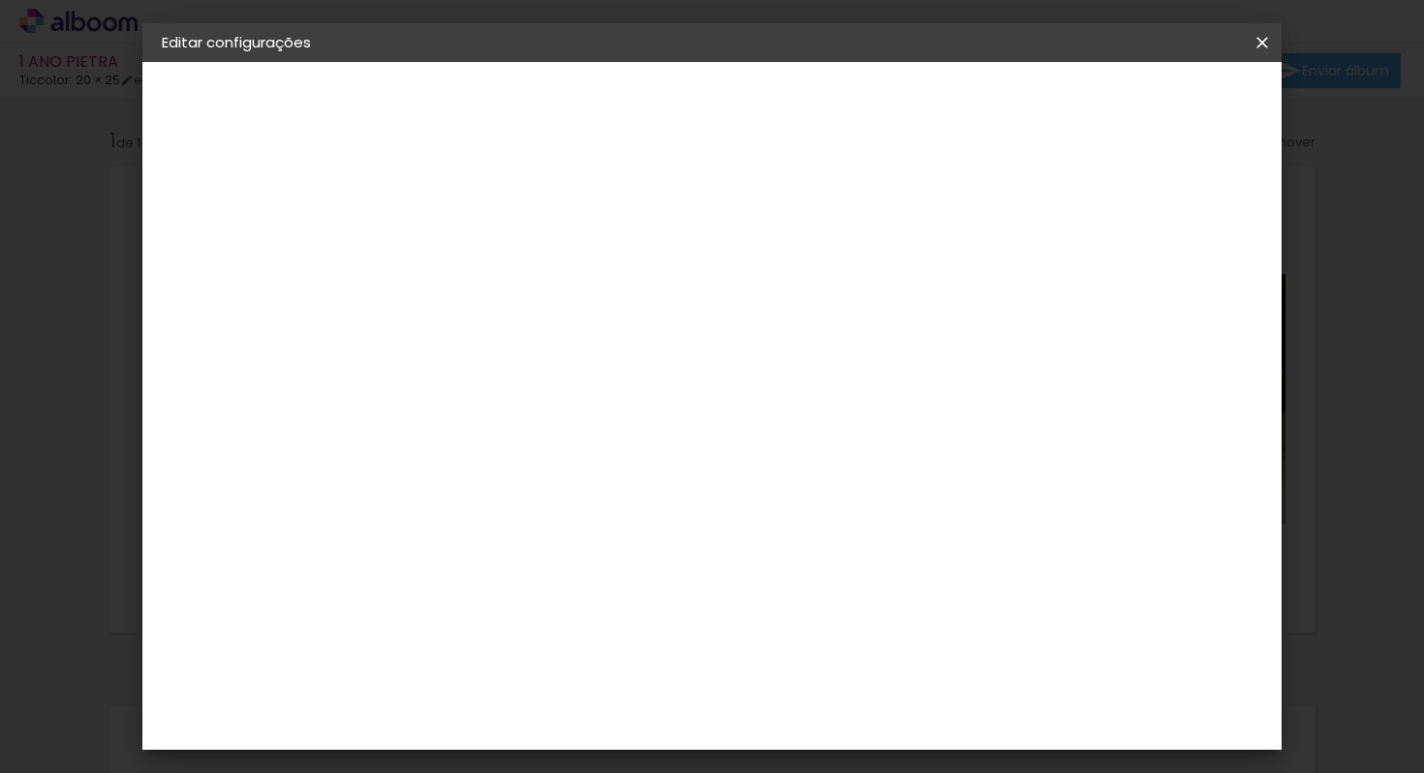
click at [1139, 114] on paper-button "Salvar configurações" at bounding box center [1069, 102] width 182 height 33
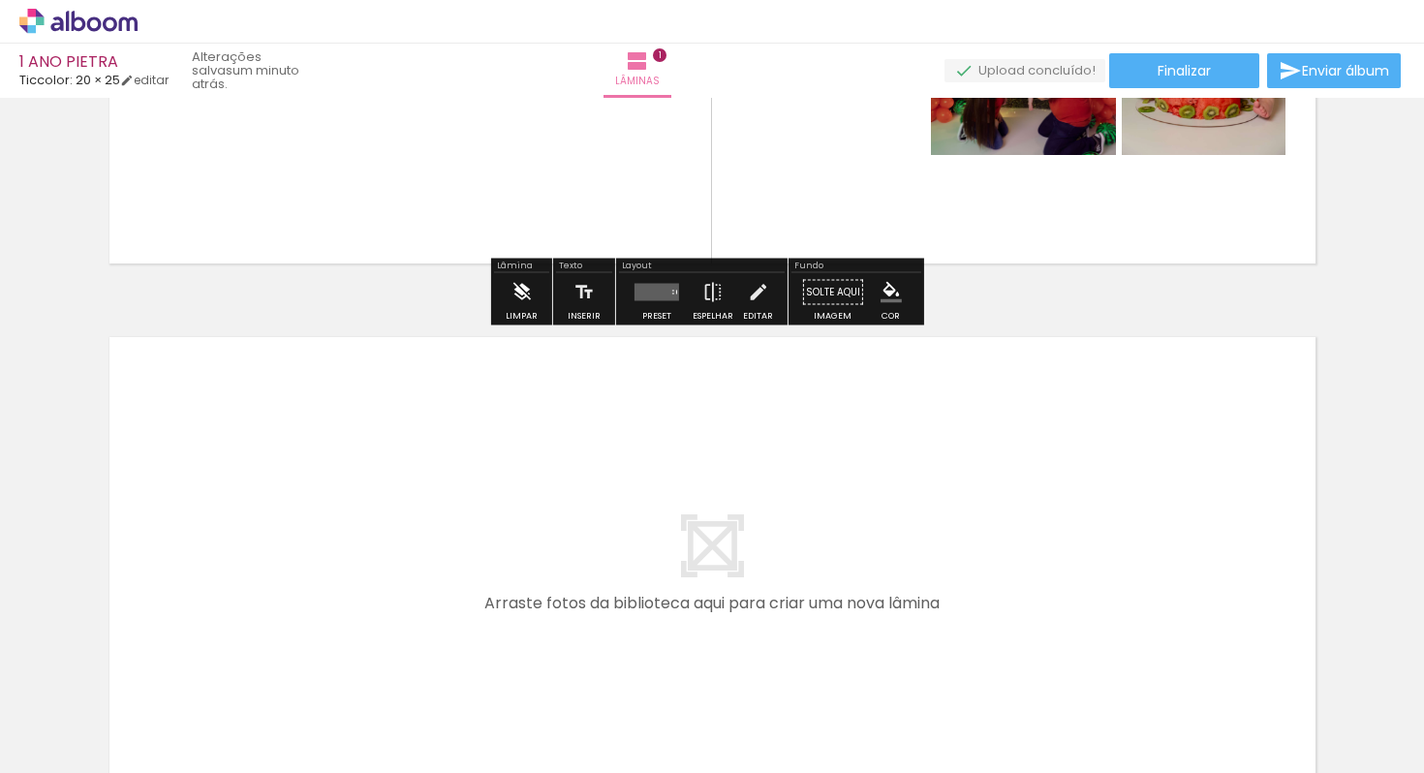
scroll to position [373, 0]
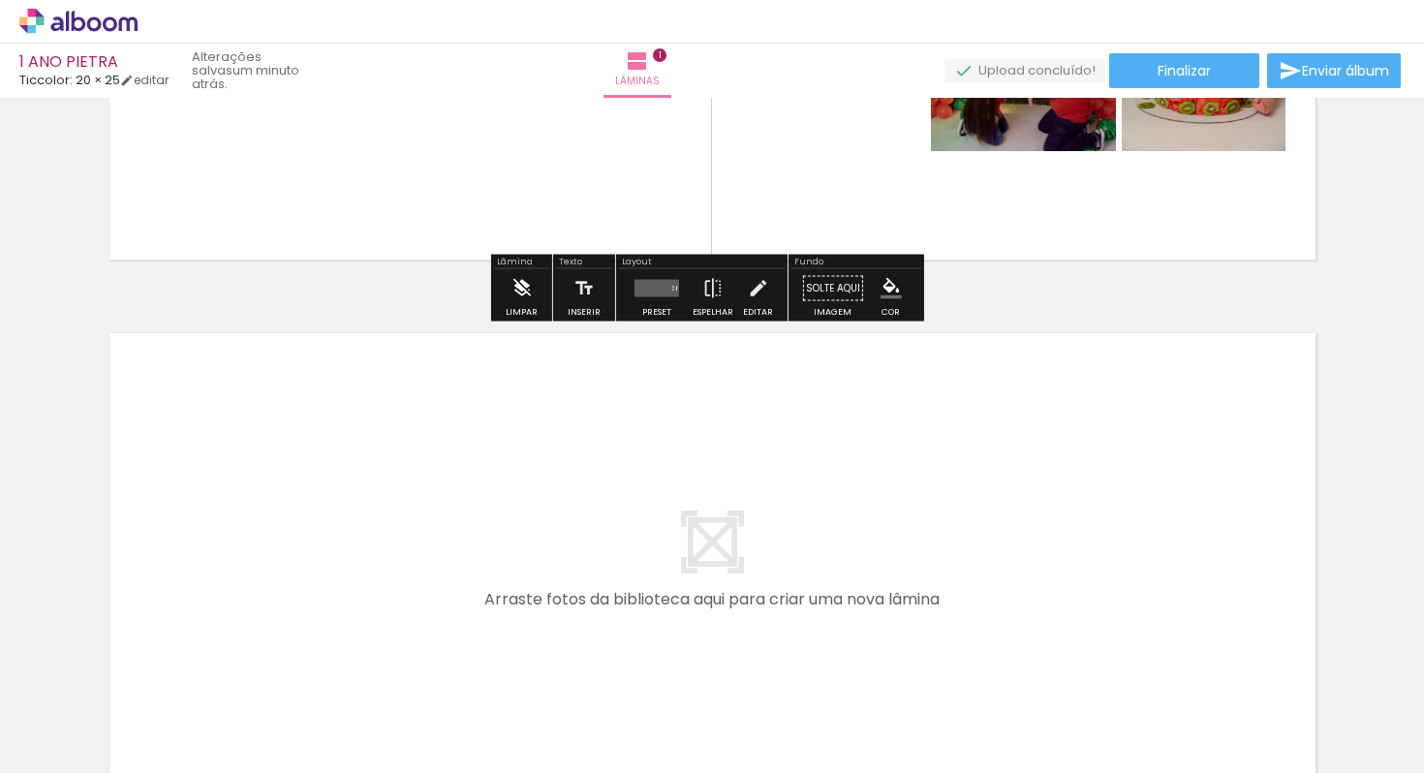
click at [524, 291] on iron-icon at bounding box center [520, 288] width 21 height 39
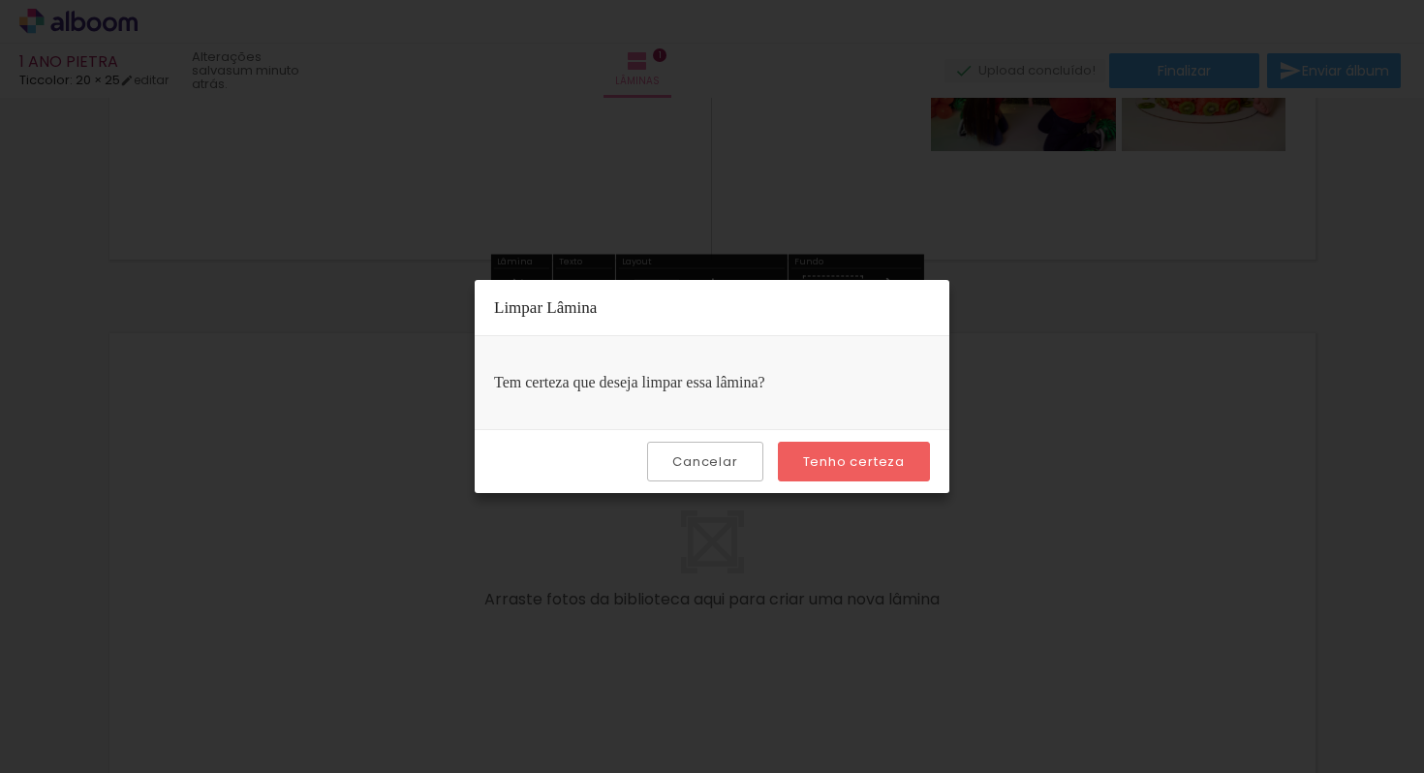
click at [0, 0] on slot "Tenho certeza" at bounding box center [0, 0] width 0 height 0
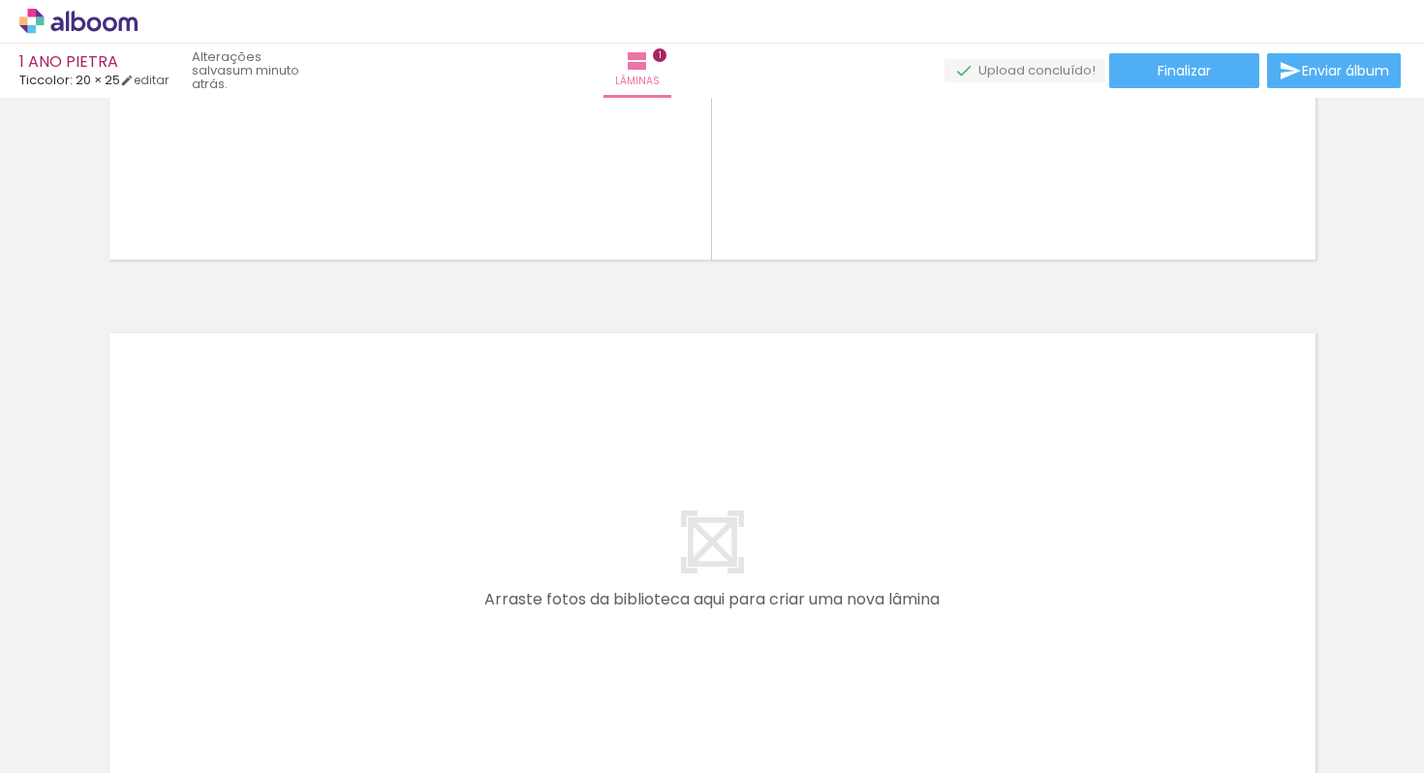
scroll to position [0, 0]
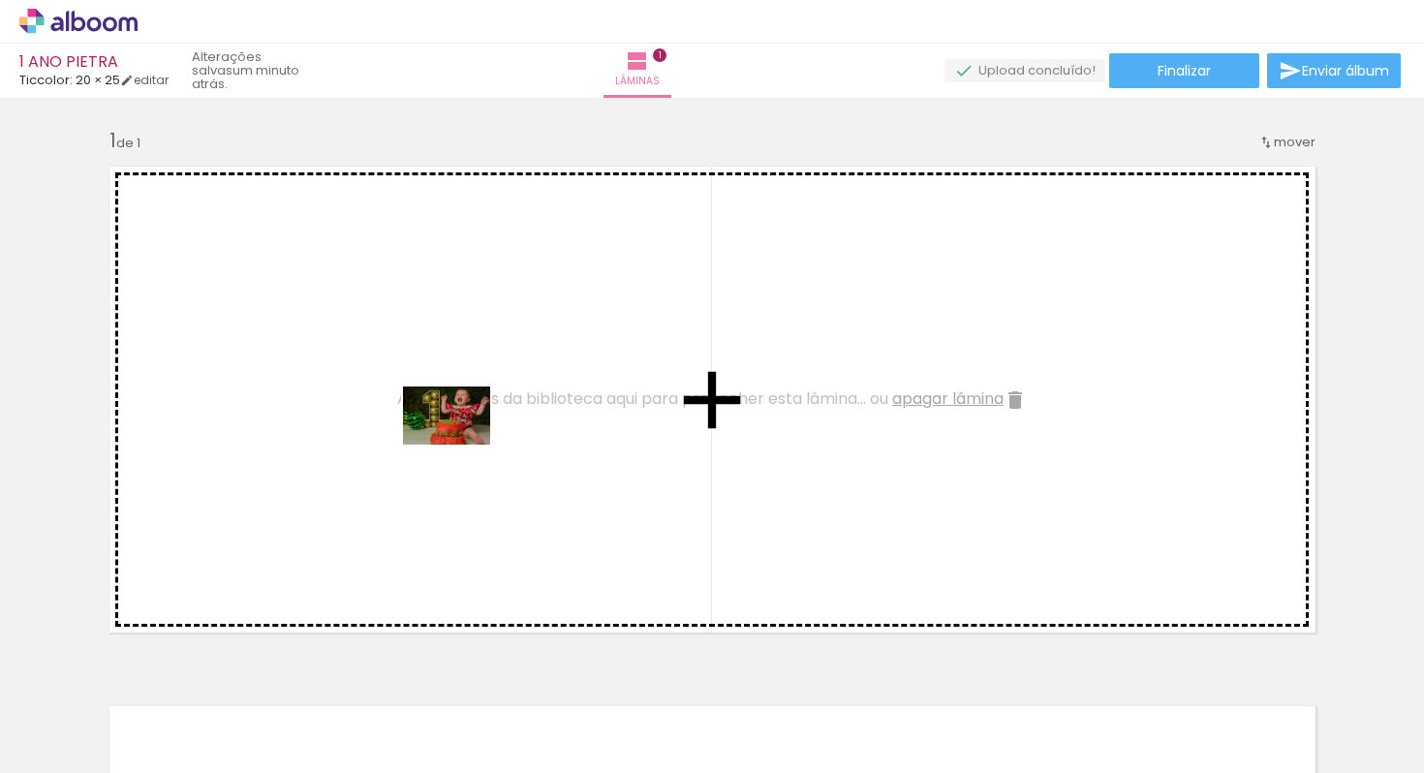
drag, startPoint x: 507, startPoint y: 728, endPoint x: 462, endPoint y: 445, distance: 286.4
click at [462, 445] on quentale-workspace at bounding box center [712, 386] width 1424 height 773
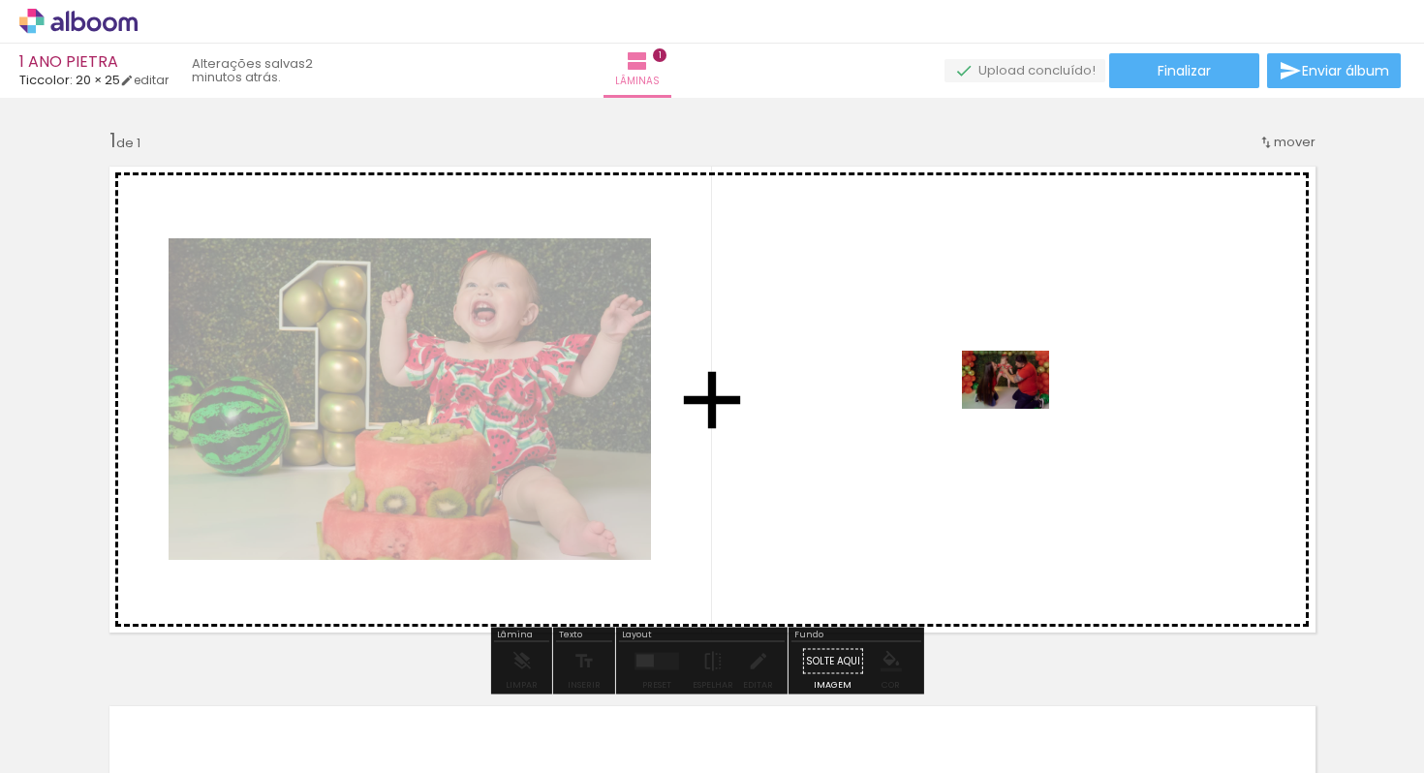
drag, startPoint x: 1260, startPoint y: 724, endPoint x: 1018, endPoint y: 407, distance: 399.4
click at [1018, 407] on quentale-workspace at bounding box center [712, 386] width 1424 height 773
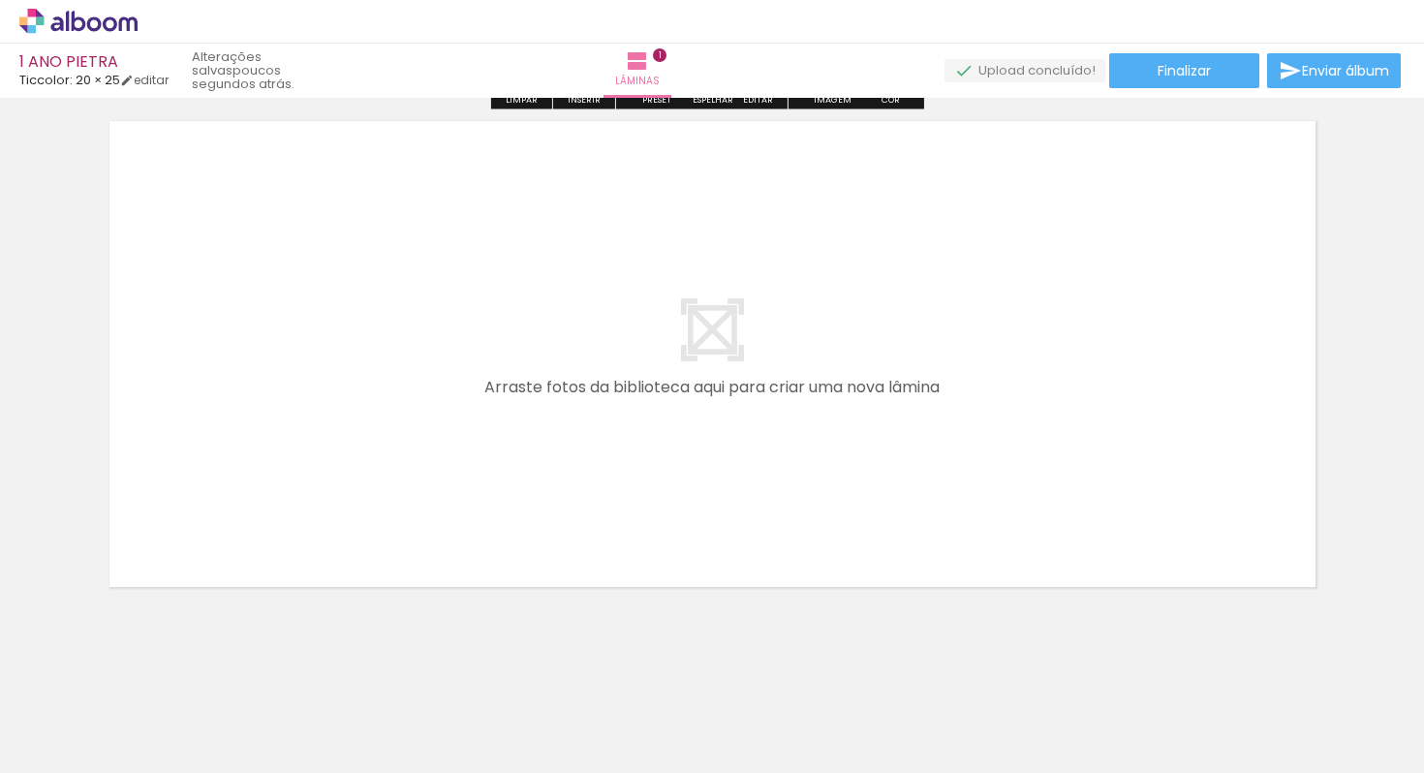
scroll to position [552, 0]
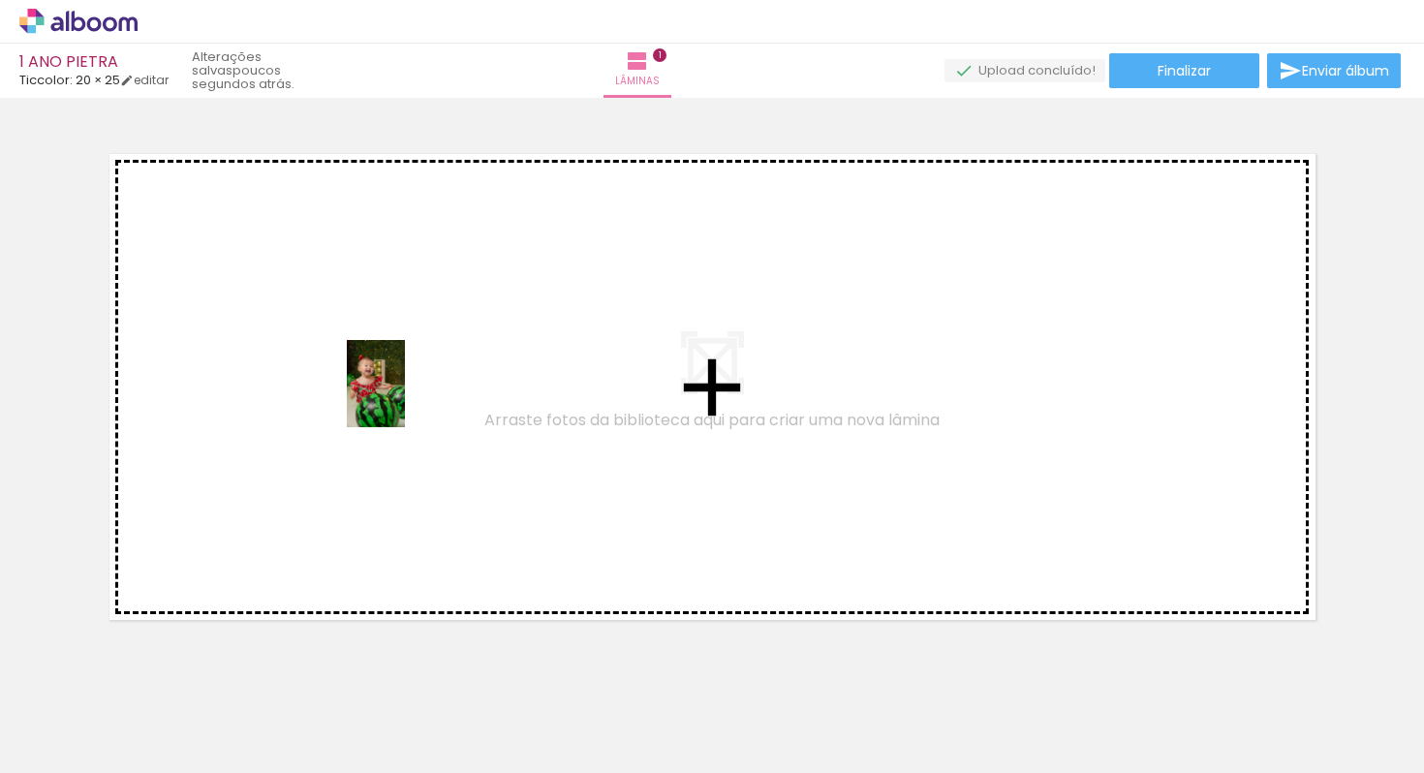
drag, startPoint x: 386, startPoint y: 727, endPoint x: 405, endPoint y: 398, distance: 329.8
click at [405, 398] on quentale-workspace at bounding box center [712, 386] width 1424 height 773
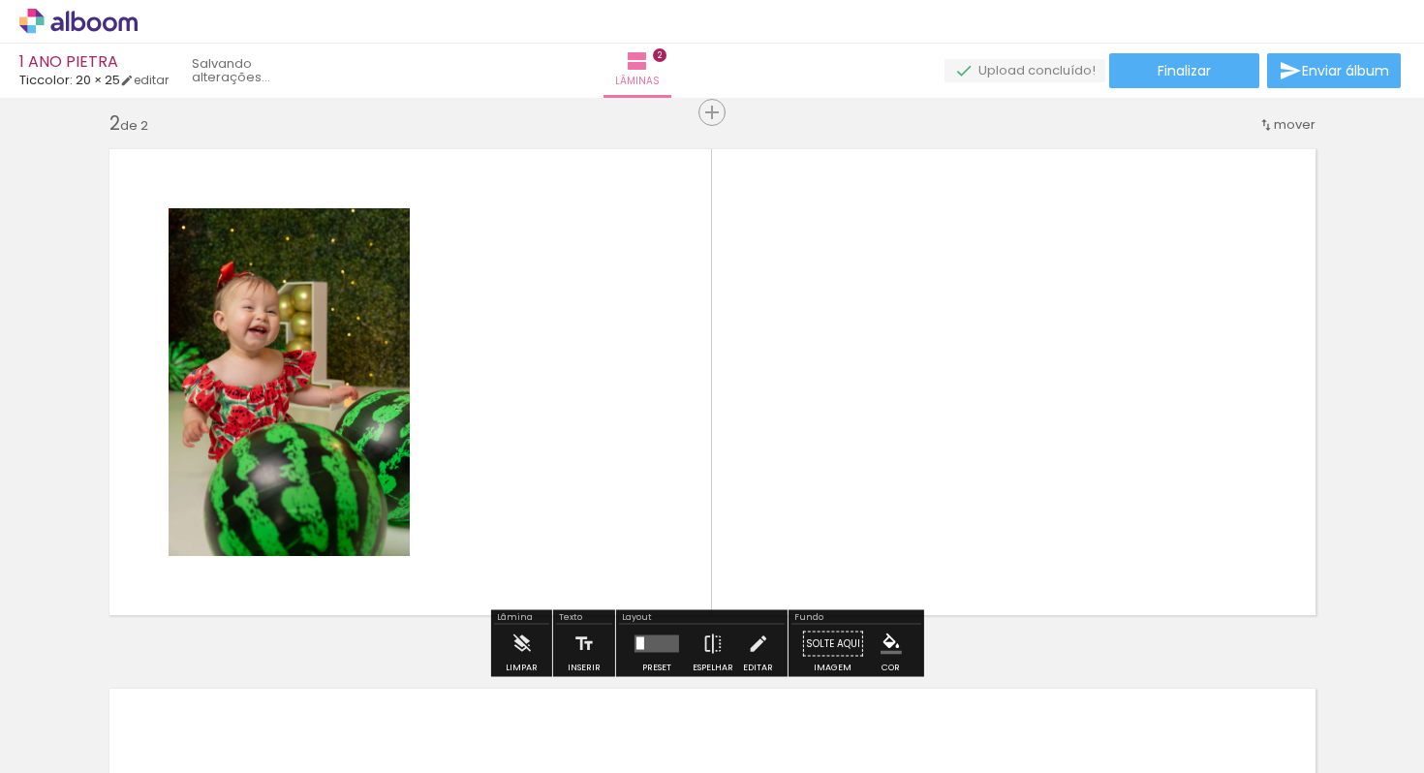
scroll to position [564, 0]
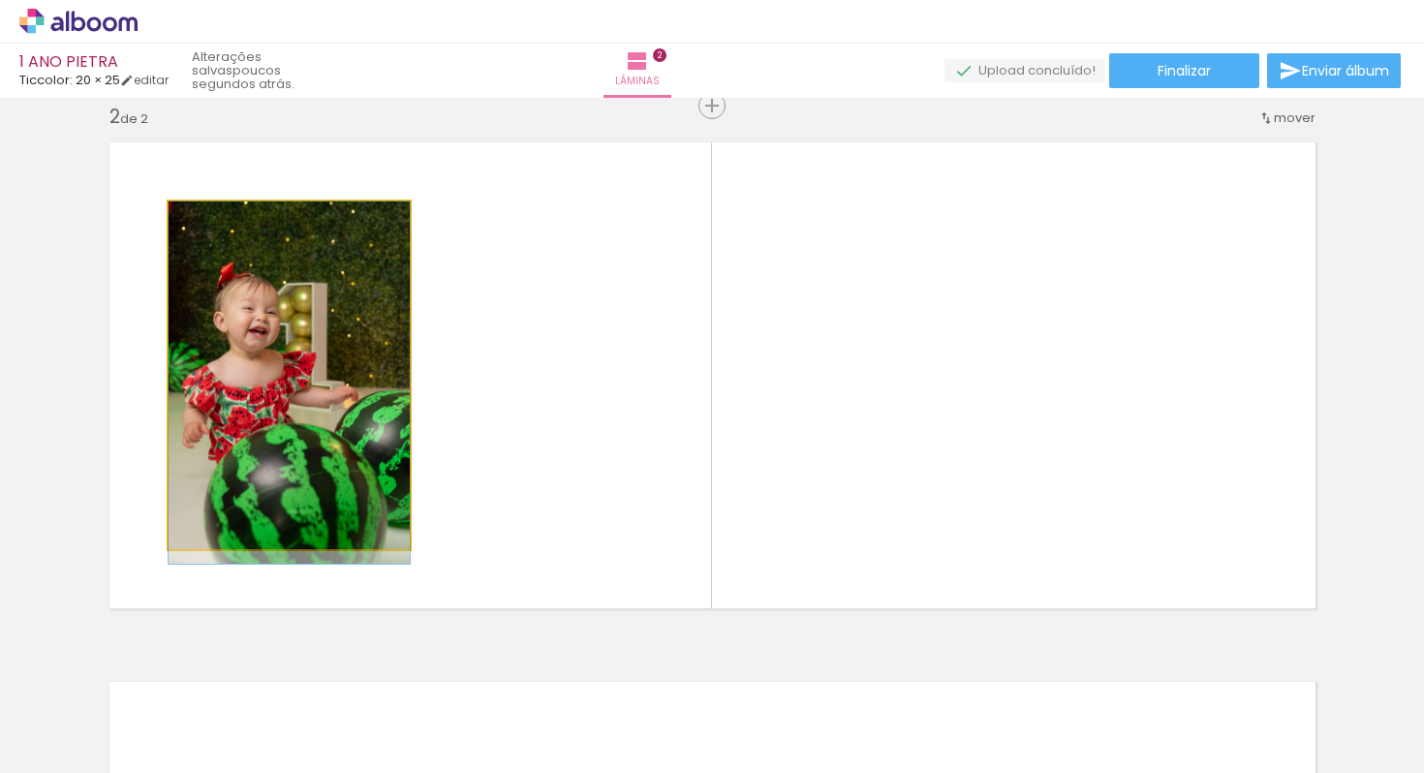
drag, startPoint x: 292, startPoint y: 378, endPoint x: 356, endPoint y: 385, distance: 64.4
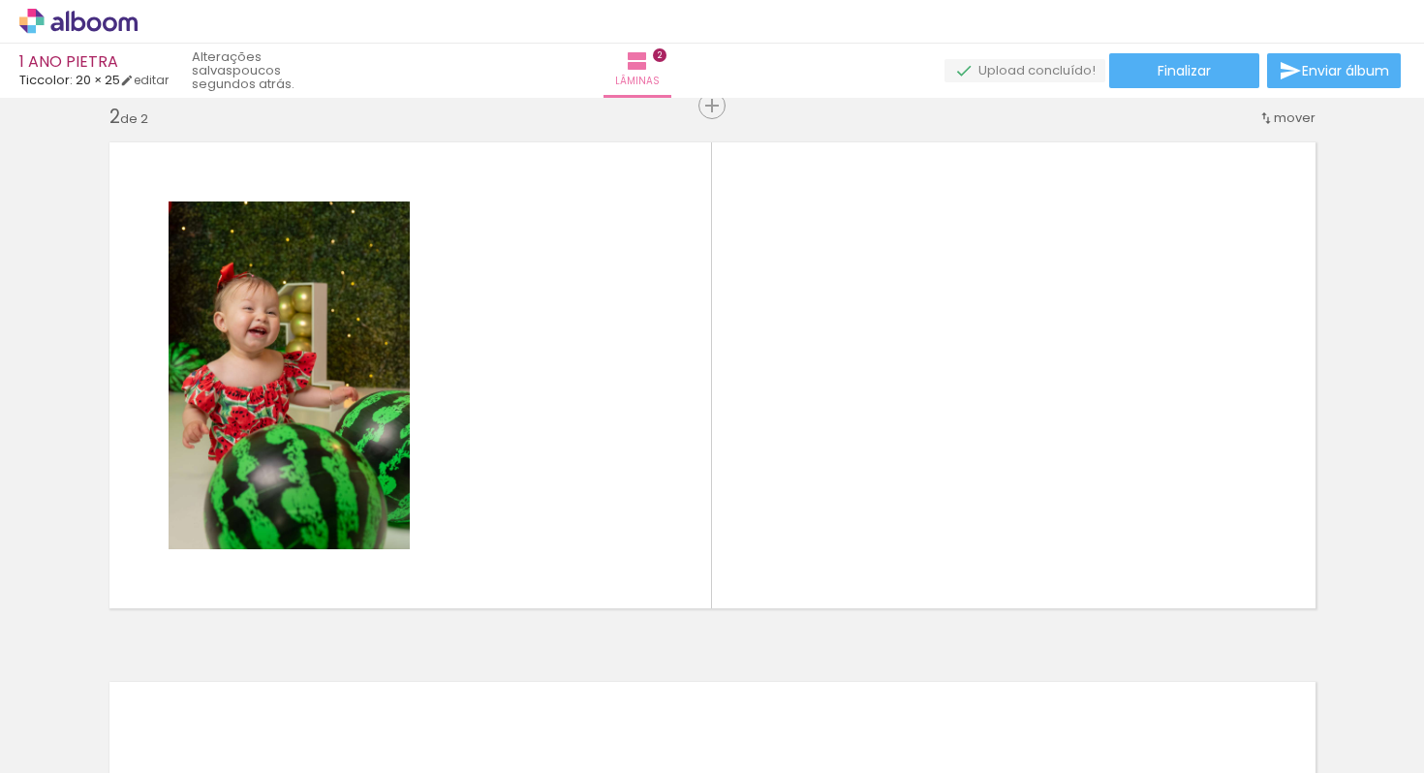
scroll to position [0, 1019]
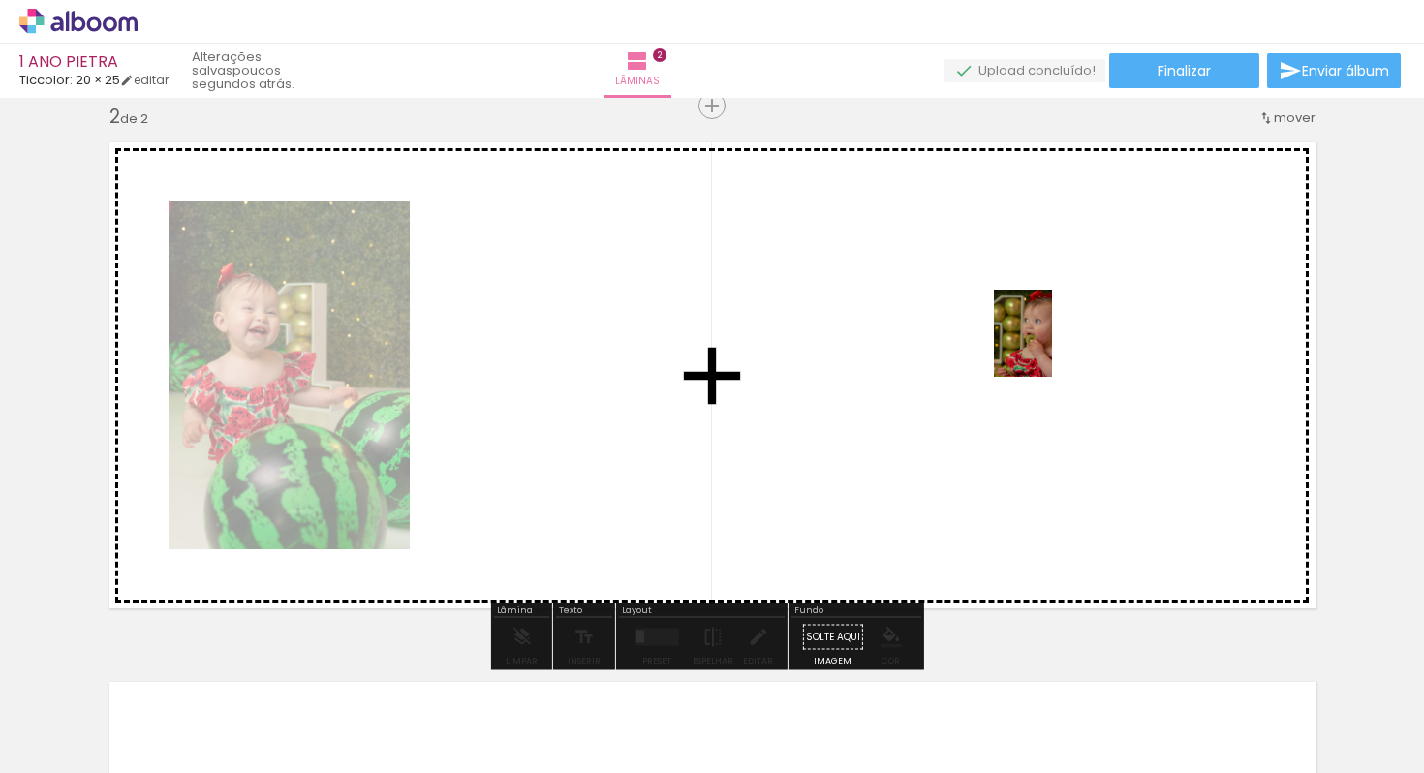
drag, startPoint x: 706, startPoint y: 715, endPoint x: 1053, endPoint y: 371, distance: 488.2
click at [1053, 371] on quentale-workspace at bounding box center [712, 386] width 1424 height 773
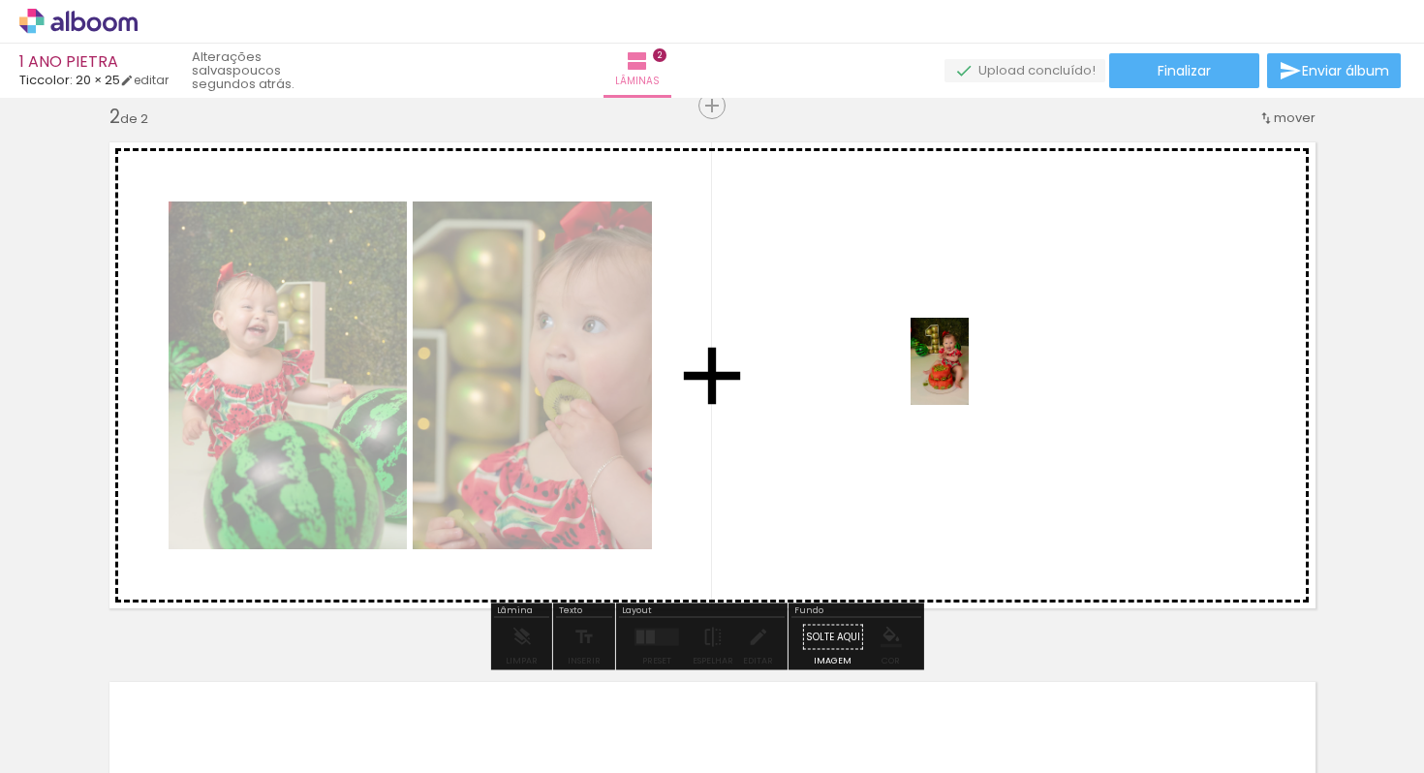
drag, startPoint x: 926, startPoint y: 722, endPoint x: 968, endPoint y: 376, distance: 349.3
click at [968, 376] on quentale-workspace at bounding box center [712, 386] width 1424 height 773
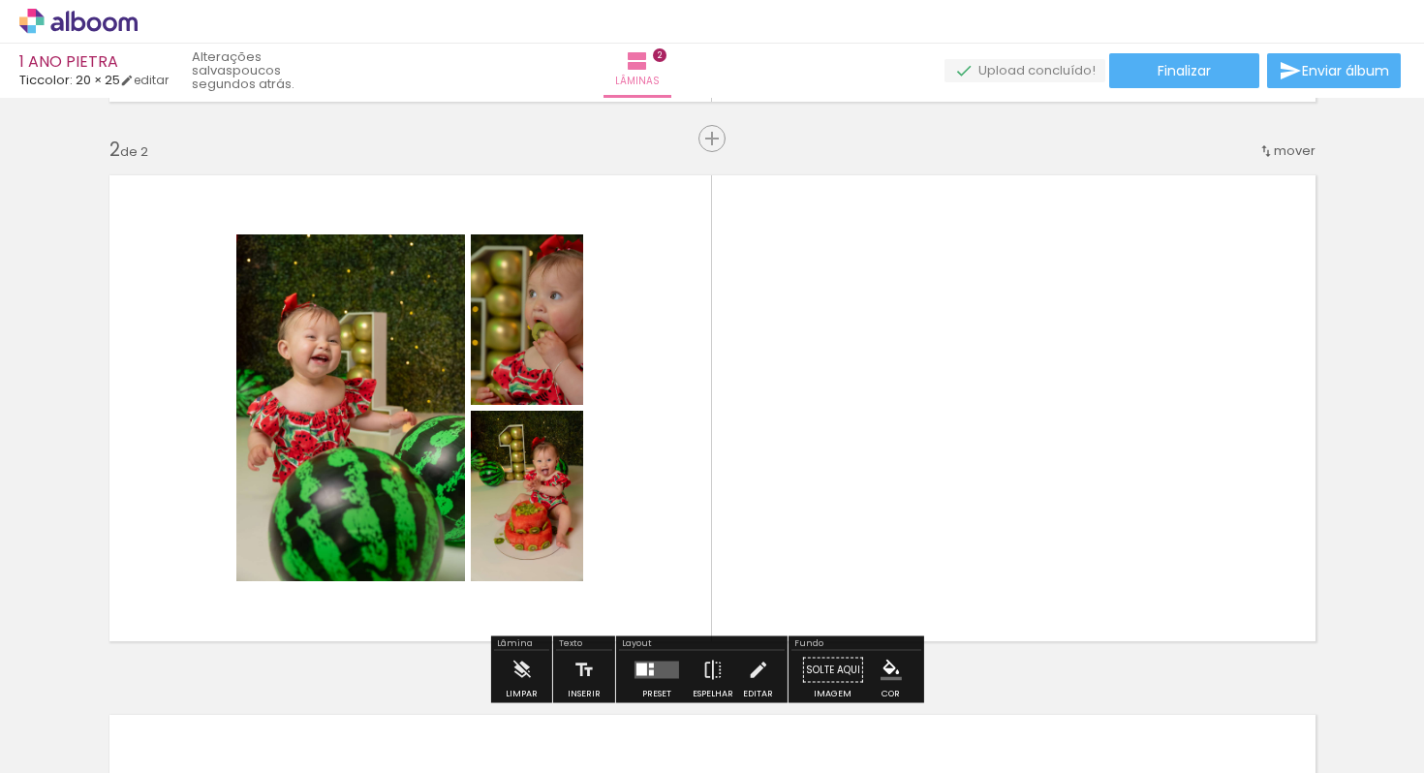
scroll to position [535, 0]
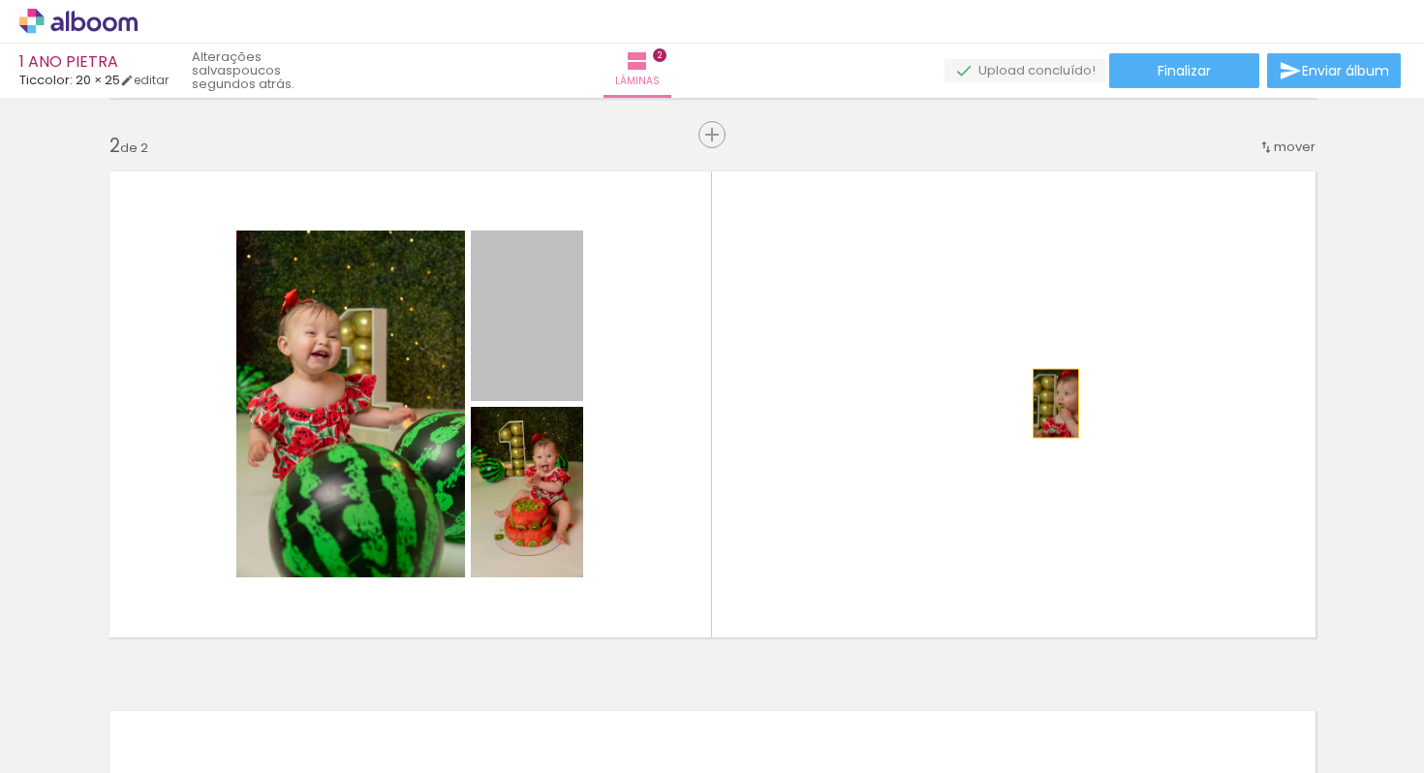
drag, startPoint x: 519, startPoint y: 338, endPoint x: 1023, endPoint y: 413, distance: 509.0
click at [1023, 413] on quentale-layouter at bounding box center [712, 404] width 1231 height 491
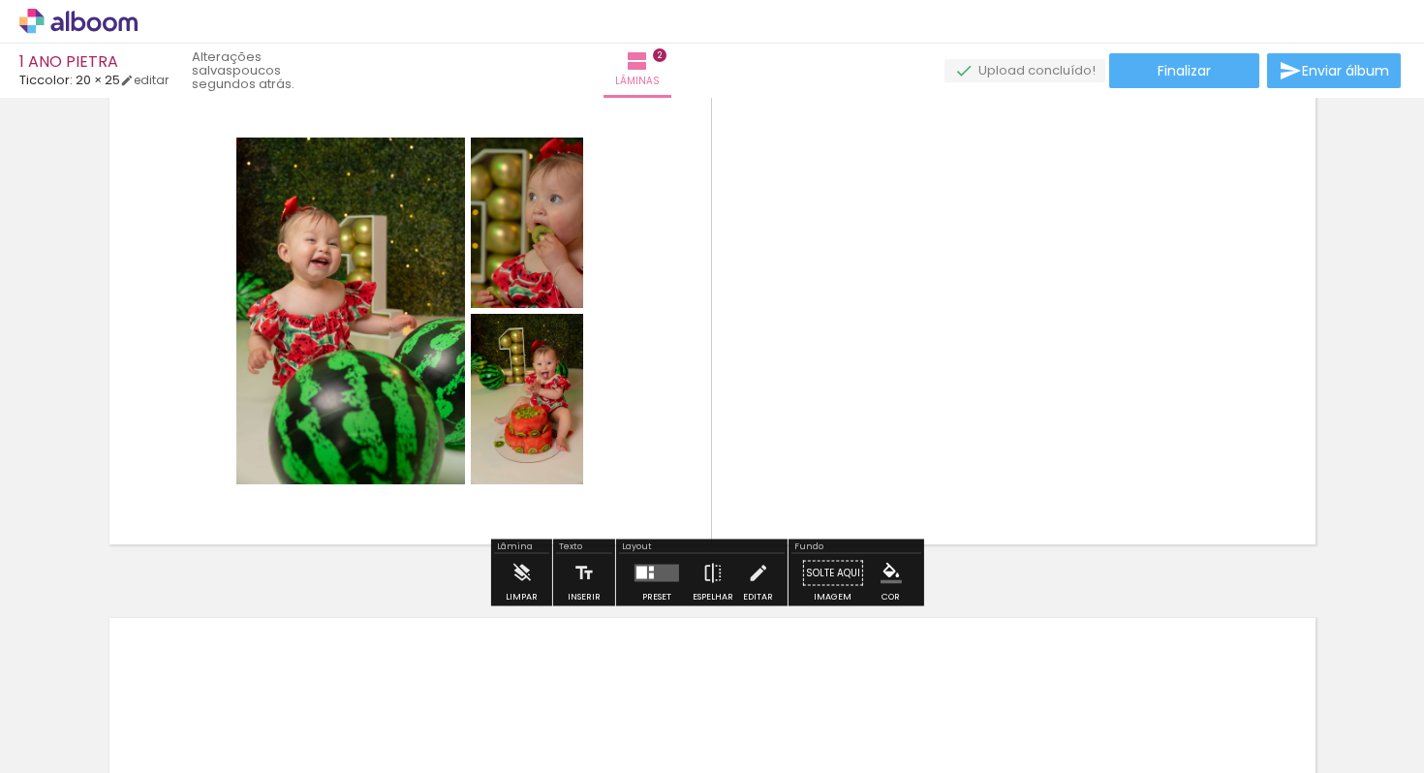
scroll to position [628, 0]
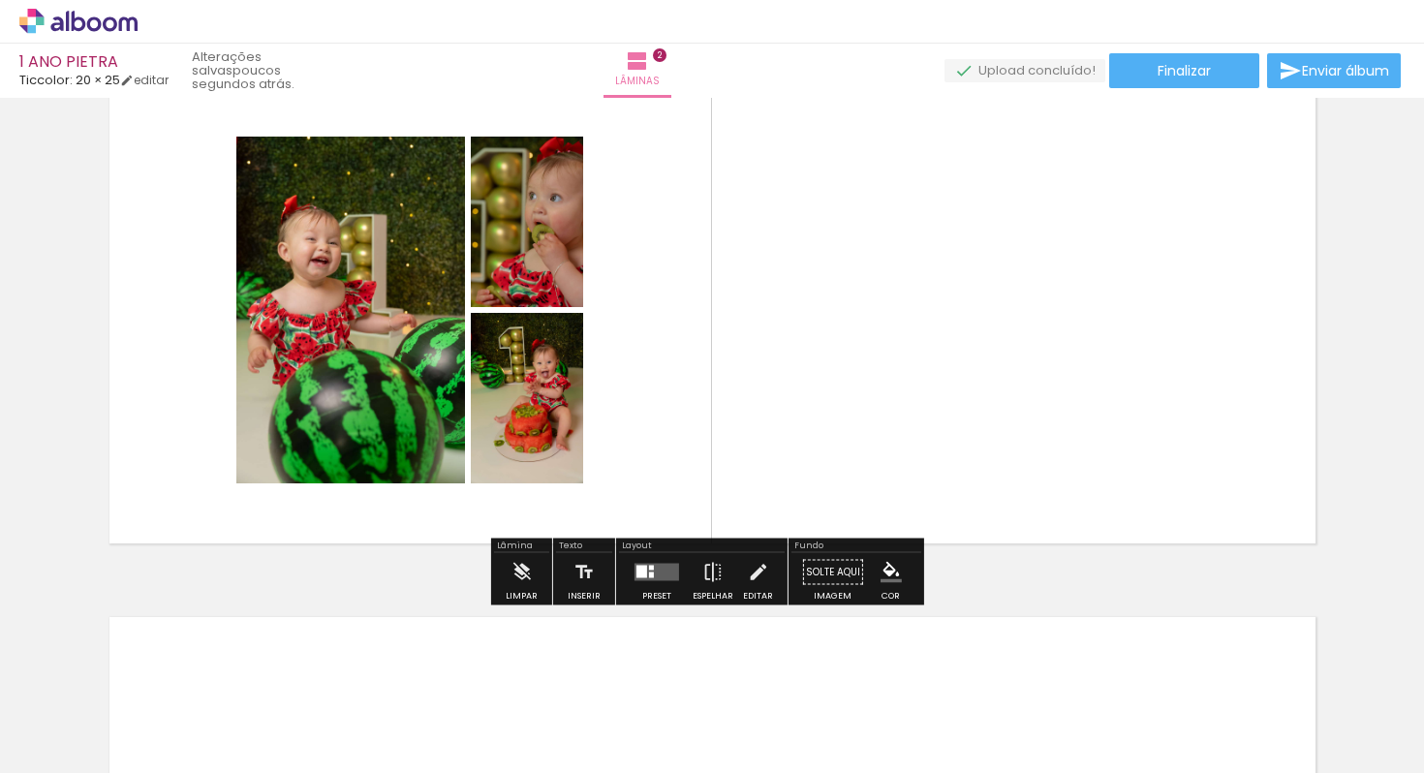
click at [675, 573] on div at bounding box center [656, 572] width 52 height 39
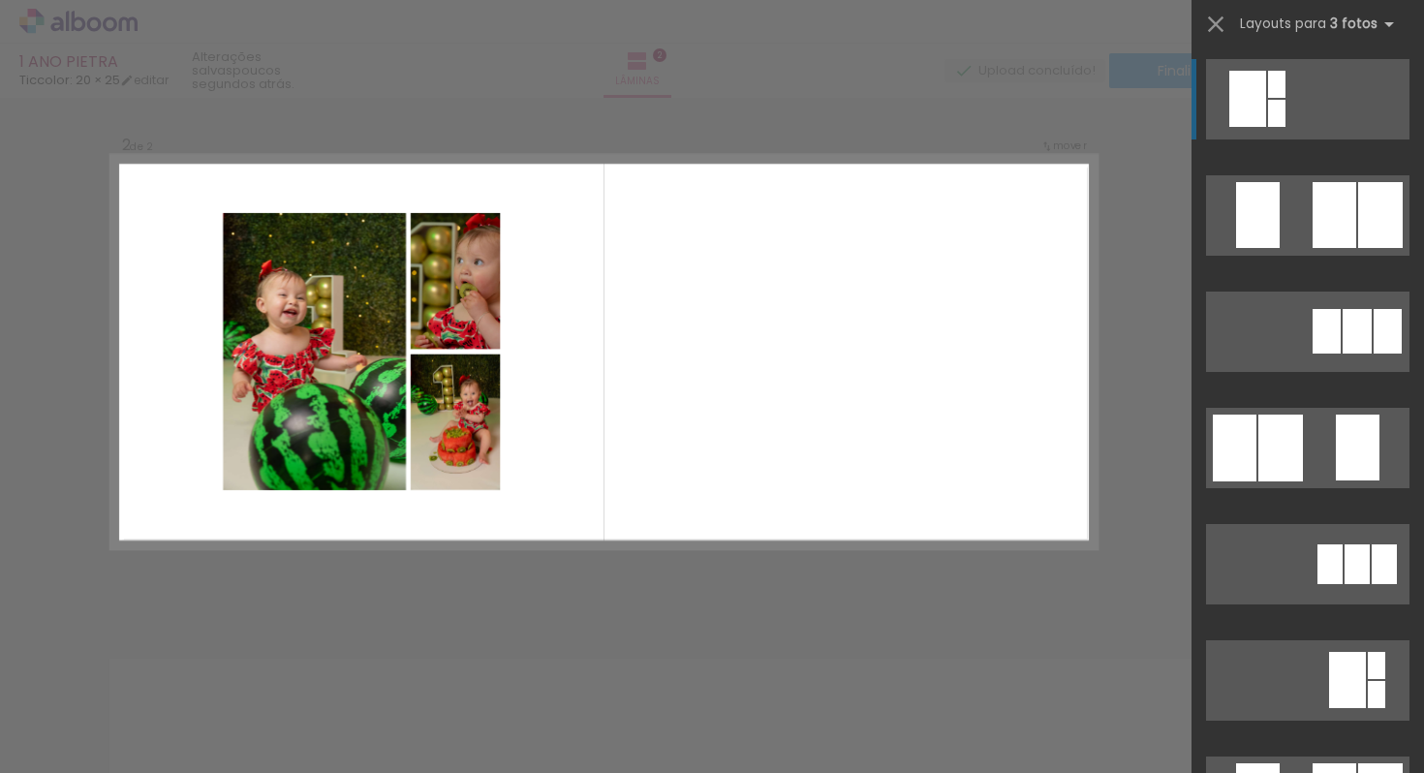
scroll to position [564, 0]
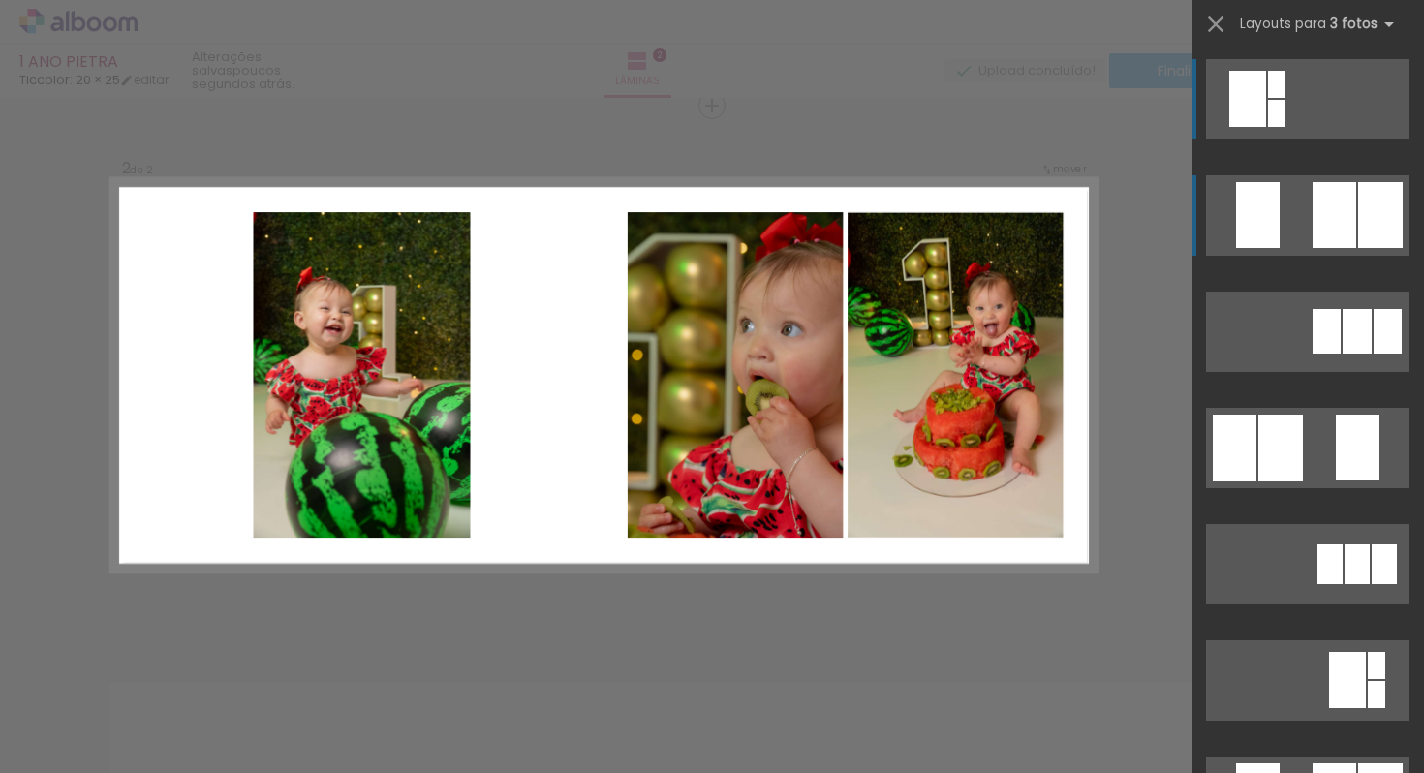
click at [1277, 194] on quentale-layouter at bounding box center [1307, 215] width 203 height 80
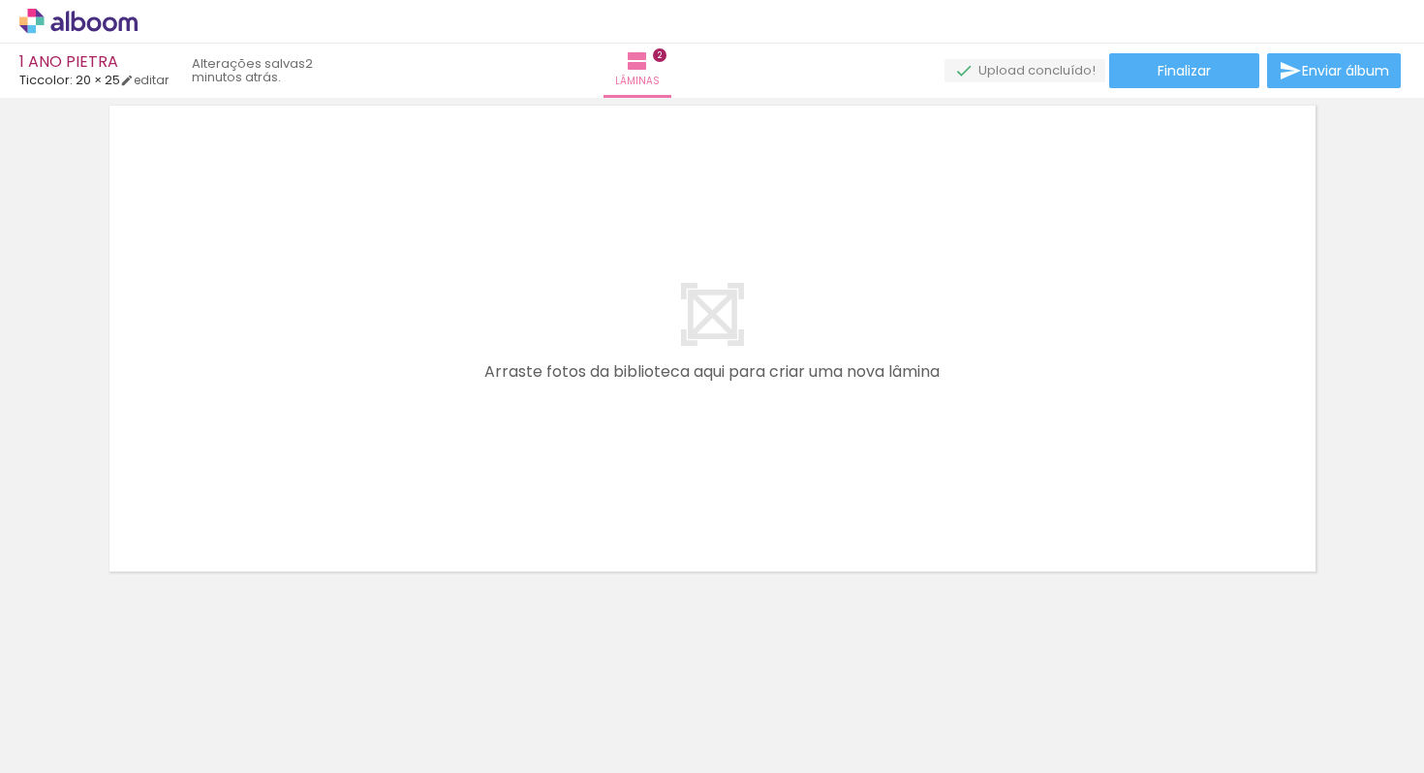
scroll to position [1136, 0]
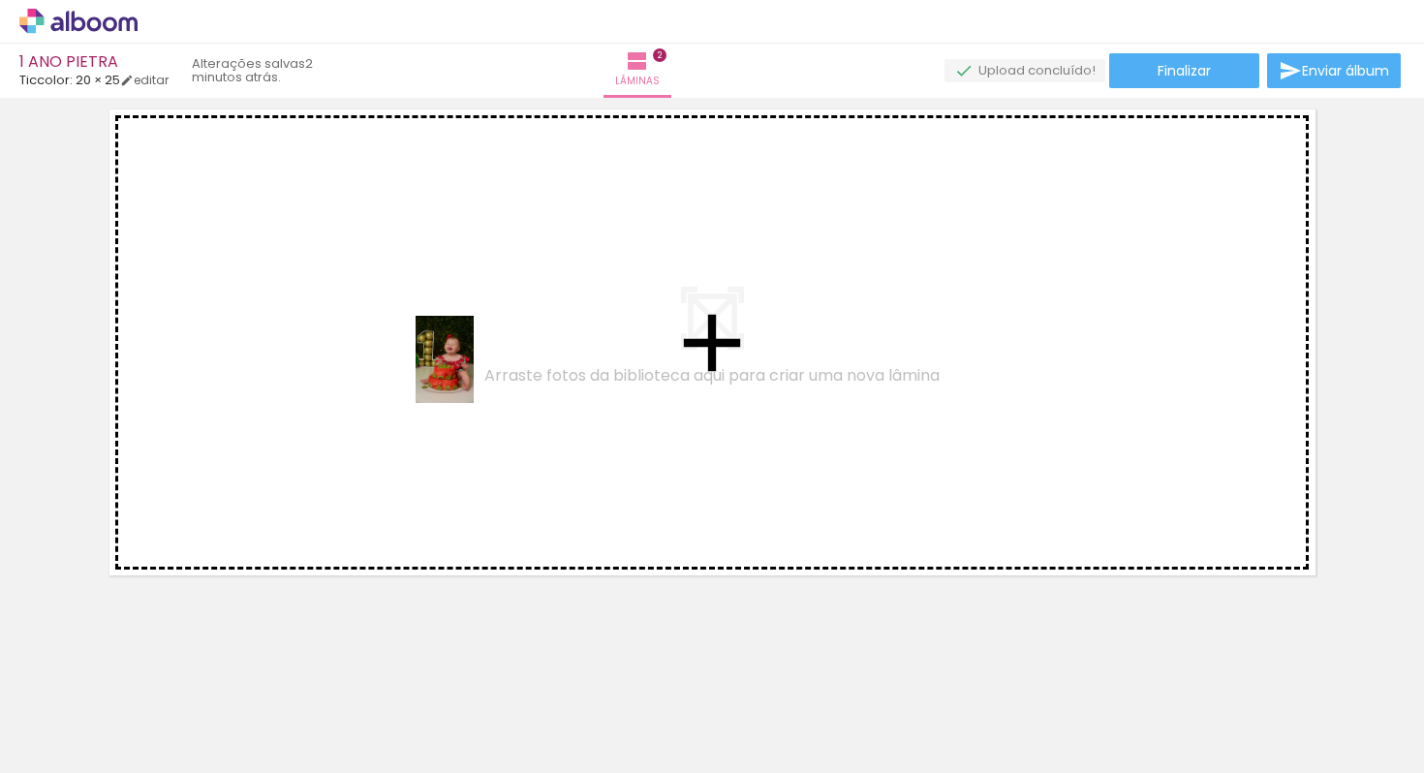
drag, startPoint x: 603, startPoint y: 721, endPoint x: 474, endPoint y: 374, distance: 371.1
click at [474, 374] on quentale-workspace at bounding box center [712, 386] width 1424 height 773
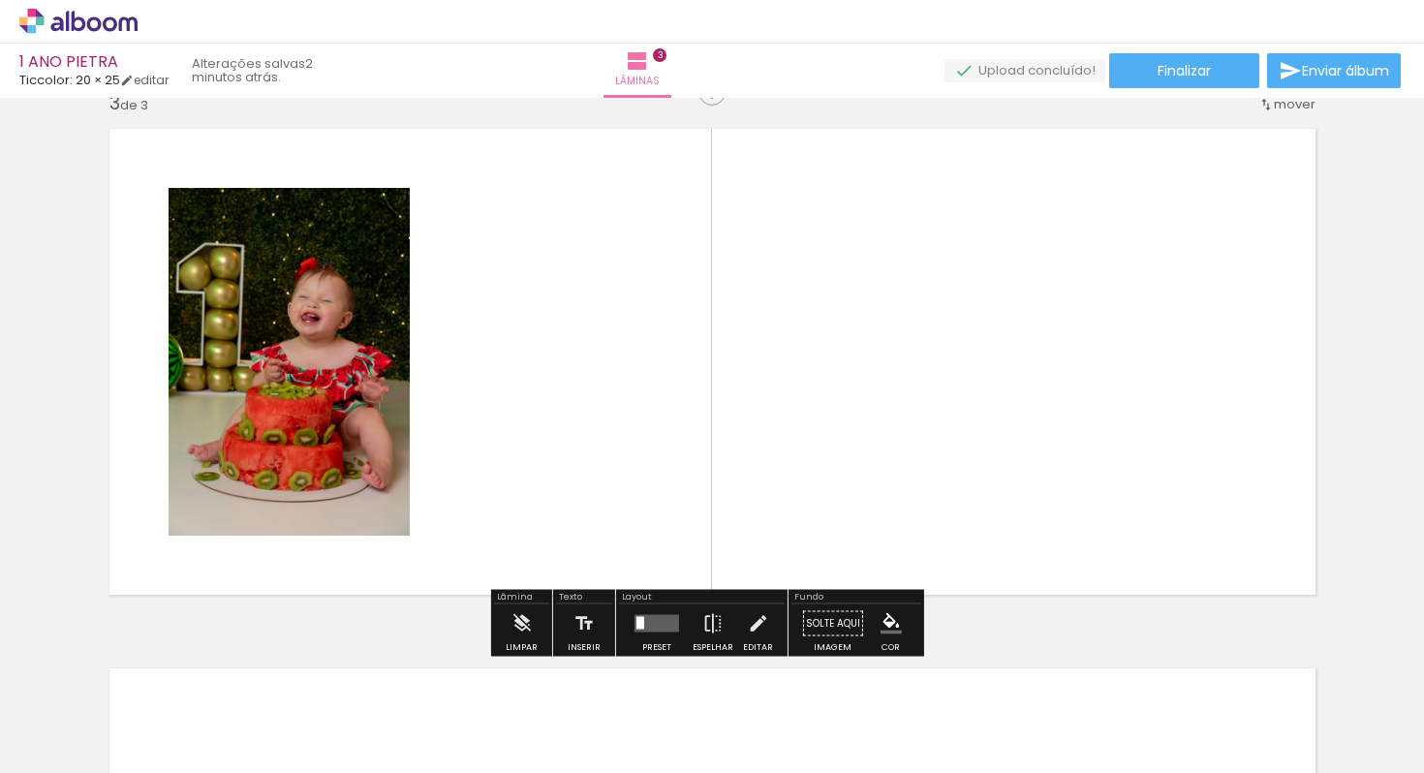
scroll to position [1103, 0]
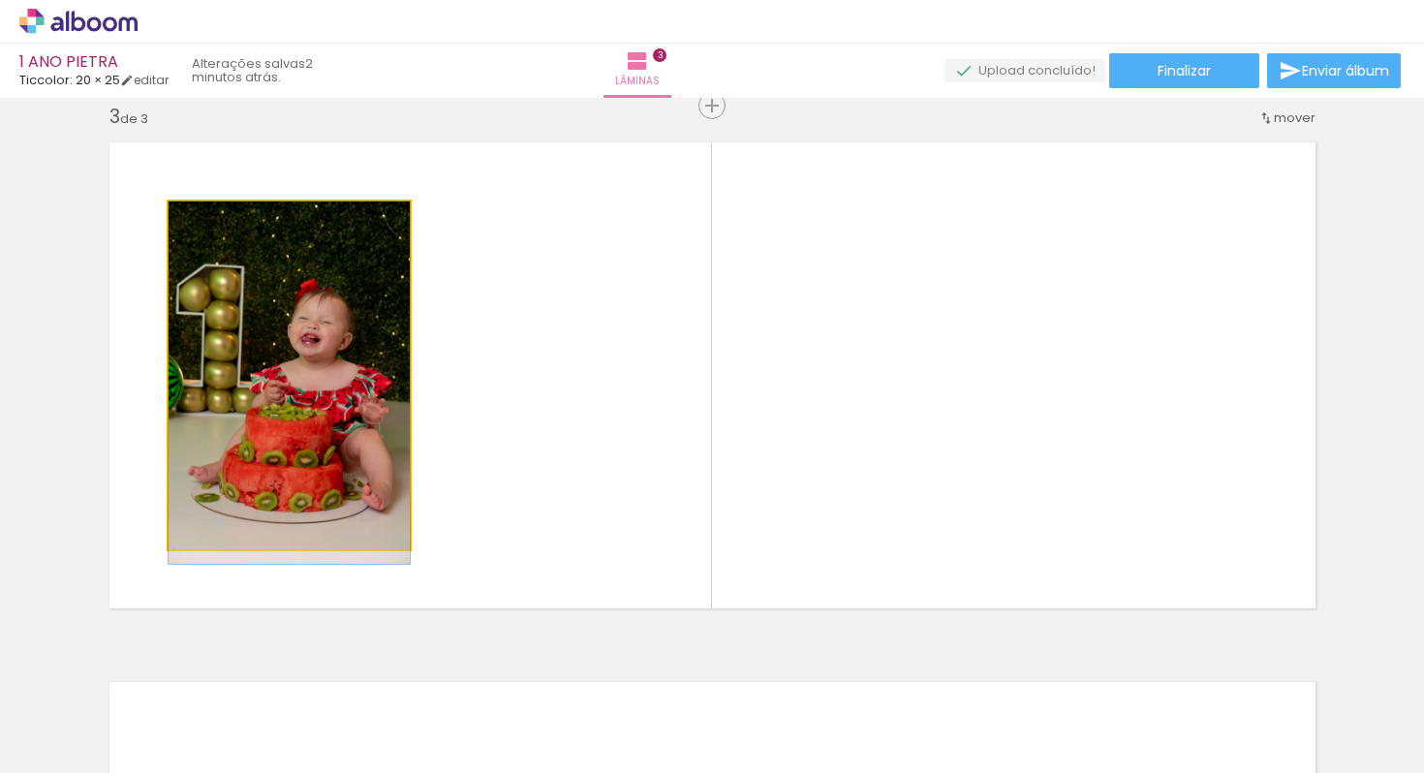
drag, startPoint x: 286, startPoint y: 418, endPoint x: 325, endPoint y: 430, distance: 41.4
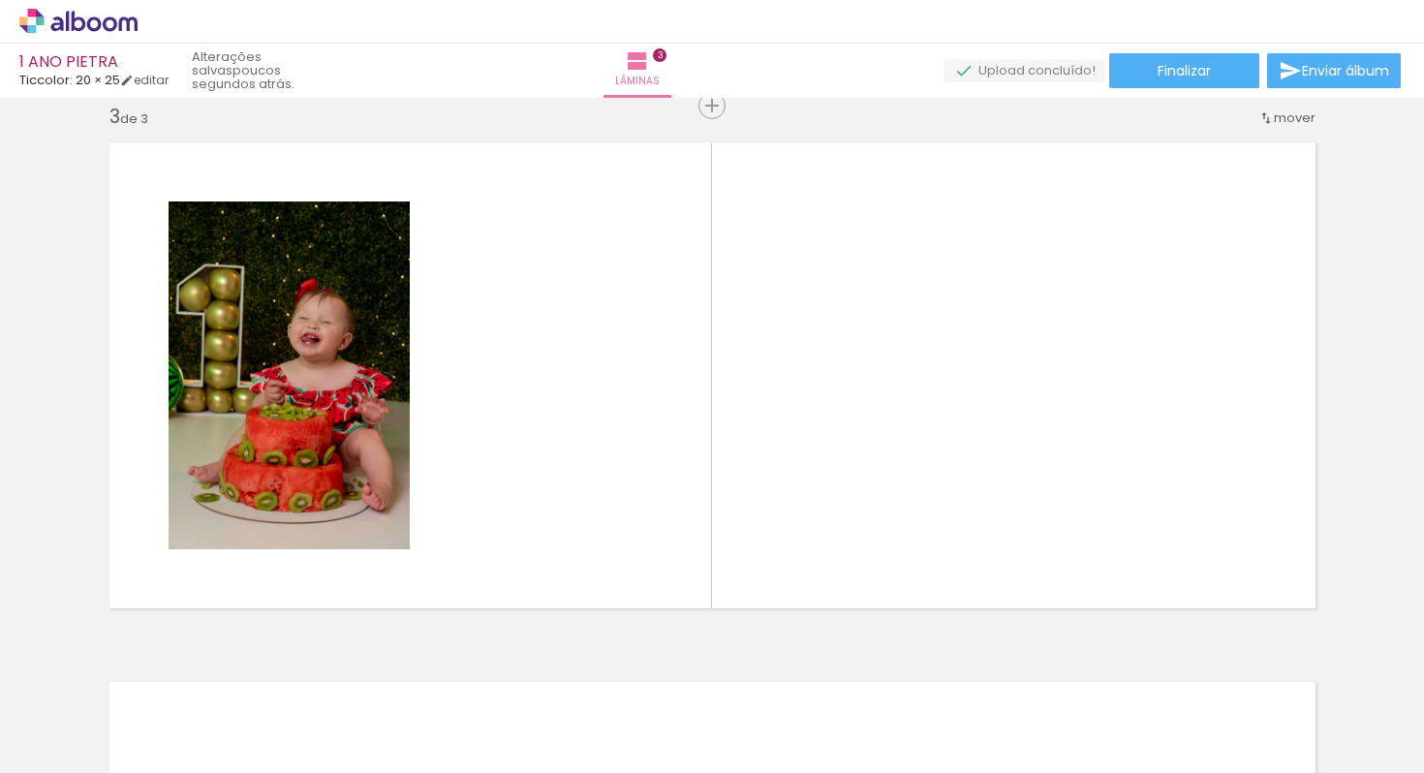
scroll to position [0, 1019]
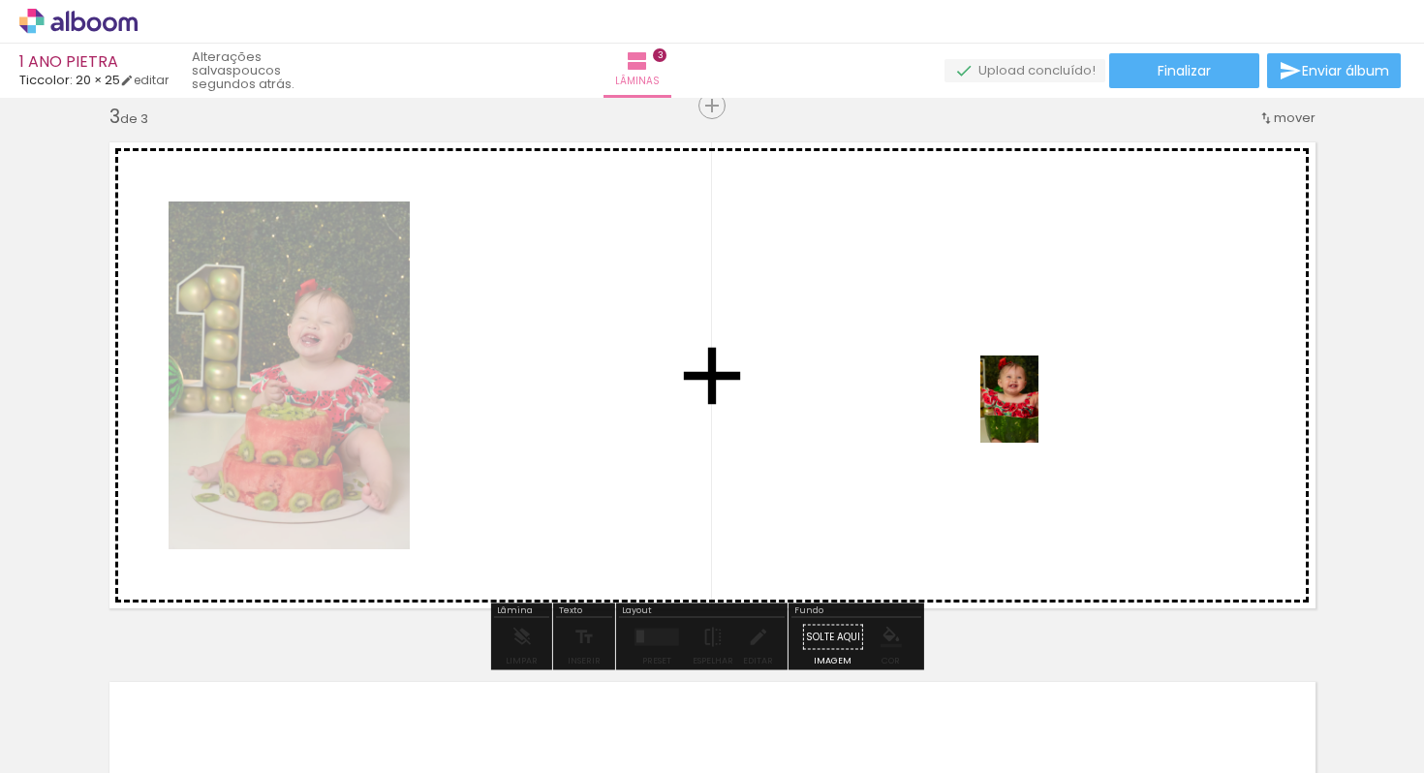
drag, startPoint x: 1141, startPoint y: 716, endPoint x: 1036, endPoint y: 410, distance: 323.4
click at [1036, 410] on quentale-workspace at bounding box center [712, 386] width 1424 height 773
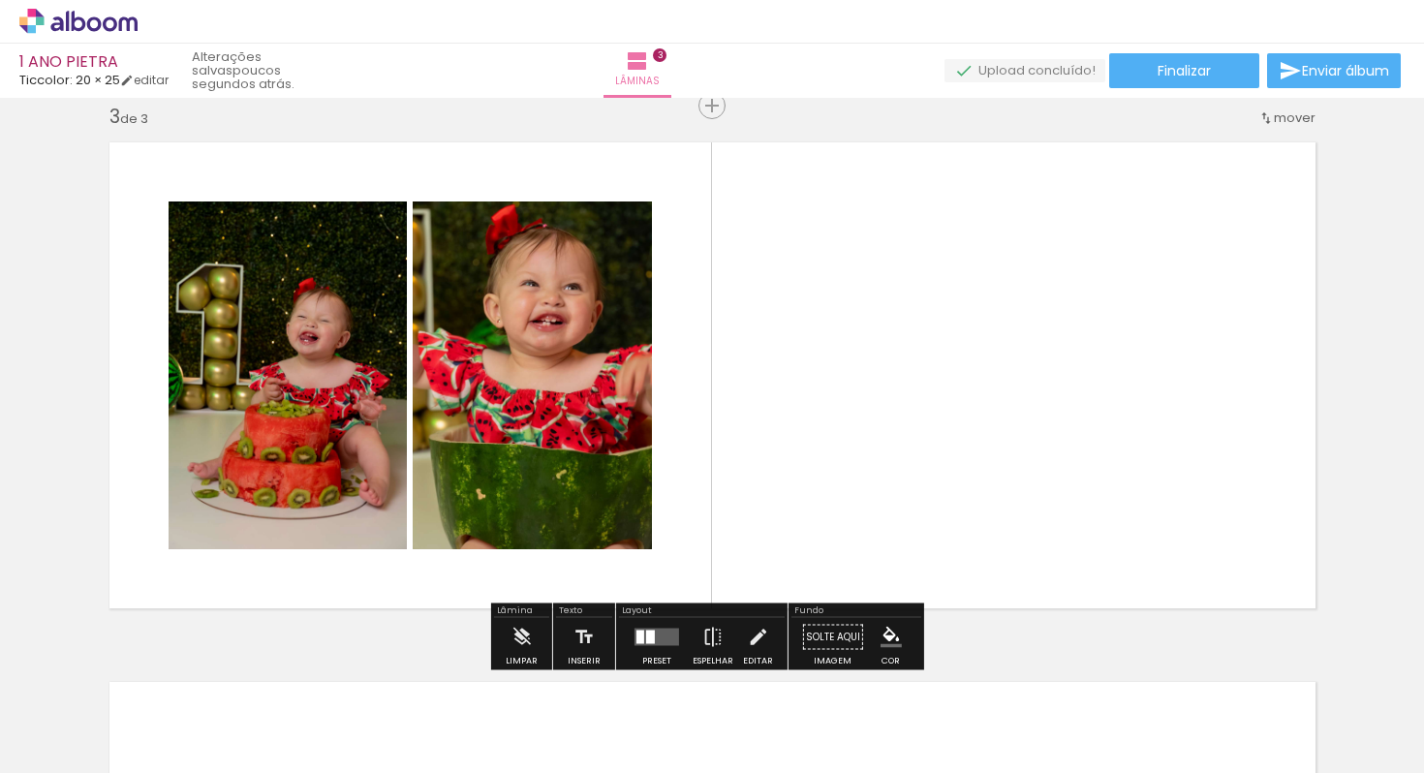
click at [658, 638] on quentale-layouter at bounding box center [656, 636] width 45 height 17
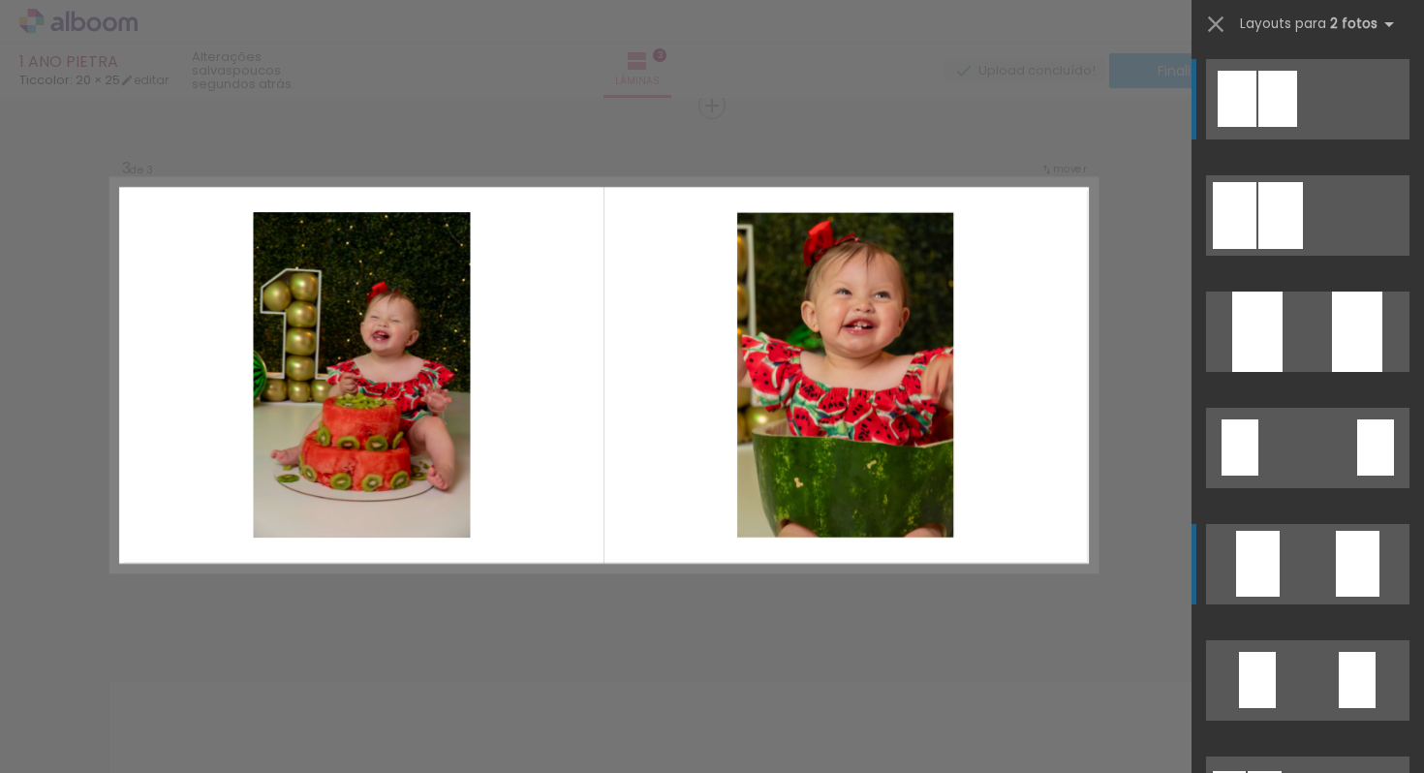
click at [1319, 561] on quentale-layouter at bounding box center [1307, 564] width 203 height 80
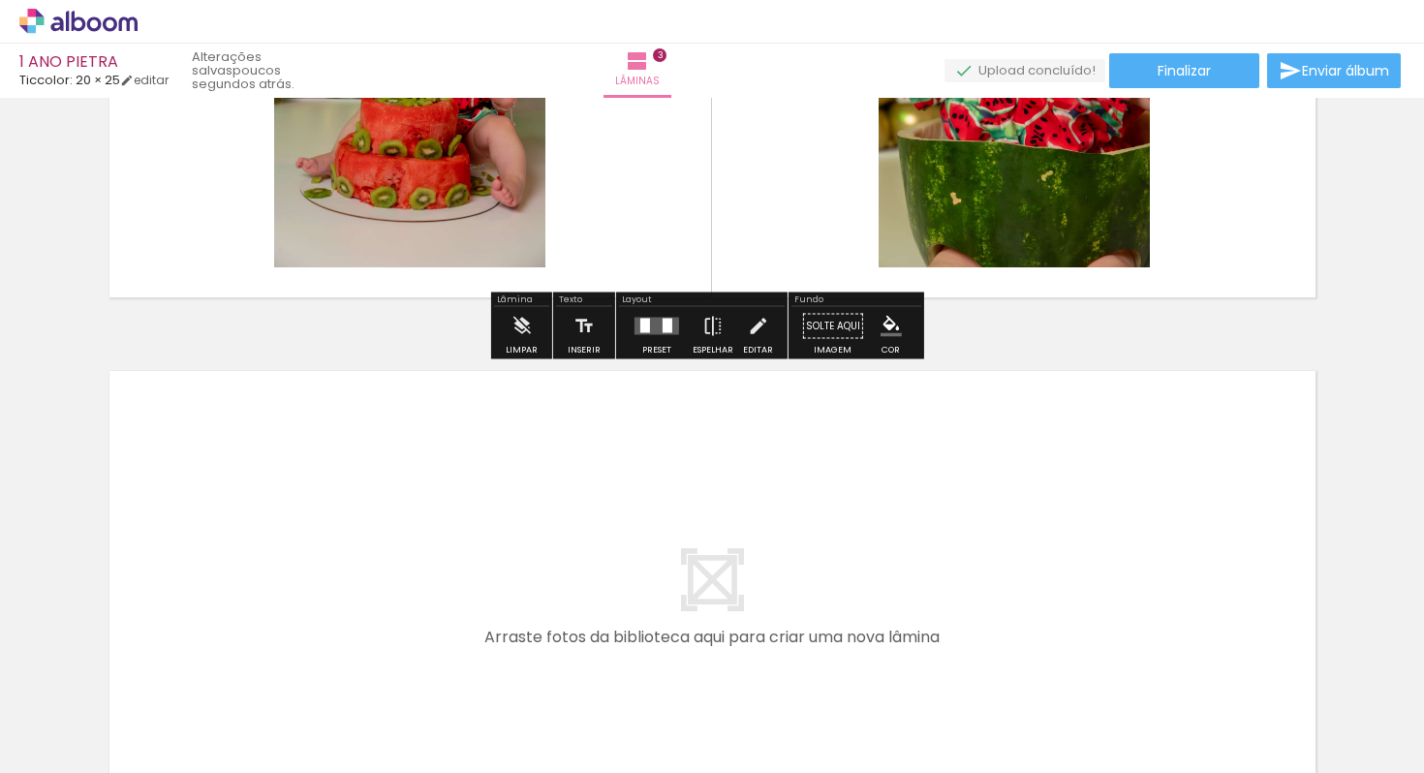
scroll to position [1679, 0]
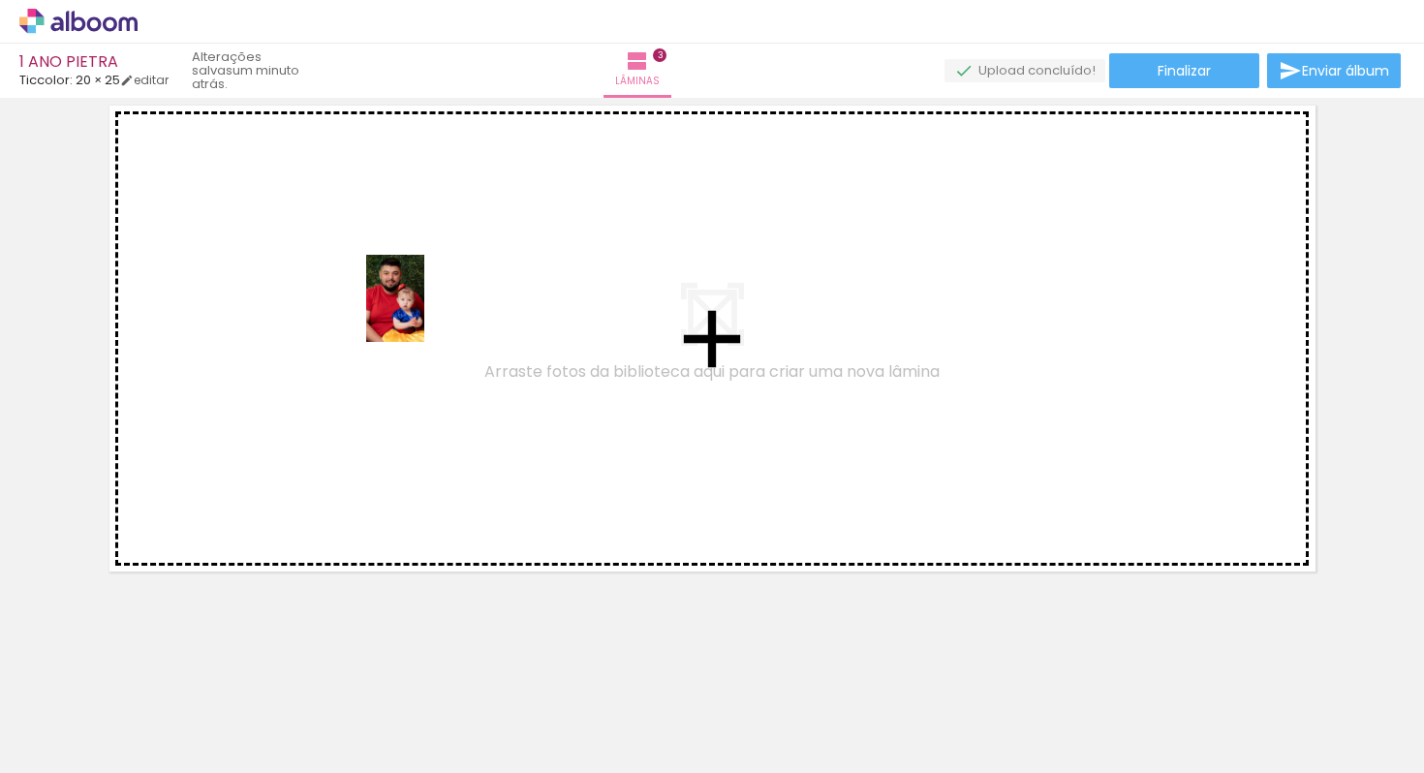
drag, startPoint x: 810, startPoint y: 712, endPoint x: 424, endPoint y: 313, distance: 554.7
click at [424, 313] on quentale-workspace at bounding box center [712, 386] width 1424 height 773
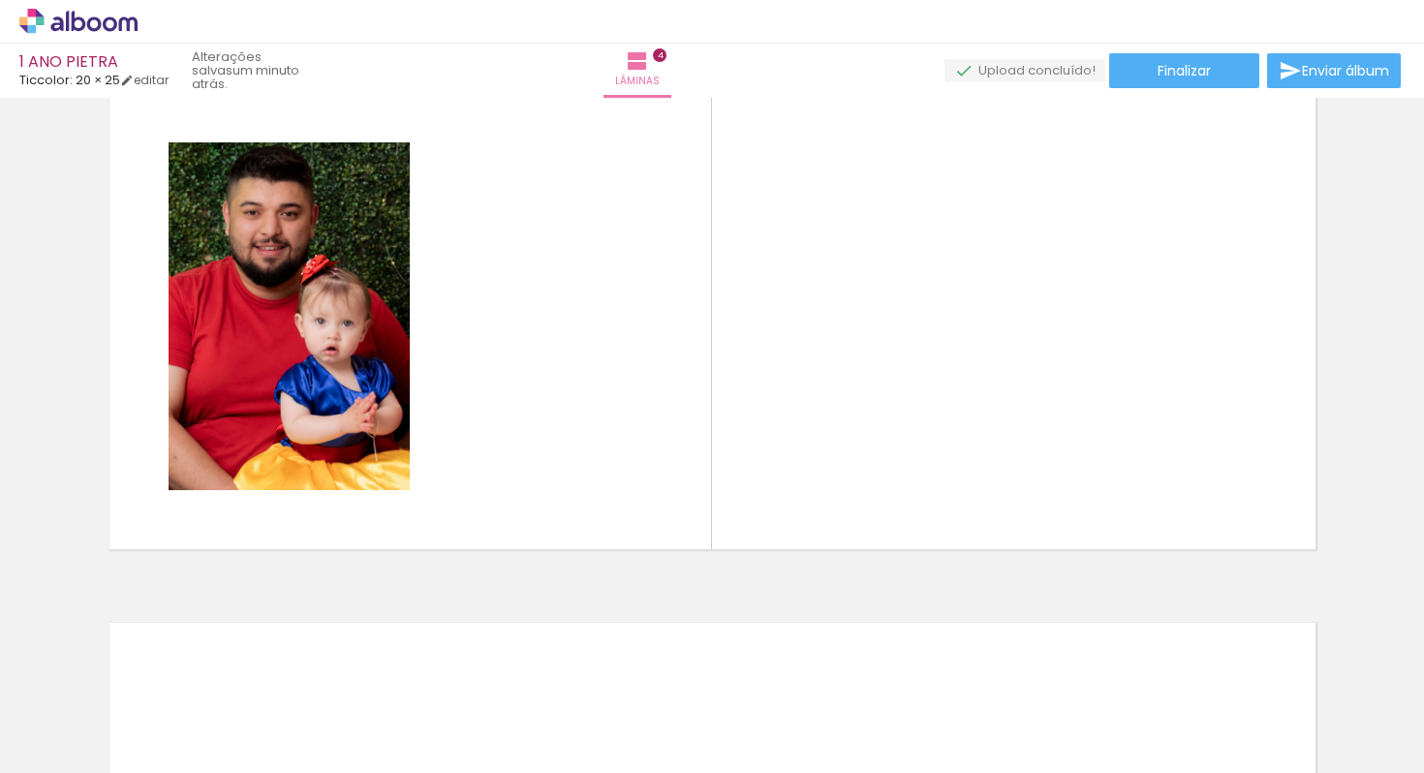
scroll to position [0, 563]
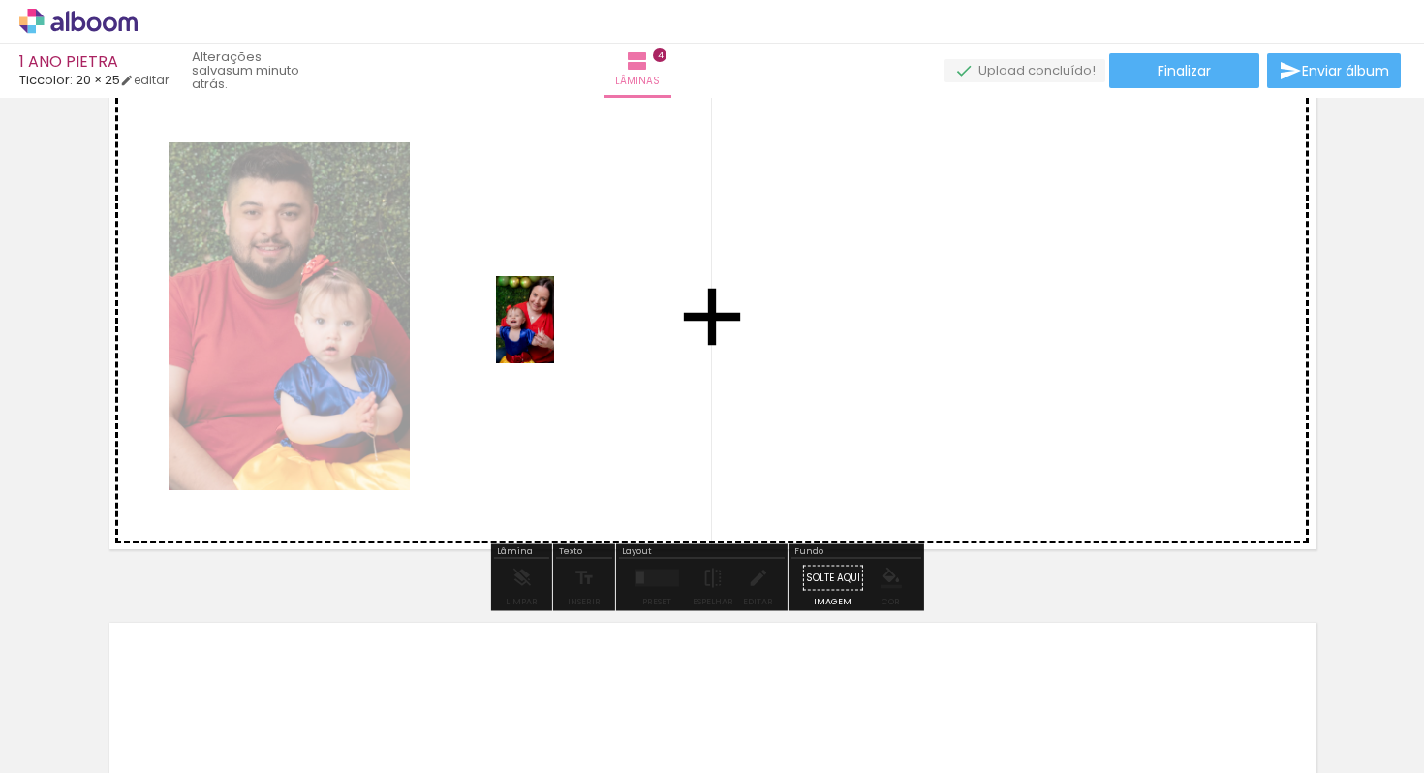
click at [555, 333] on quentale-workspace at bounding box center [712, 386] width 1424 height 773
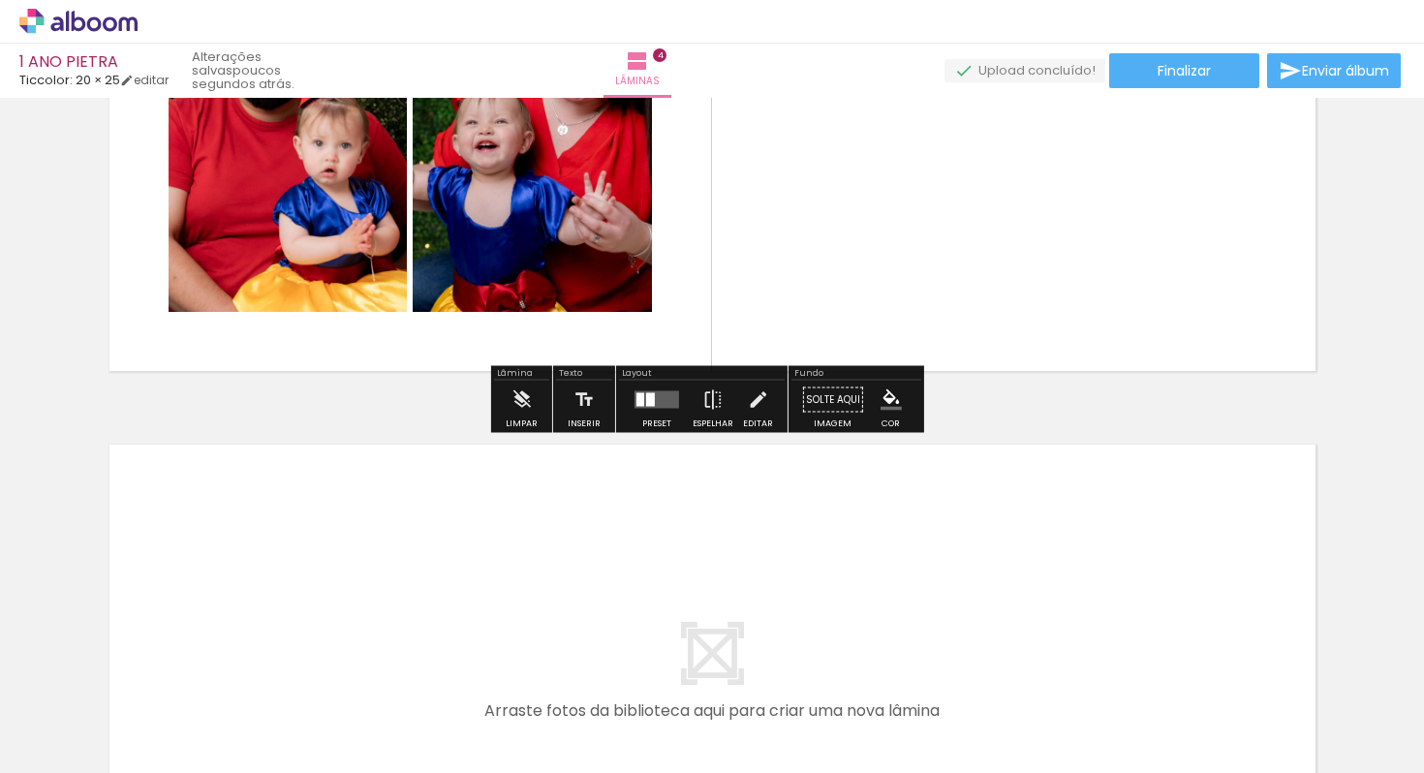
scroll to position [1871, 0]
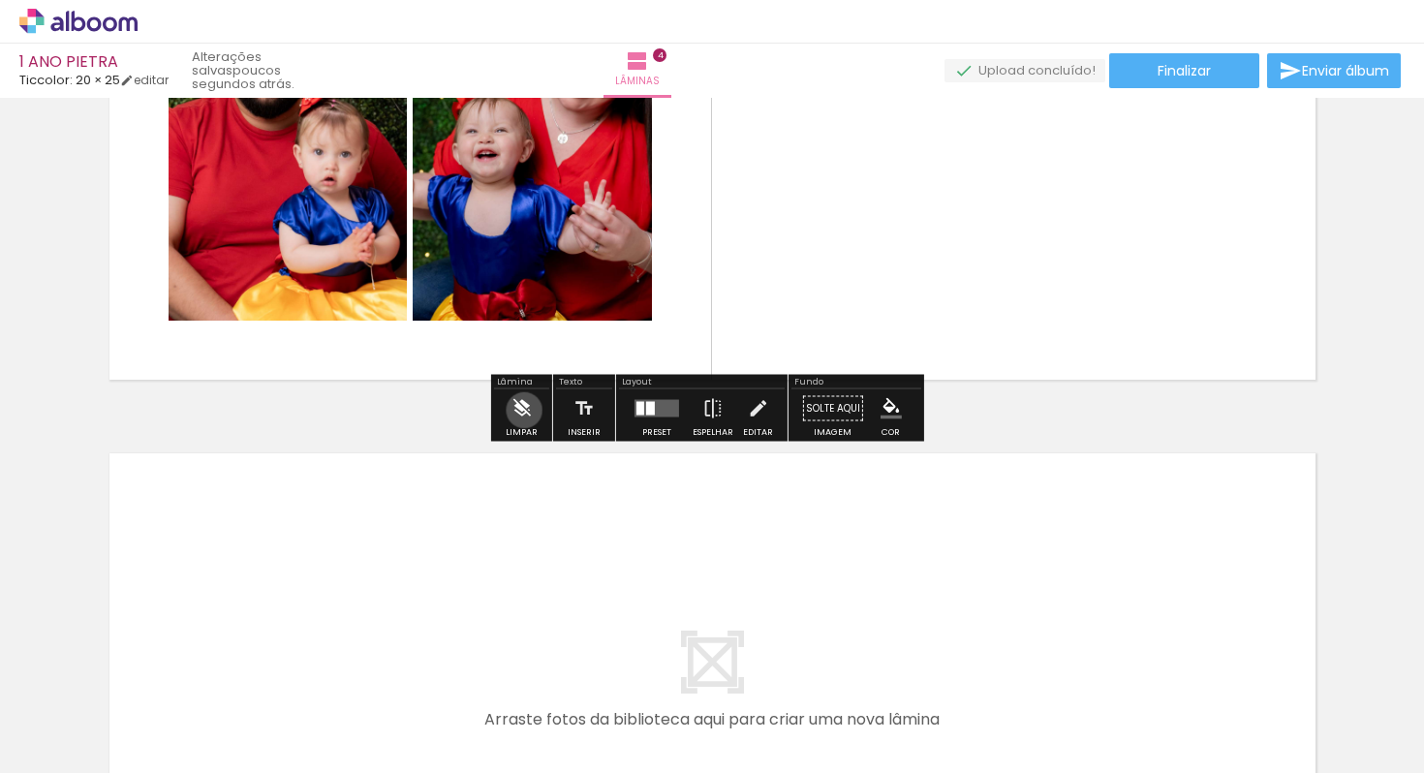
click at [524, 410] on iron-icon at bounding box center [520, 408] width 21 height 39
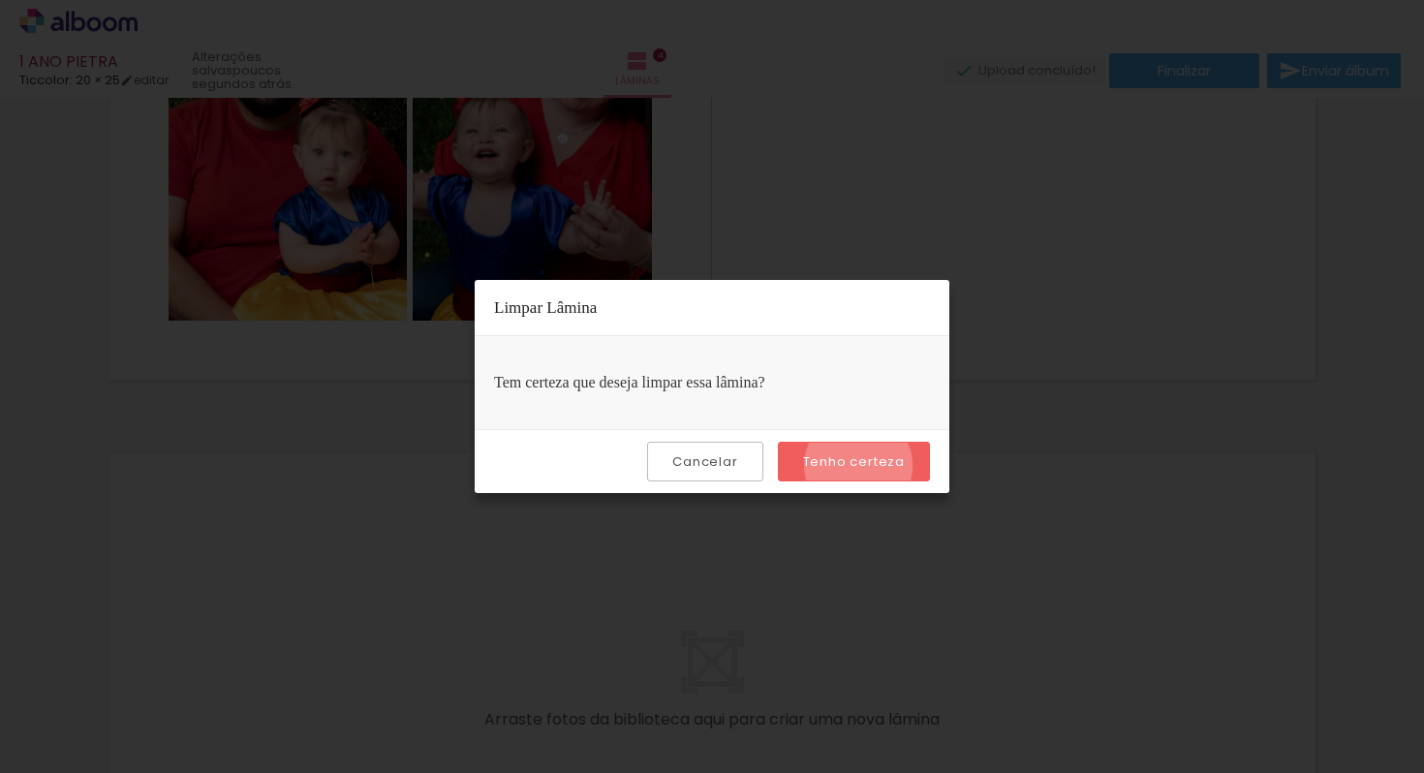
click at [0, 0] on slot "Tenho certeza" at bounding box center [0, 0] width 0 height 0
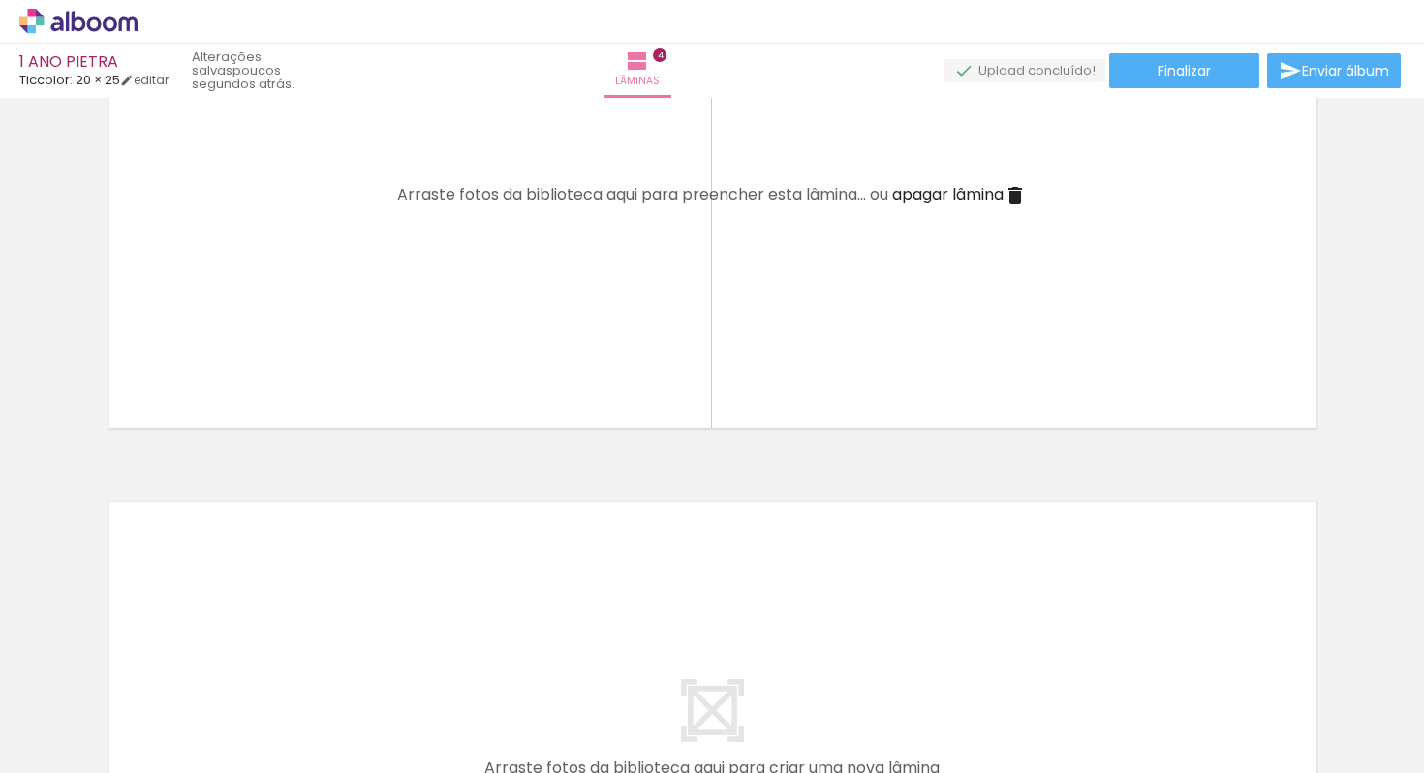
scroll to position [1834, 0]
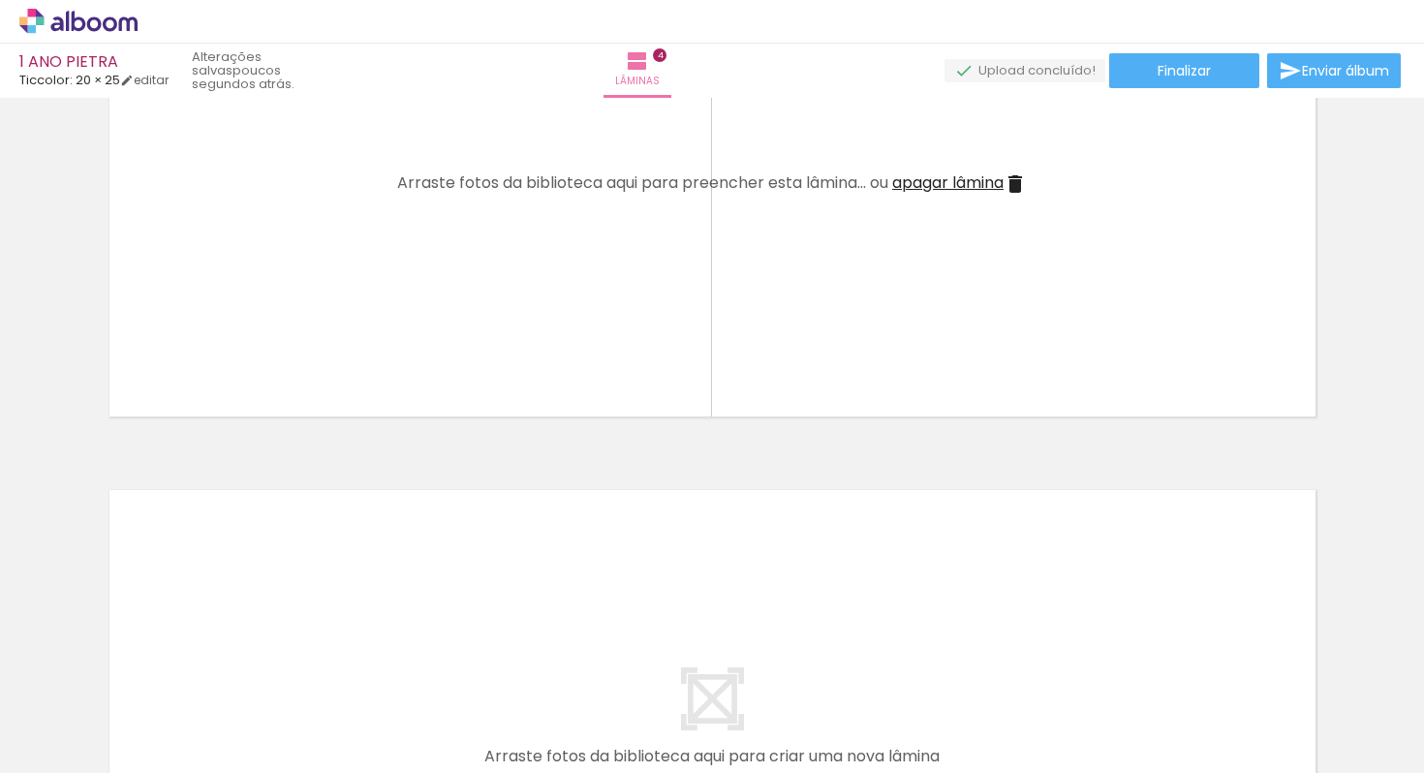
click at [1027, 707] on div at bounding box center [1019, 707] width 64 height 96
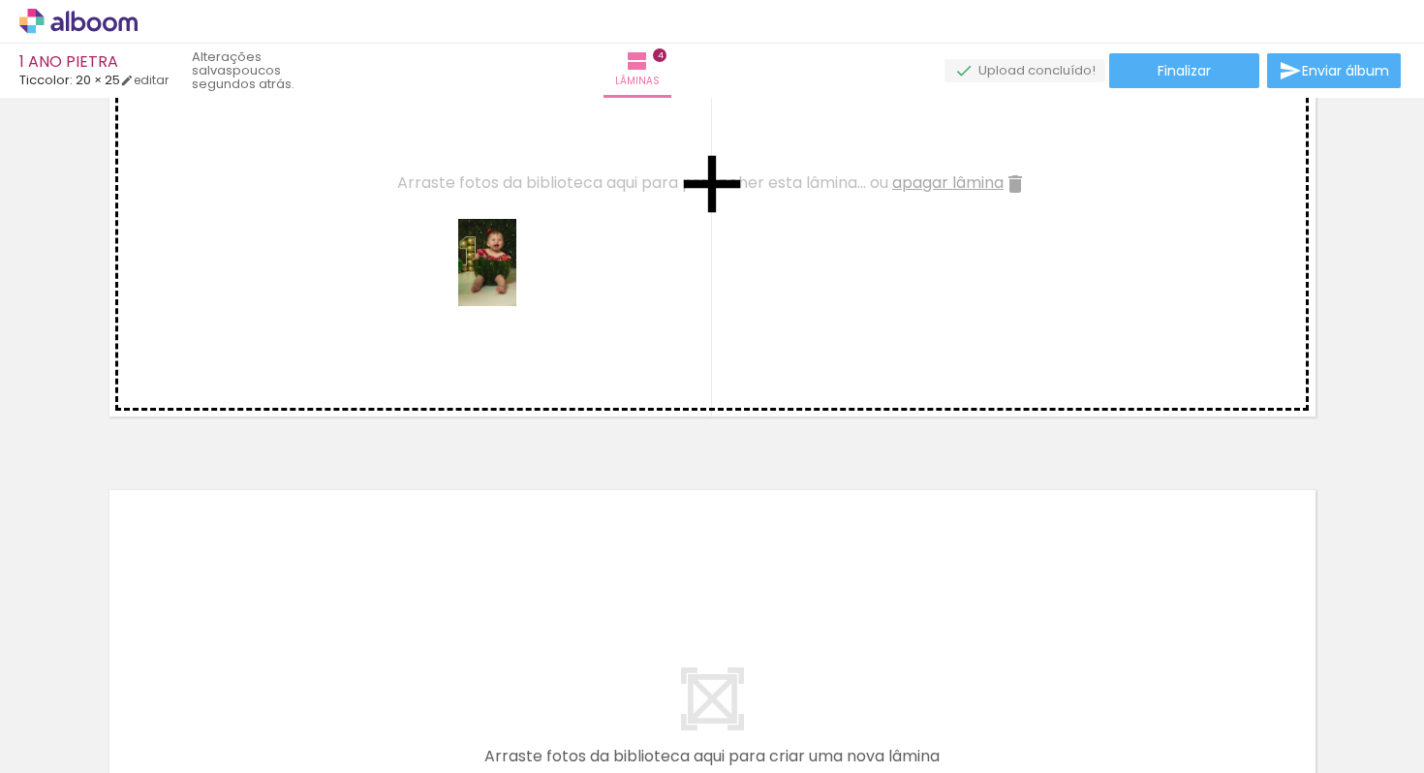
drag, startPoint x: 1027, startPoint y: 707, endPoint x: 523, endPoint y: 276, distance: 663.5
click at [517, 276] on quentale-workspace at bounding box center [712, 386] width 1424 height 773
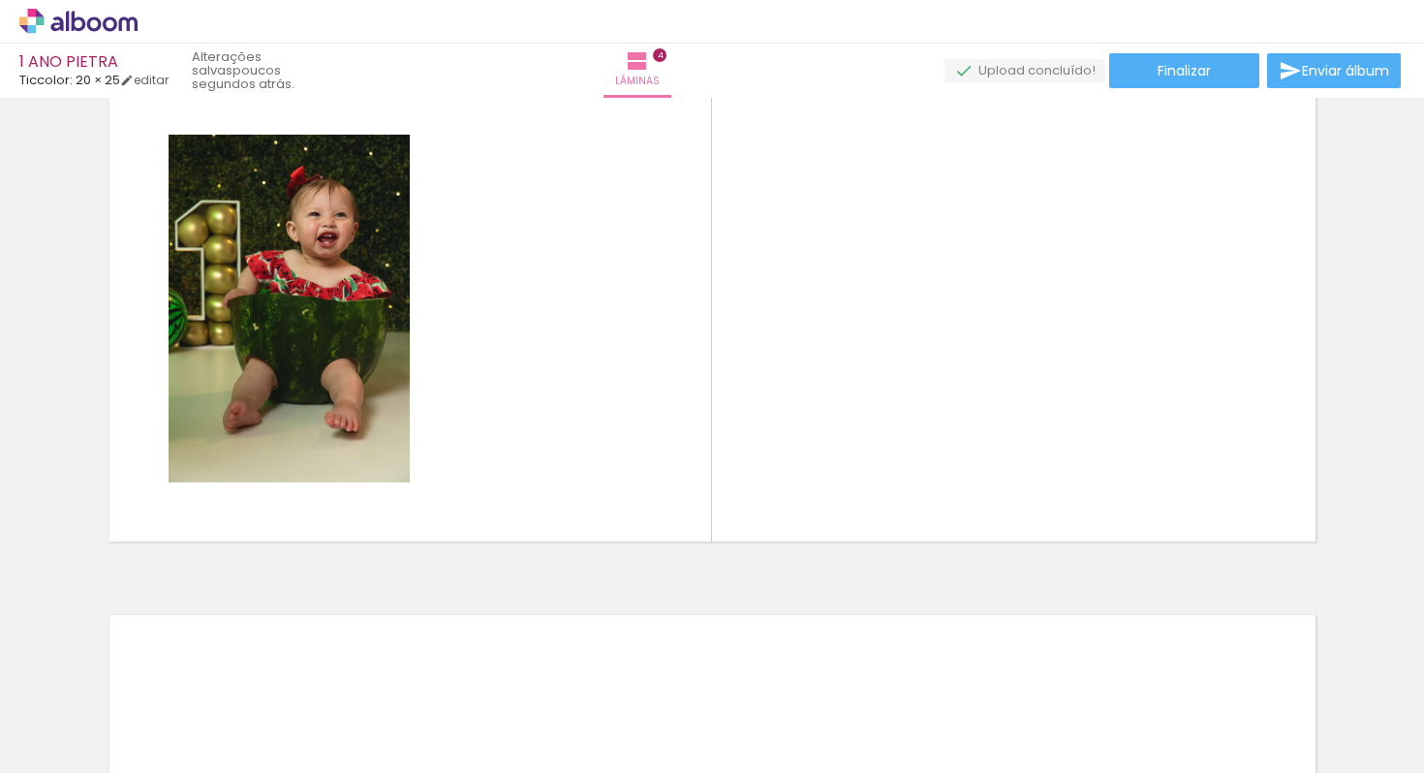
scroll to position [0, 1019]
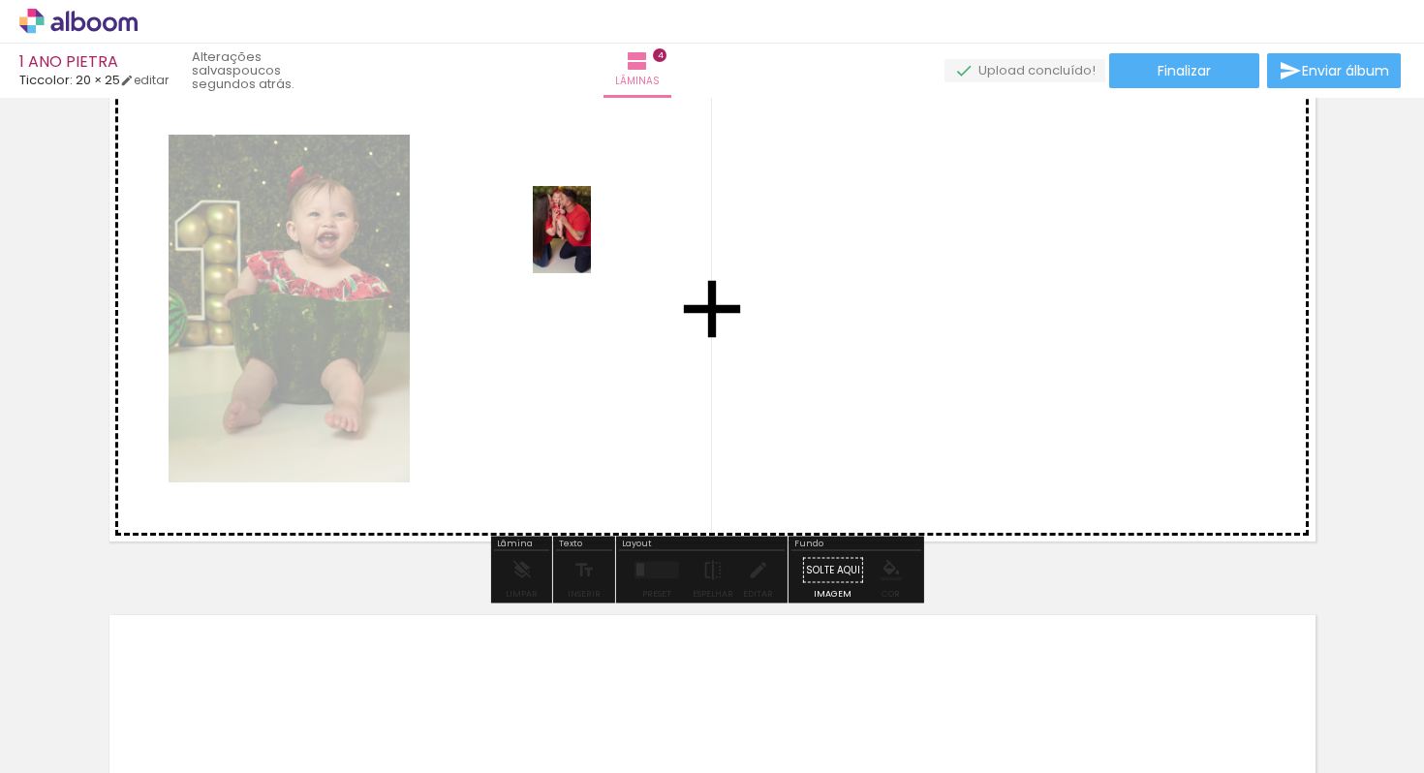
click at [592, 245] on quentale-workspace at bounding box center [712, 386] width 1424 height 773
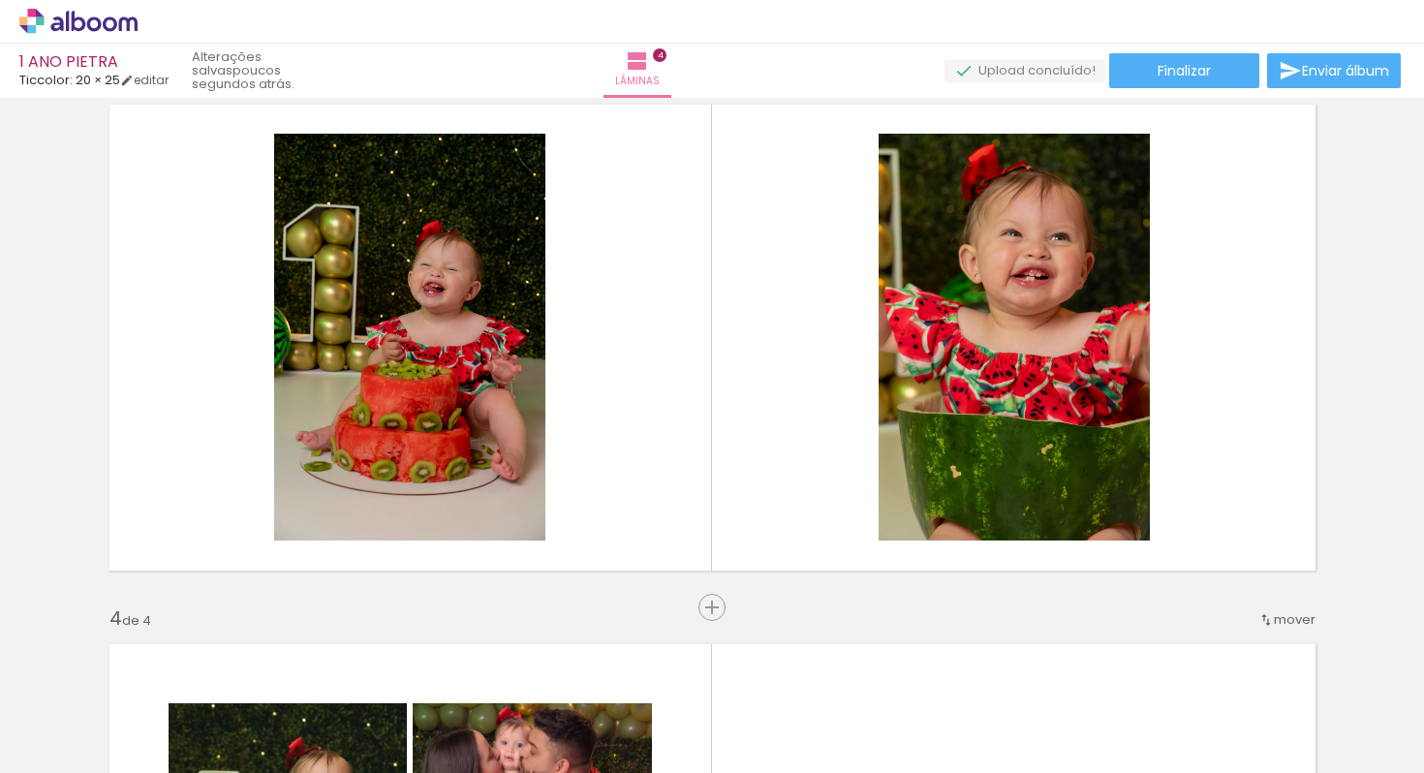
scroll to position [1144, 0]
